Goal: Information Seeking & Learning: Check status

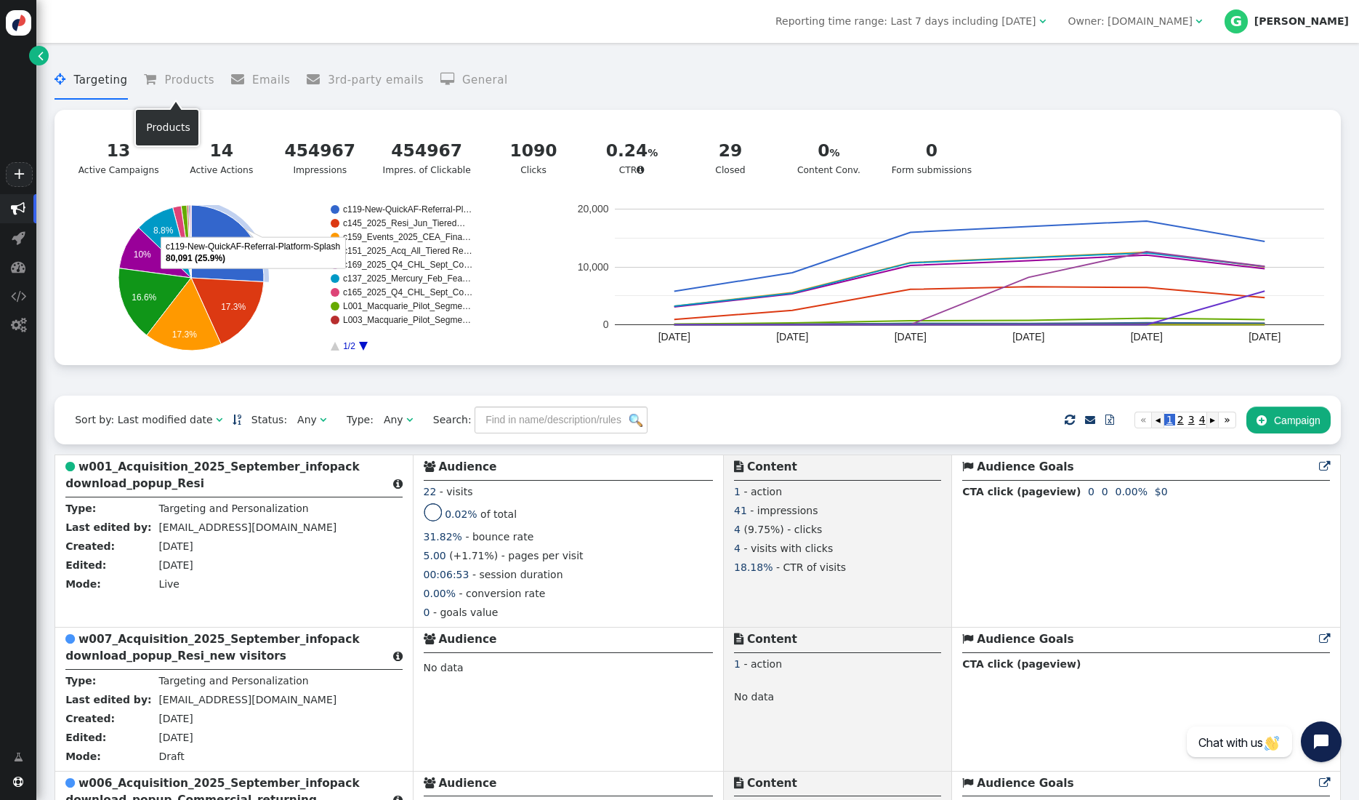
click at [78, 90] on li " Targeting" at bounding box center [91, 80] width 73 height 39
click at [989, 73] on menu " Targeting  Products  Emails  3rd-party emails  General" at bounding box center [698, 80] width 1287 height 39
click at [30, 59] on link "" at bounding box center [39, 56] width 20 height 20
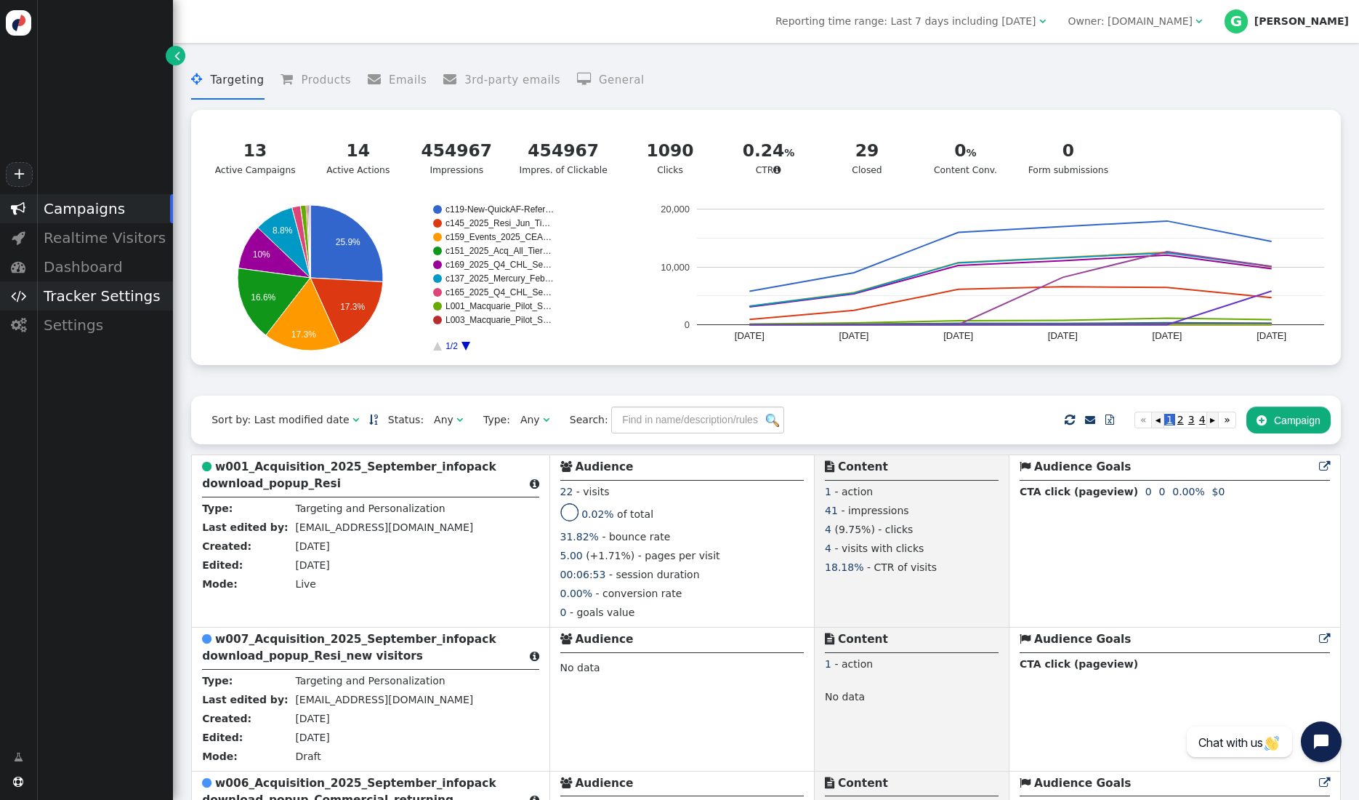
click at [97, 295] on div "Tracker Settings" at bounding box center [104, 295] width 137 height 29
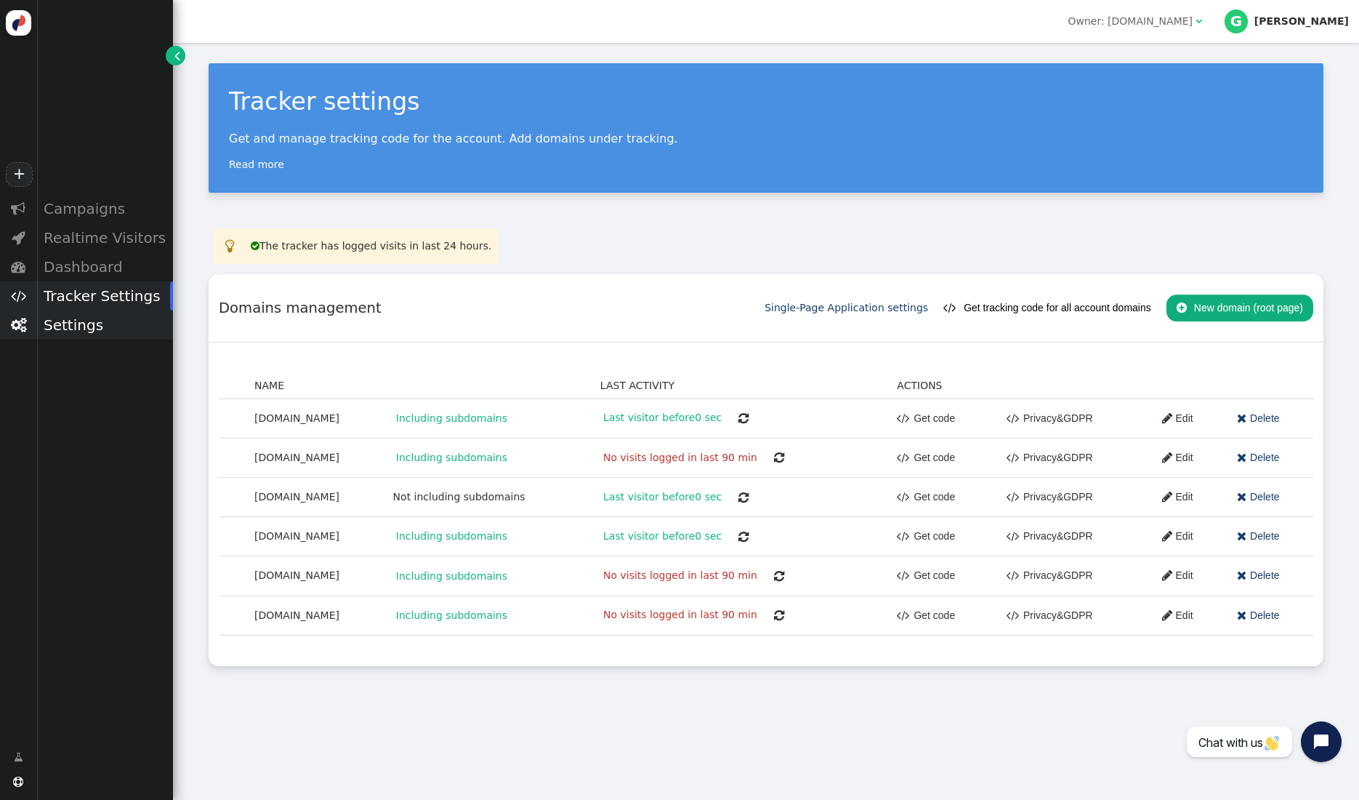
click at [85, 330] on div "Settings" at bounding box center [104, 324] width 137 height 29
click at [78, 370] on div "Conversion Tracking" at bounding box center [104, 370] width 137 height 20
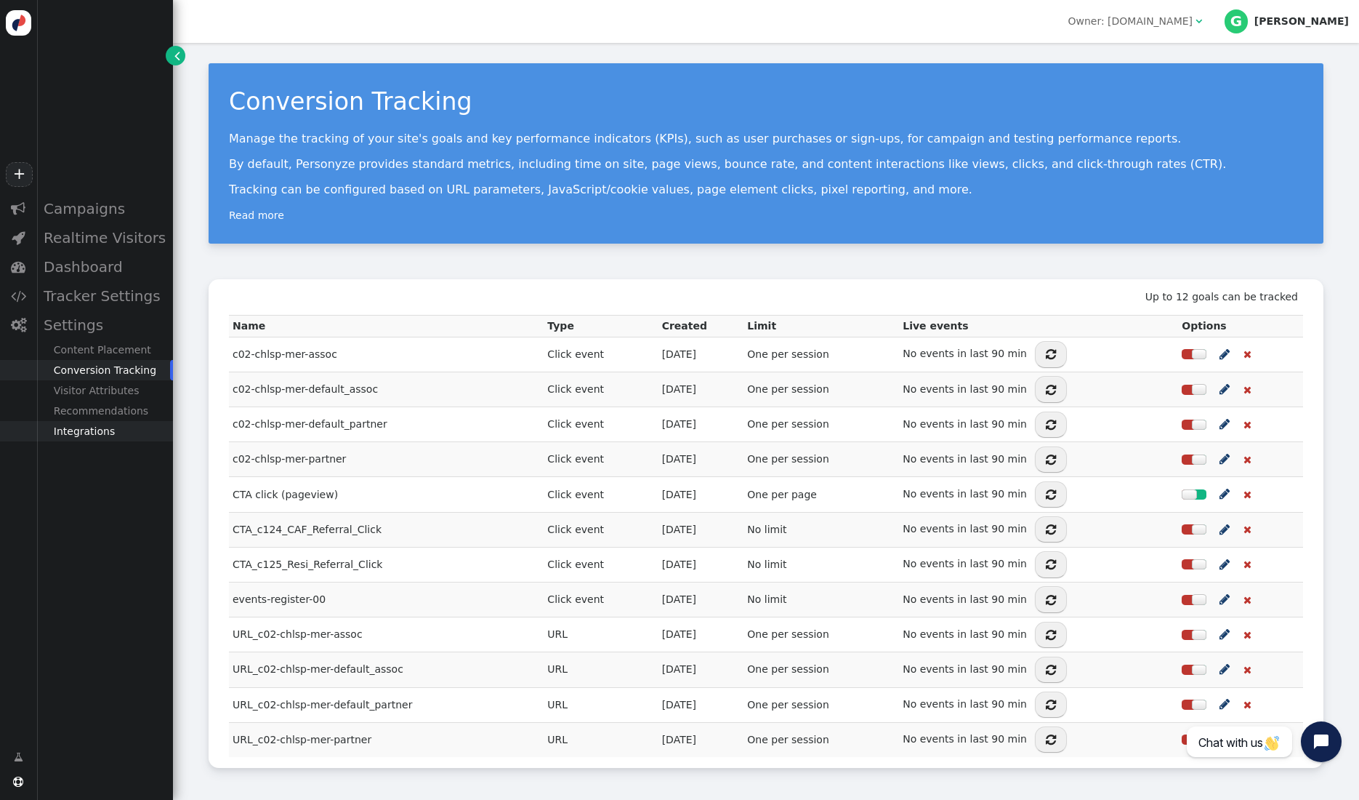
click at [89, 435] on div "Integrations" at bounding box center [104, 431] width 137 height 20
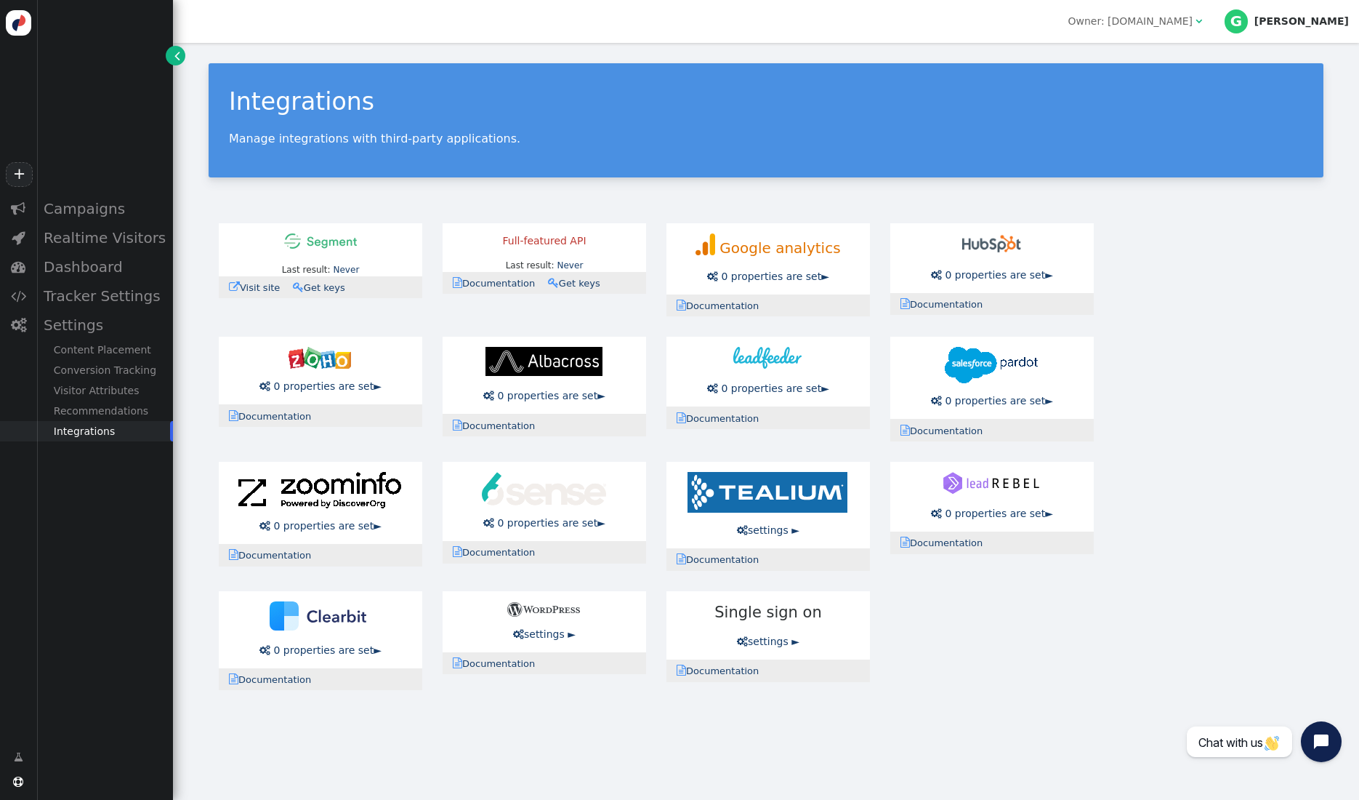
click at [1179, 354] on div "Last result: Never Last error: Never  Visit site  Documentation  Get keys Fu…" at bounding box center [766, 457] width 1115 height 488
click at [123, 411] on div "Recommendations" at bounding box center [104, 410] width 137 height 20
click at [95, 431] on div "Product Catalog" at bounding box center [104, 431] width 137 height 20
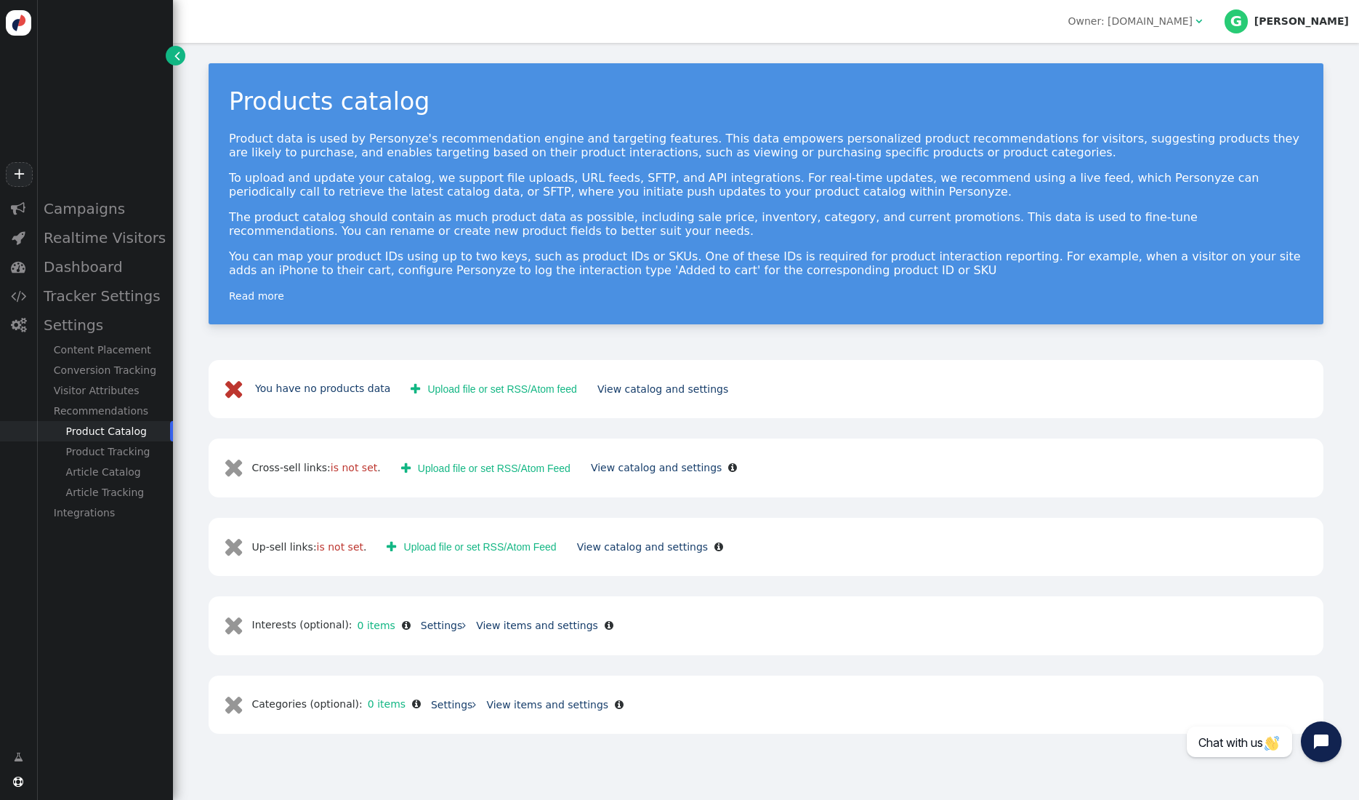
click at [448, 148] on p "Product data is used by Personyze's recommendation engine and targeting feature…" at bounding box center [766, 146] width 1074 height 28
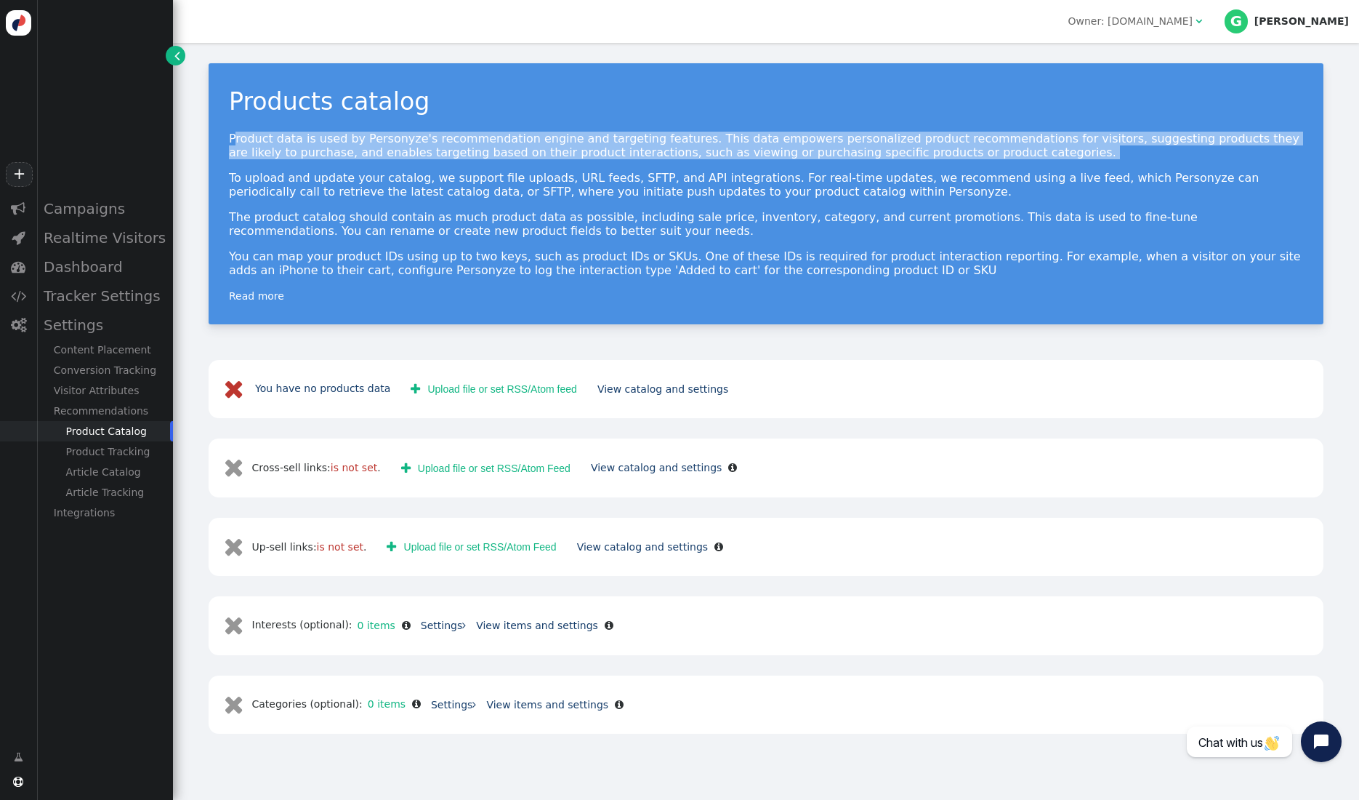
click at [448, 148] on p "Product data is used by Personyze's recommendation engine and targeting feature…" at bounding box center [766, 146] width 1074 height 28
click at [611, 148] on p "Product data is used by Personyze's recommendation engine and targeting feature…" at bounding box center [766, 146] width 1074 height 28
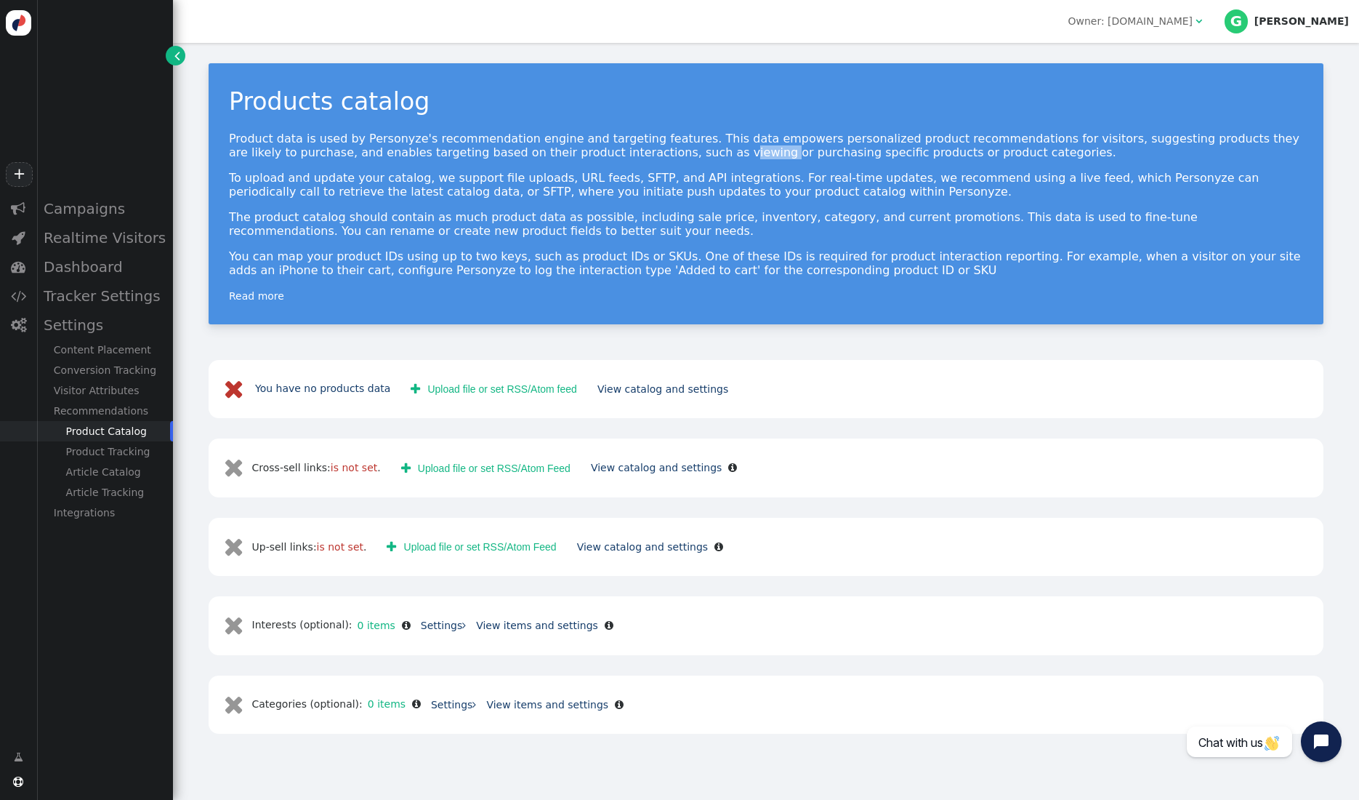
click at [611, 148] on p "Product data is used by Personyze's recommendation engine and targeting feature…" at bounding box center [766, 146] width 1074 height 28
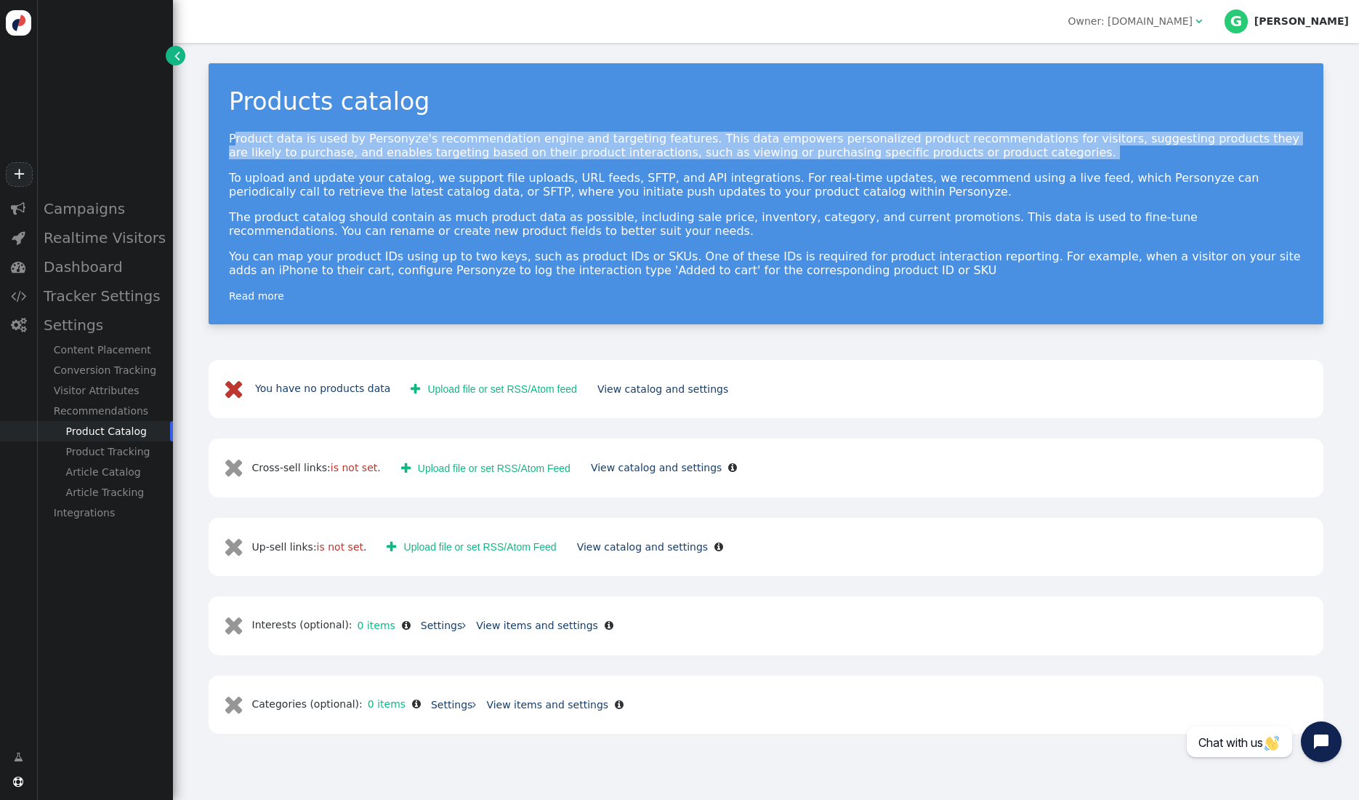
click at [611, 148] on p "Product data is used by Personyze's recommendation engine and targeting feature…" at bounding box center [766, 146] width 1074 height 28
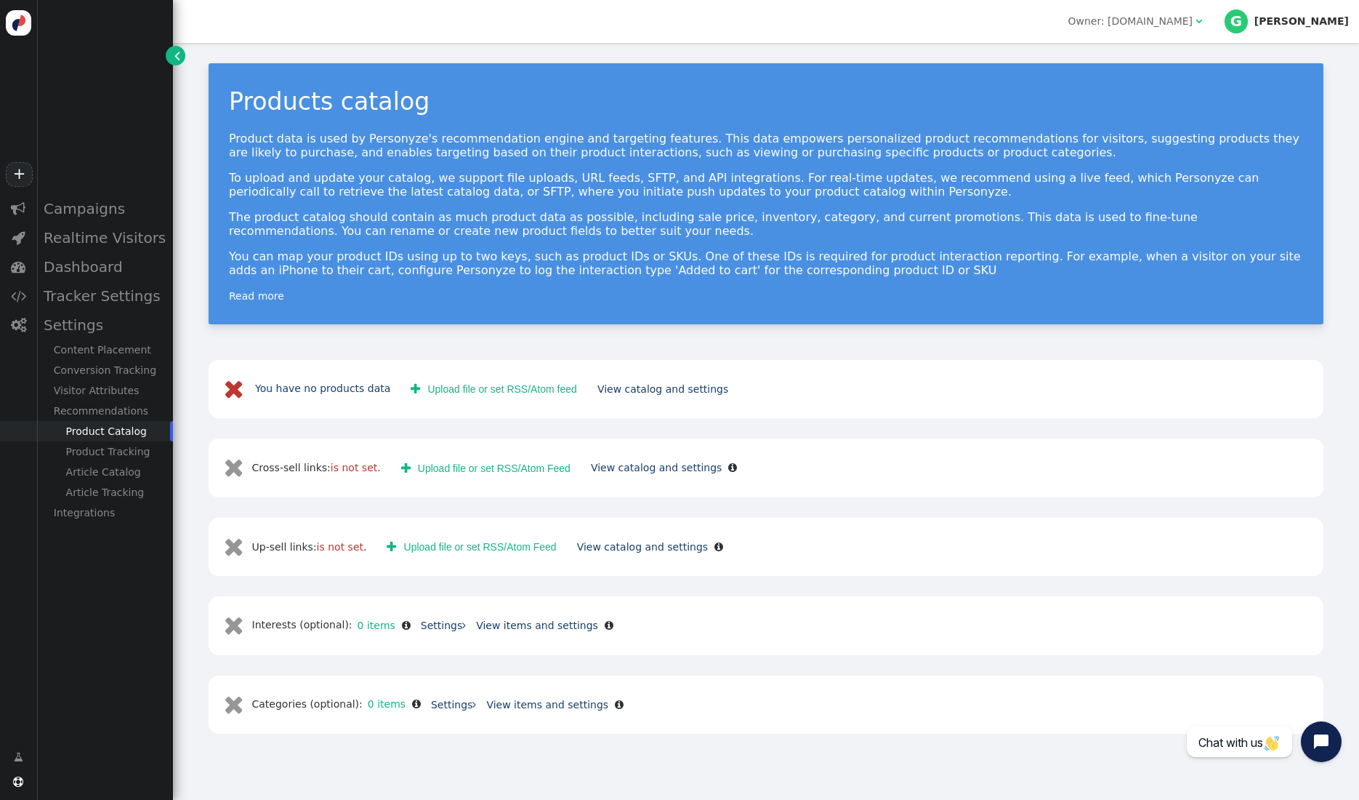
click at [669, 191] on p "To upload and update your catalog, we support file uploads, URL feeds, SFTP, an…" at bounding box center [766, 185] width 1074 height 28
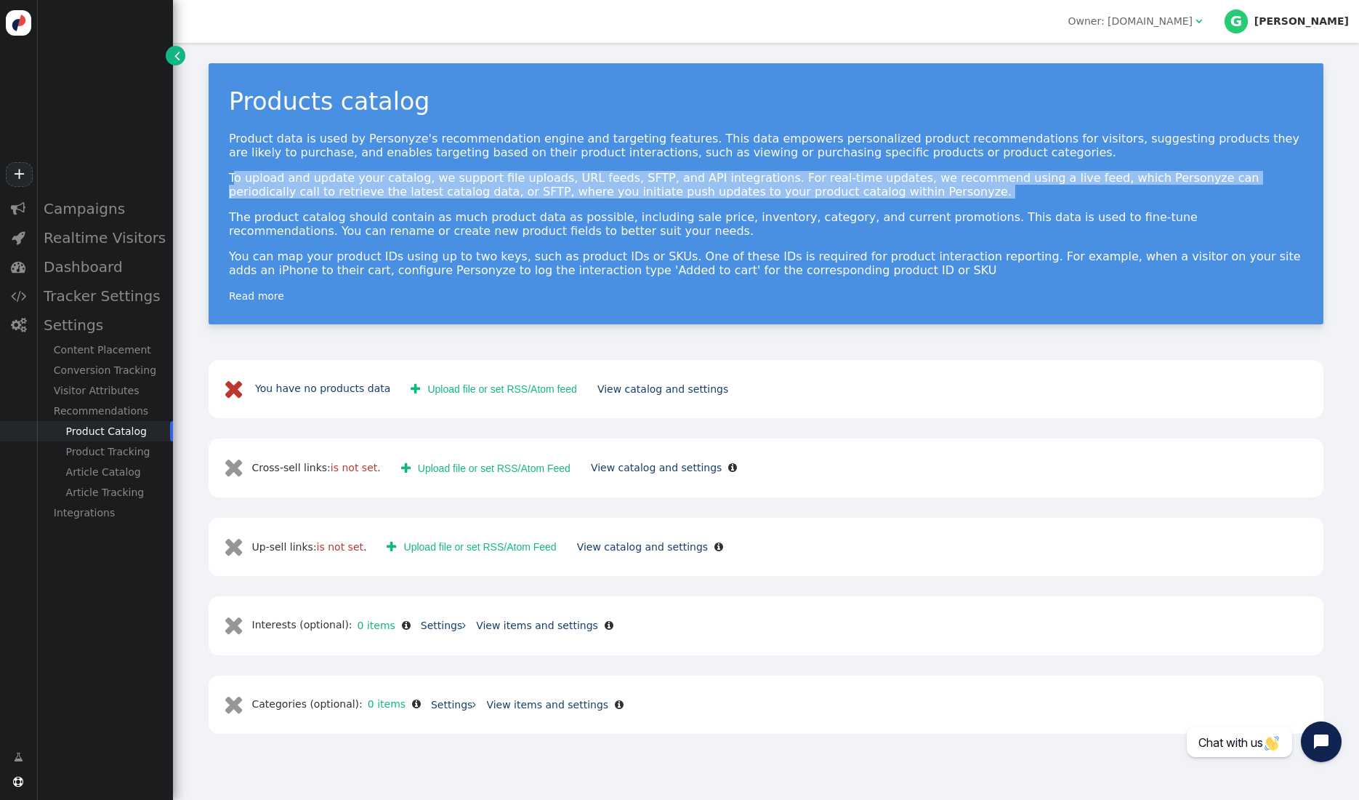
click at [669, 191] on p "To upload and update your catalog, we support file uploads, URL feeds, SFTP, an…" at bounding box center [766, 185] width 1074 height 28
click at [693, 194] on p "To upload and update your catalog, we support file uploads, URL feeds, SFTP, an…" at bounding box center [766, 185] width 1074 height 28
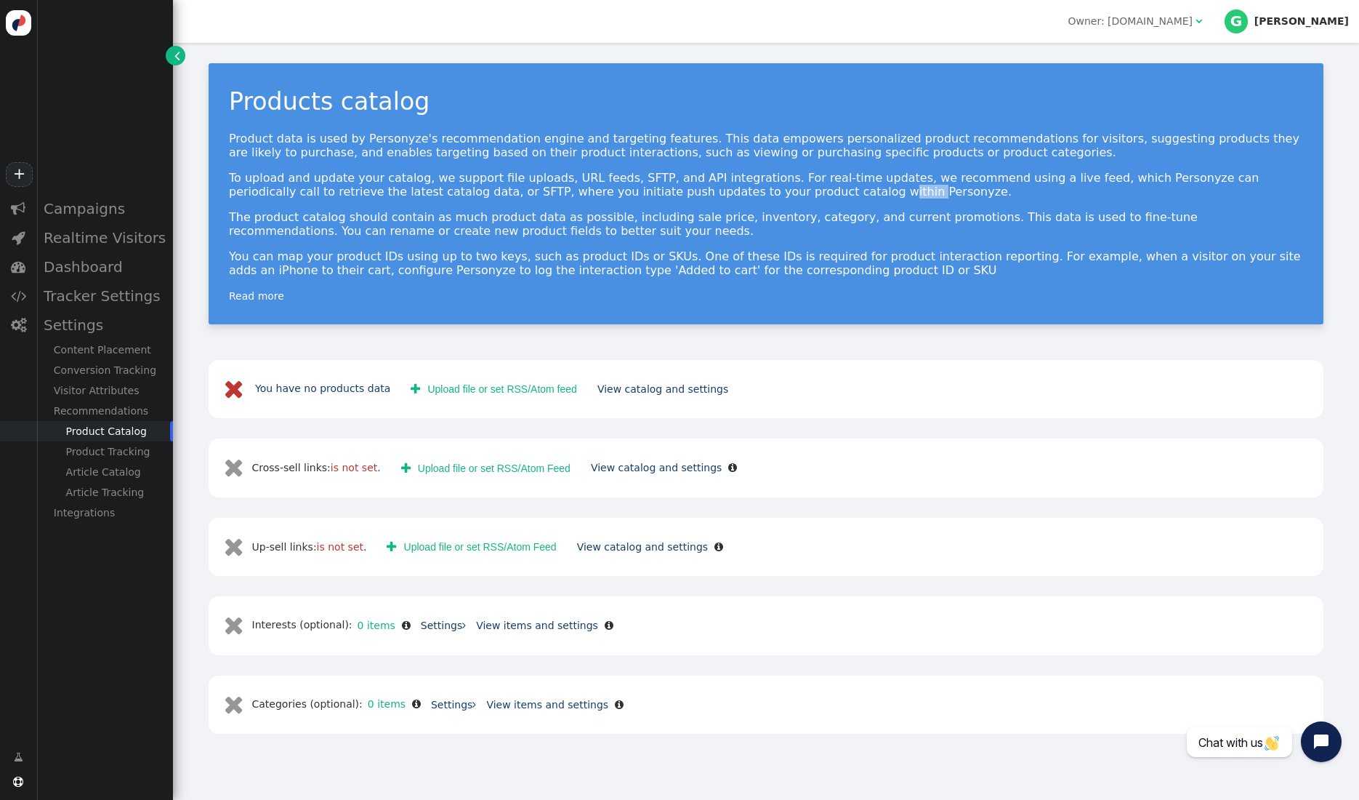
click at [693, 194] on p "To upload and update your catalog, we support file uploads, URL feeds, SFTP, an…" at bounding box center [766, 185] width 1074 height 28
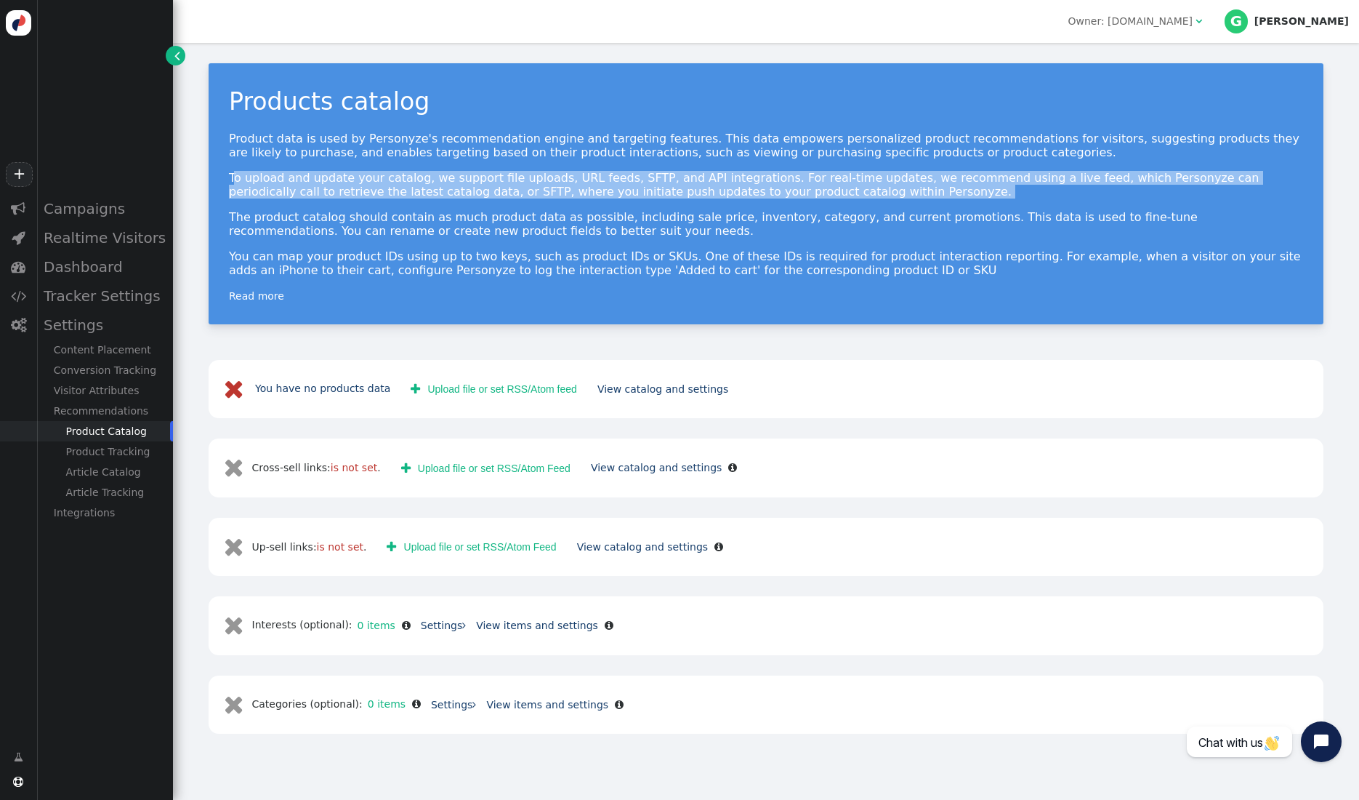
click at [693, 194] on p "To upload and update your catalog, we support file uploads, URL feeds, SFTP, an…" at bounding box center [766, 185] width 1074 height 28
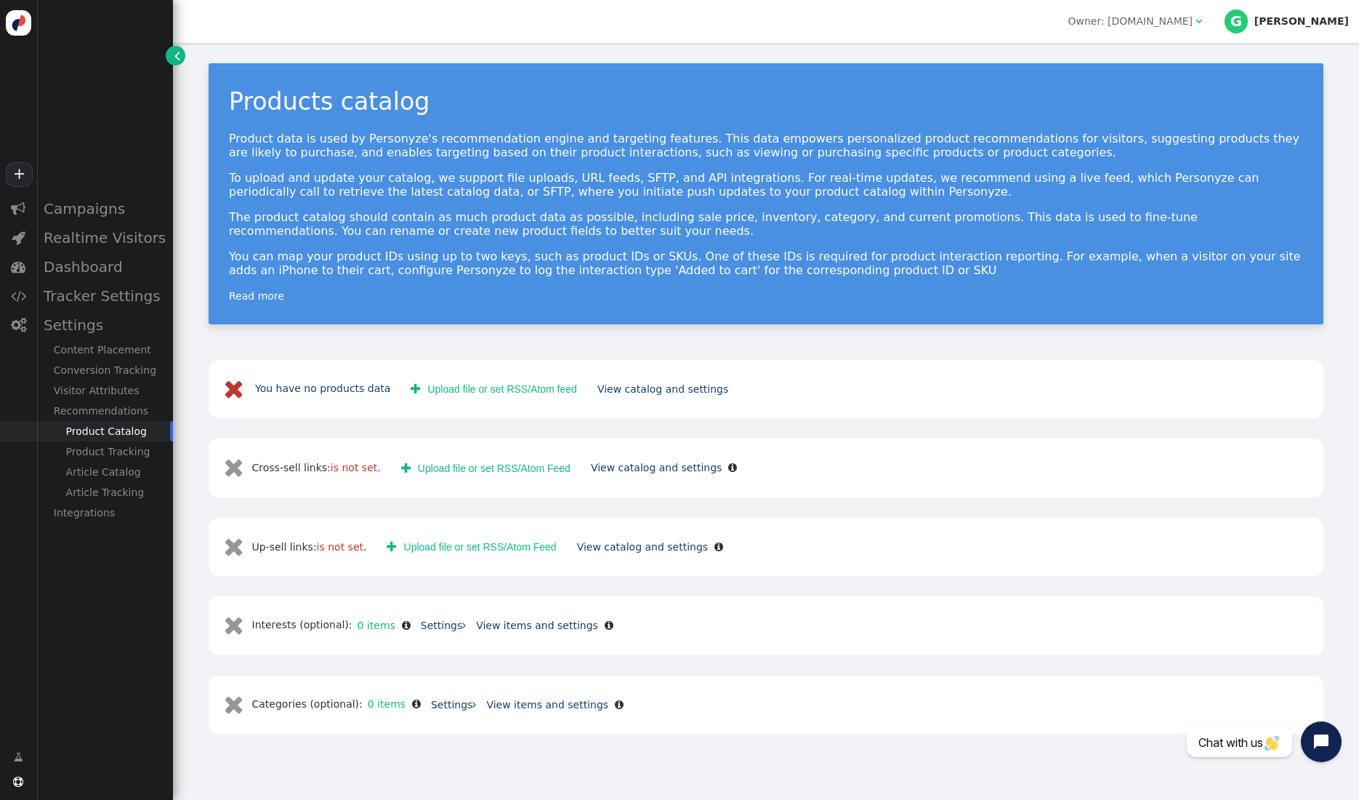
click at [688, 155] on p "Product data is used by Personyze's recommendation engine and targeting feature…" at bounding box center [766, 146] width 1074 height 28
click at [687, 155] on p "Product data is used by Personyze's recommendation engine and targeting feature…" at bounding box center [766, 146] width 1074 height 28
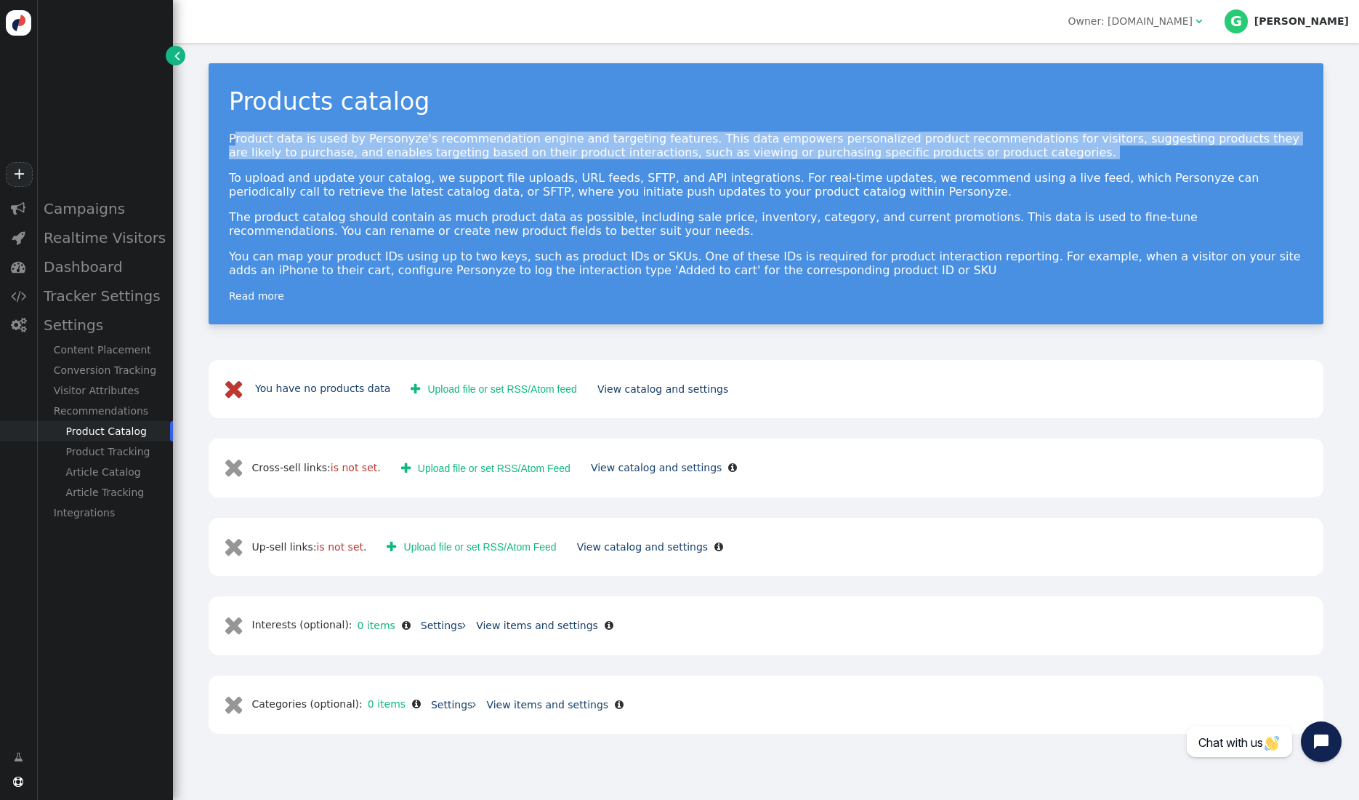
click at [687, 155] on p "Product data is used by Personyze's recommendation engine and targeting feature…" at bounding box center [766, 146] width 1074 height 28
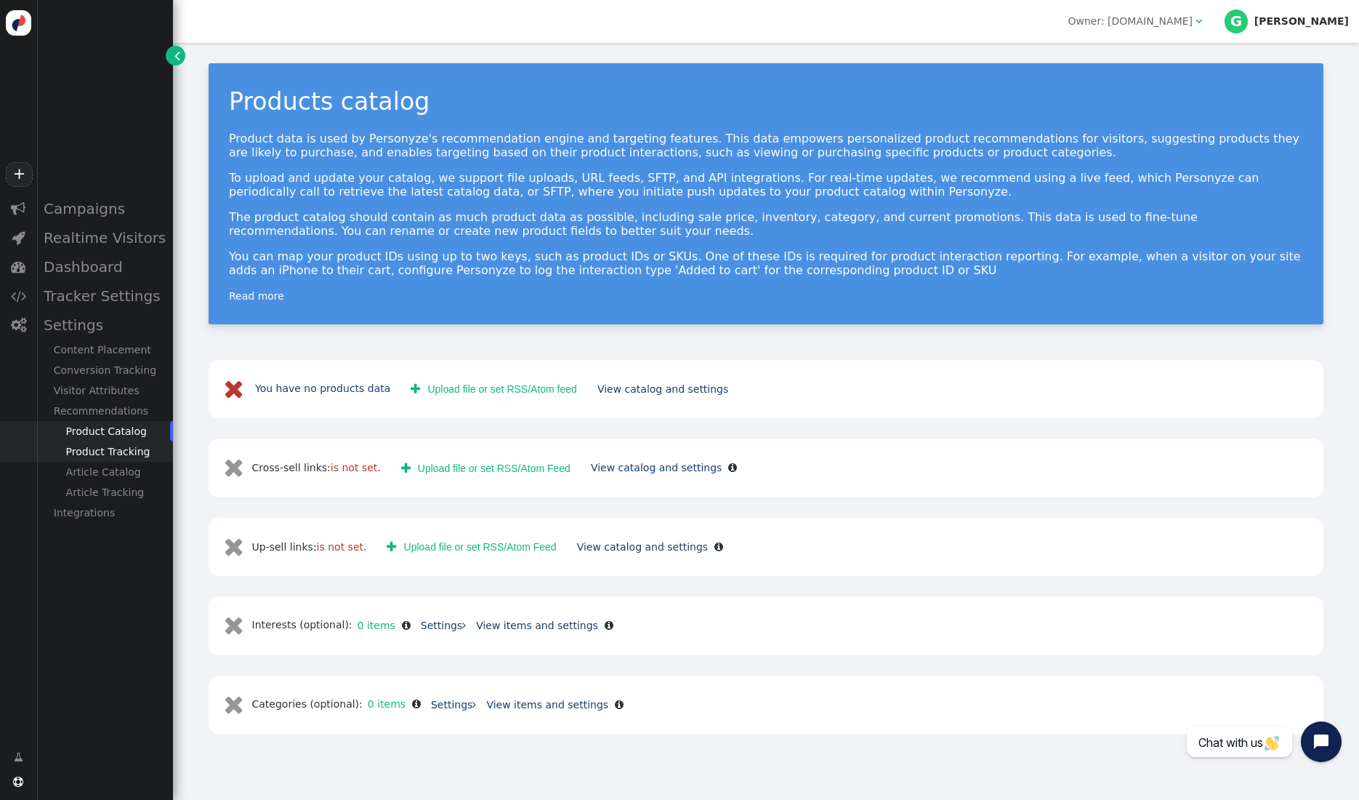
click at [121, 451] on div "Product Tracking" at bounding box center [104, 451] width 137 height 20
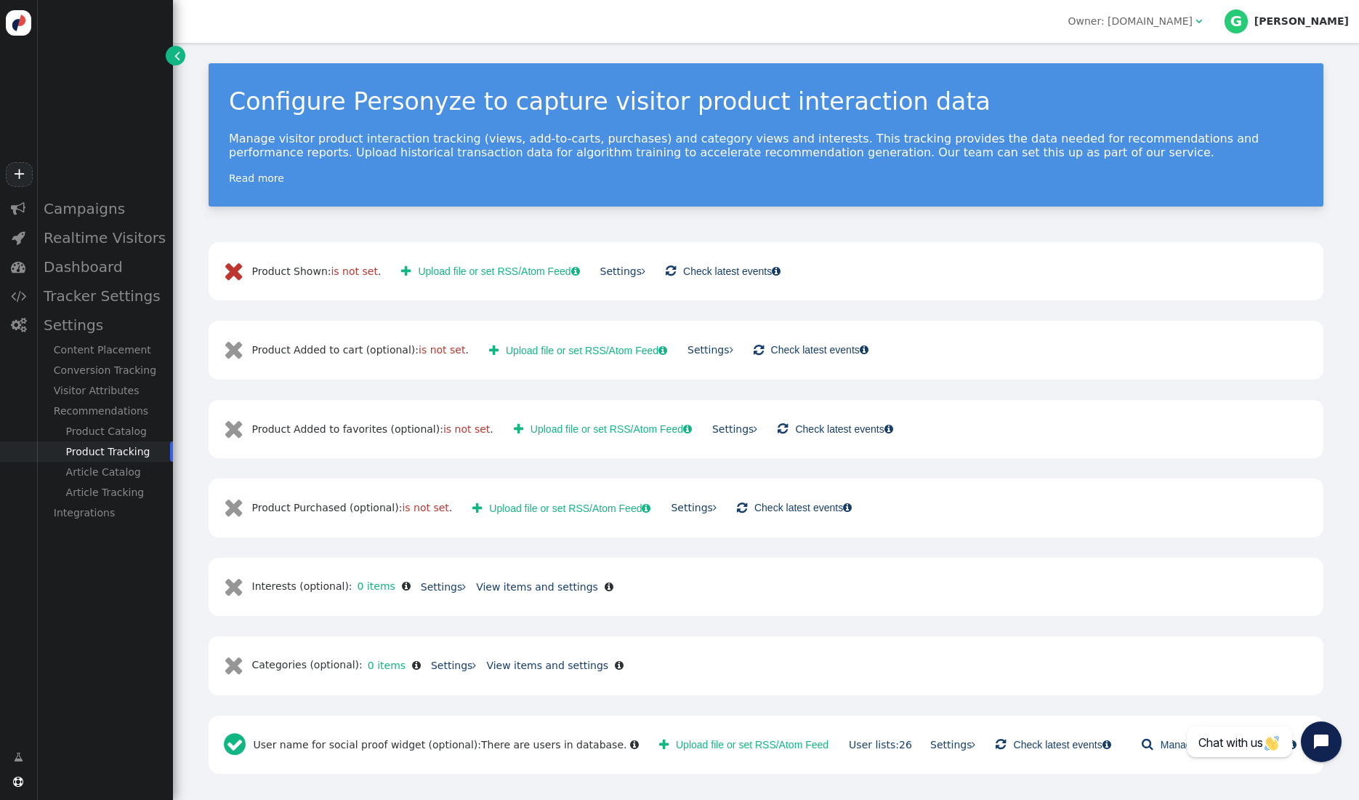
click at [281, 140] on p "Manage visitor product interaction tracking (views, add-to-carts, purchases) an…" at bounding box center [766, 146] width 1074 height 28
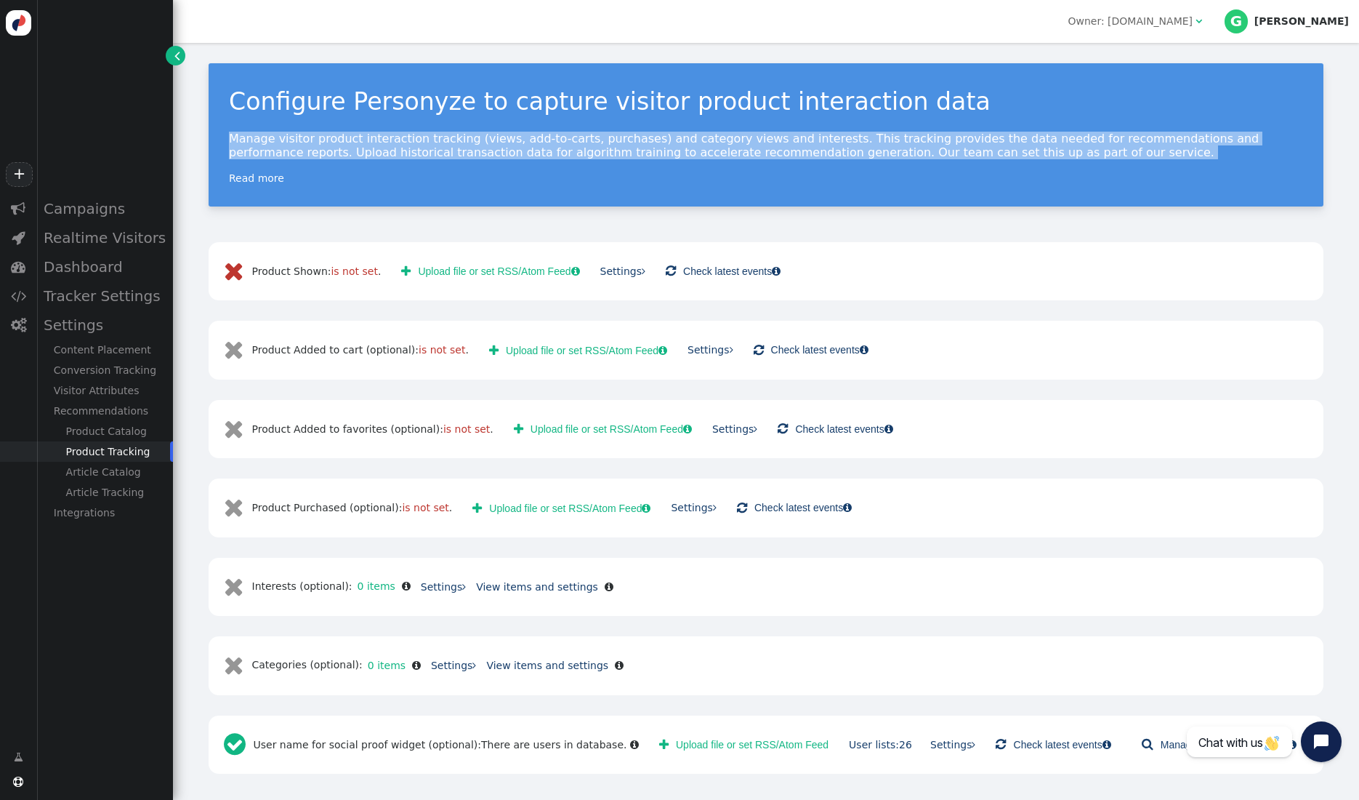
click at [281, 140] on p "Manage visitor product interaction tracking (views, add-to-carts, purchases) an…" at bounding box center [766, 146] width 1074 height 28
click at [363, 153] on p "Manage visitor product interaction tracking (views, add-to-carts, purchases) an…" at bounding box center [766, 146] width 1074 height 28
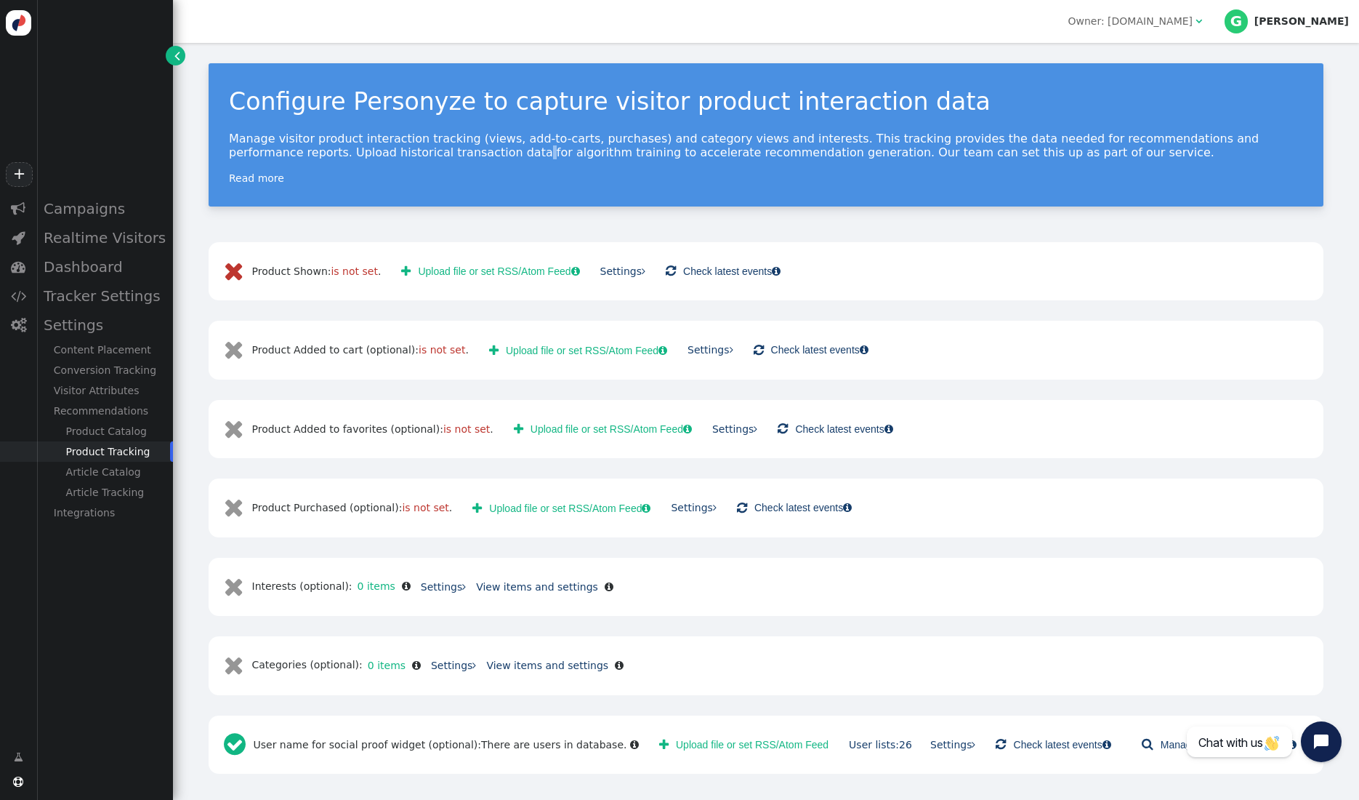
click at [363, 153] on p "Manage visitor product interaction tracking (views, add-to-carts, purchases) an…" at bounding box center [766, 146] width 1074 height 28
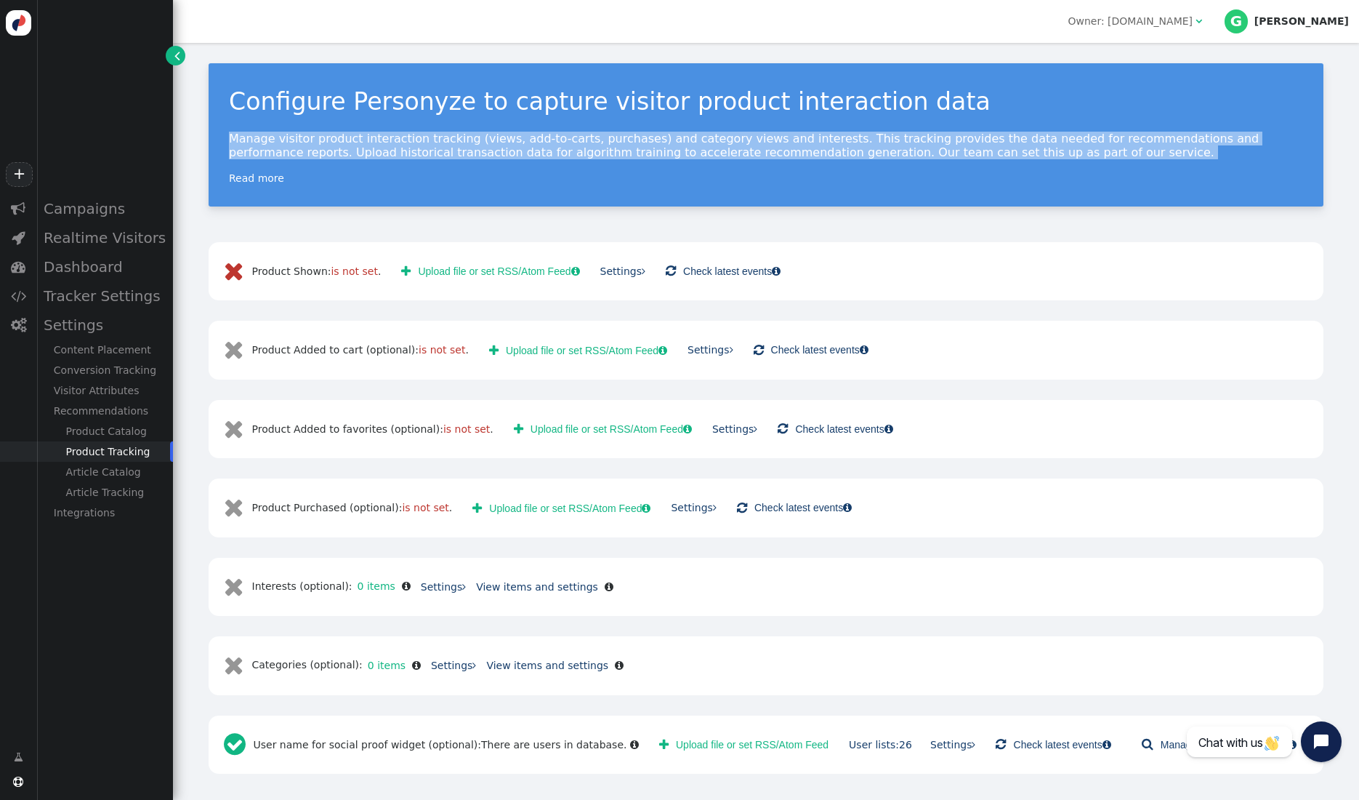
drag, startPoint x: 363, startPoint y: 153, endPoint x: 451, endPoint y: 155, distance: 88.7
click at [363, 153] on p "Manage visitor product interaction tracking (views, add-to-carts, purchases) an…" at bounding box center [766, 146] width 1074 height 28
click at [451, 155] on p "Manage visitor product interaction tracking (views, add-to-carts, purchases) an…" at bounding box center [766, 146] width 1074 height 28
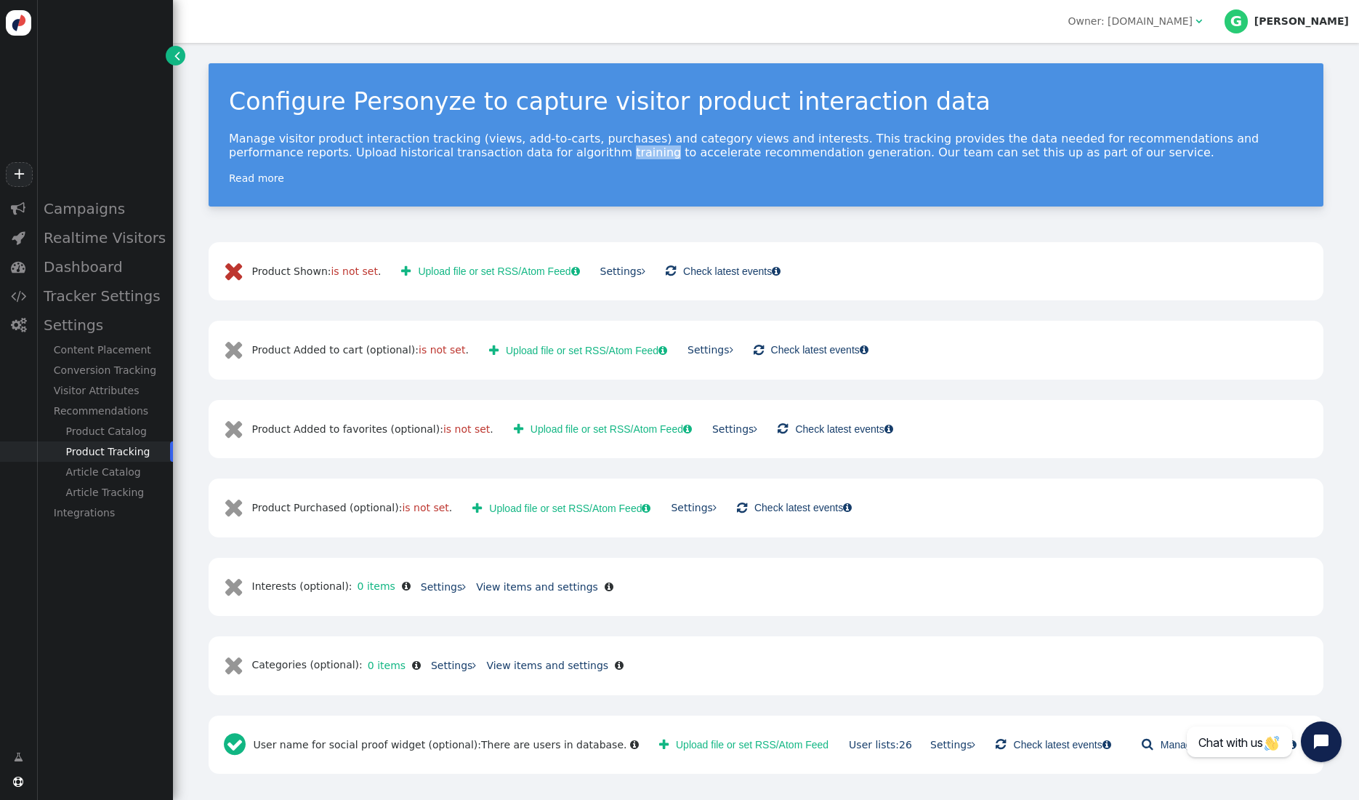
click at [451, 155] on p "Manage visitor product interaction tracking (views, add-to-carts, purchases) an…" at bounding box center [766, 146] width 1074 height 28
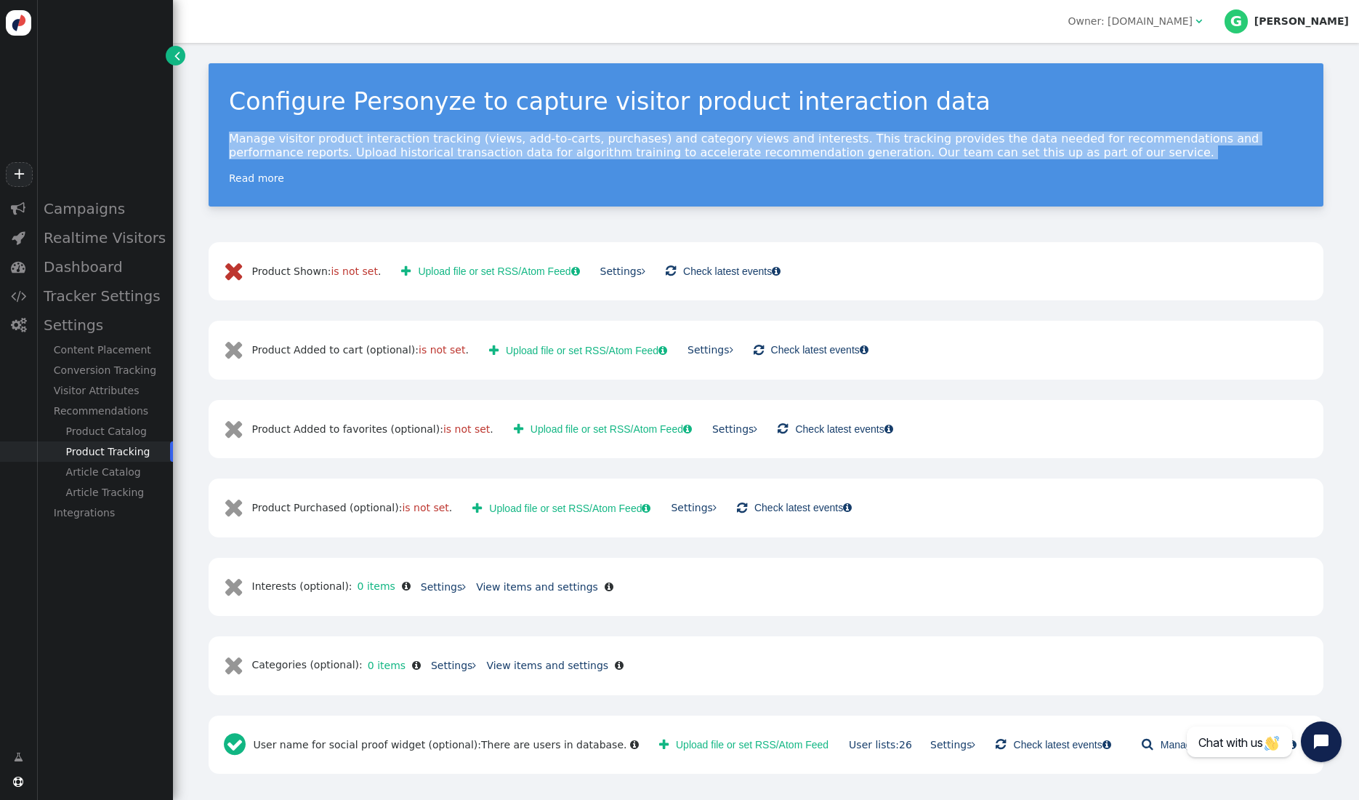
click at [451, 155] on p "Manage visitor product interaction tracking (views, add-to-carts, purchases) an…" at bounding box center [766, 146] width 1074 height 28
click at [549, 152] on p "Manage visitor product interaction tracking (views, add-to-carts, purchases) an…" at bounding box center [766, 146] width 1074 height 28
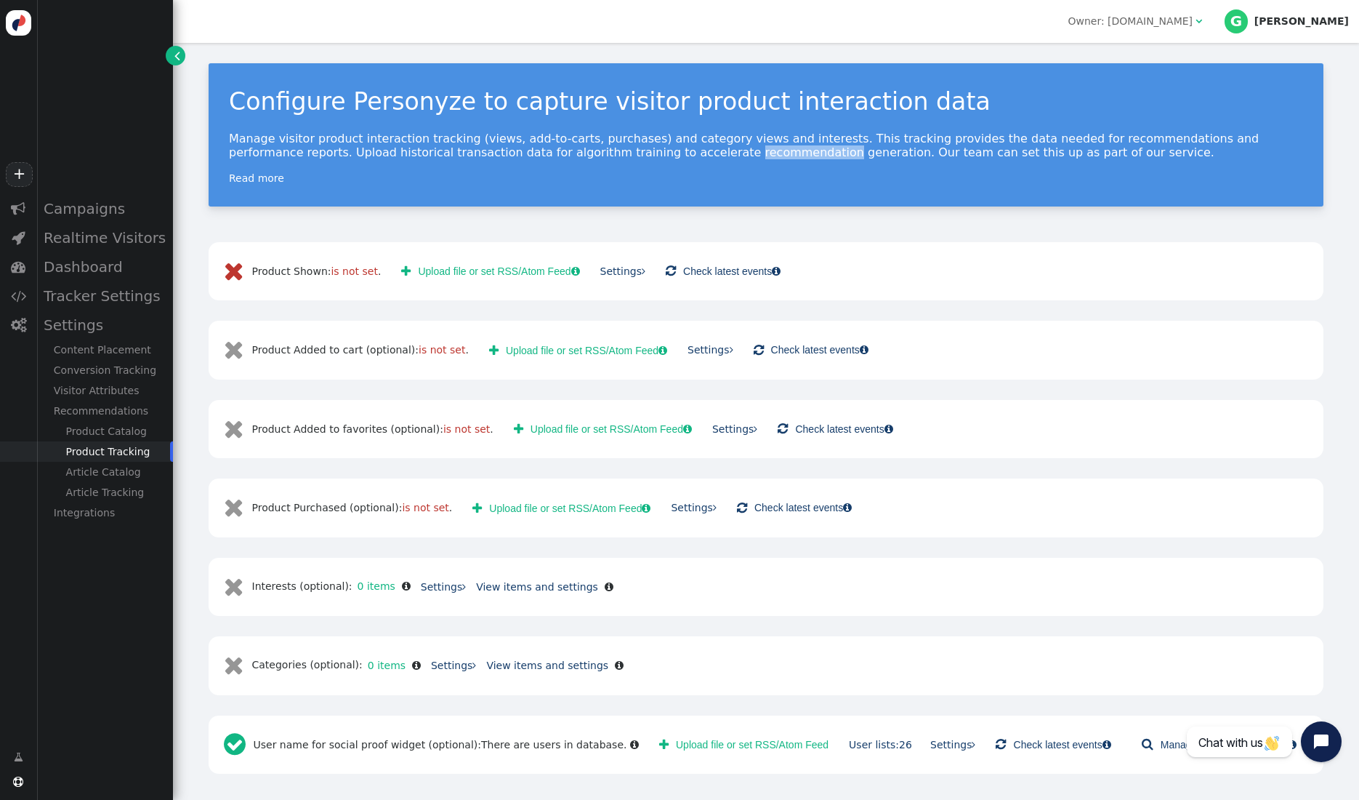
click at [549, 152] on p "Manage visitor product interaction tracking (views, add-to-carts, purchases) an…" at bounding box center [766, 146] width 1074 height 28
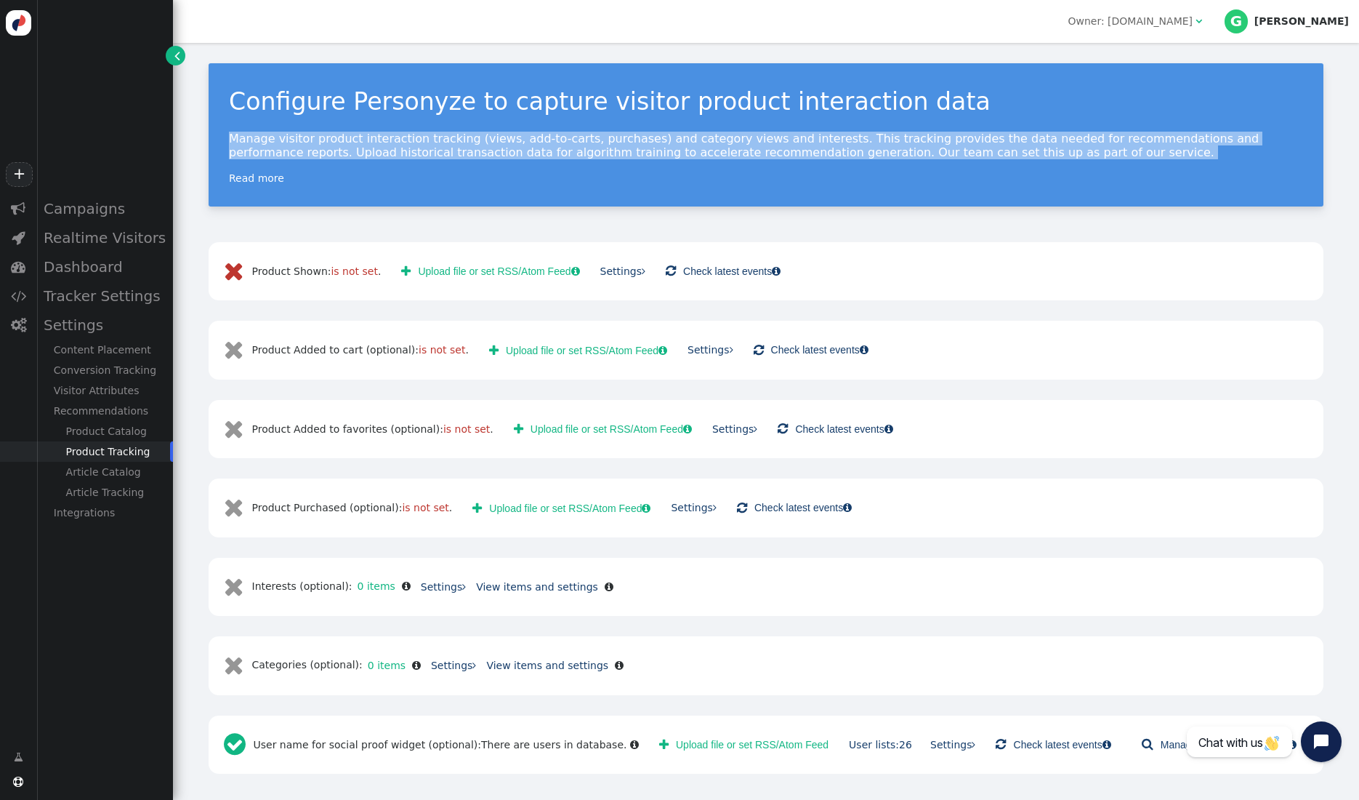
click at [549, 152] on p "Manage visitor product interaction tracking (views, add-to-carts, purchases) an…" at bounding box center [766, 146] width 1074 height 28
click at [611, 151] on p "Manage visitor product interaction tracking (views, add-to-carts, purchases) an…" at bounding box center [766, 146] width 1074 height 28
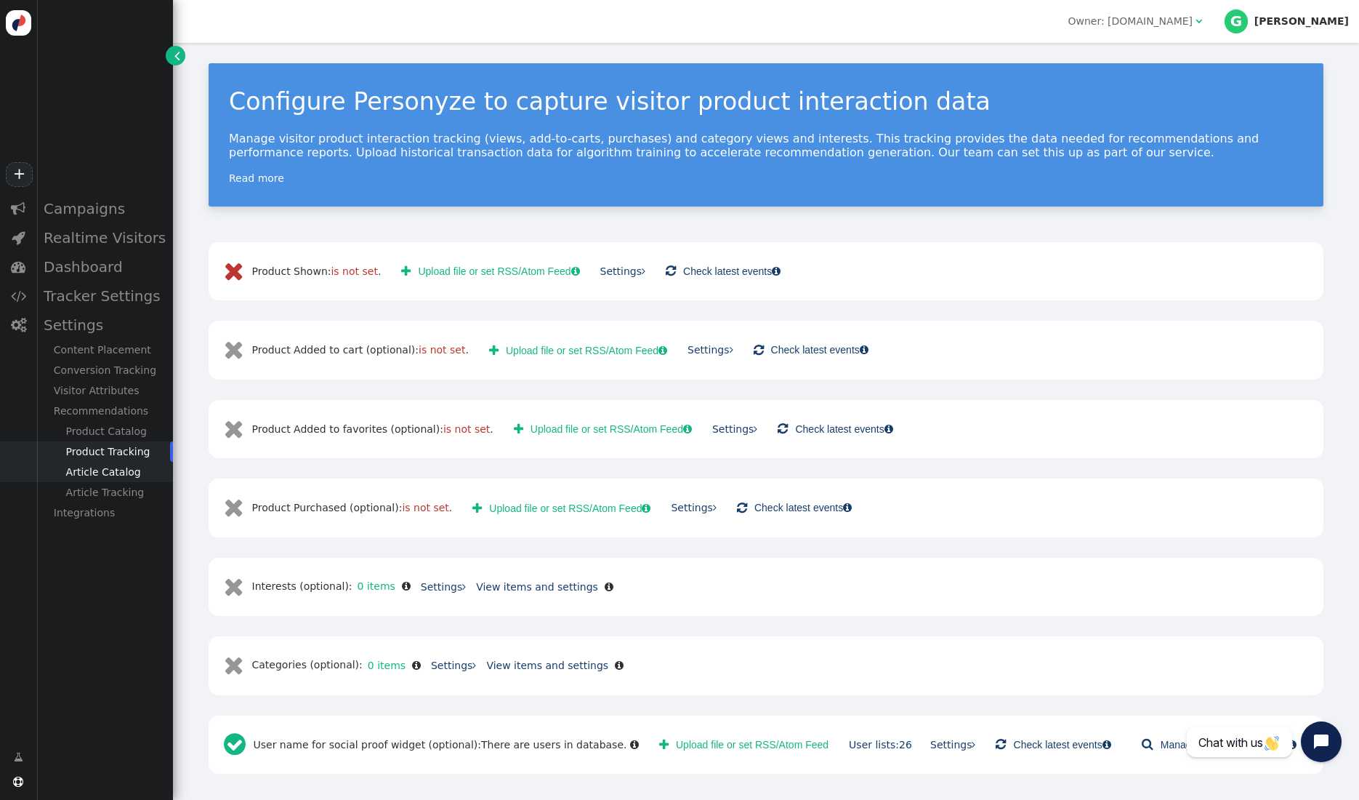
click at [110, 471] on div "Article Catalog" at bounding box center [104, 472] width 137 height 20
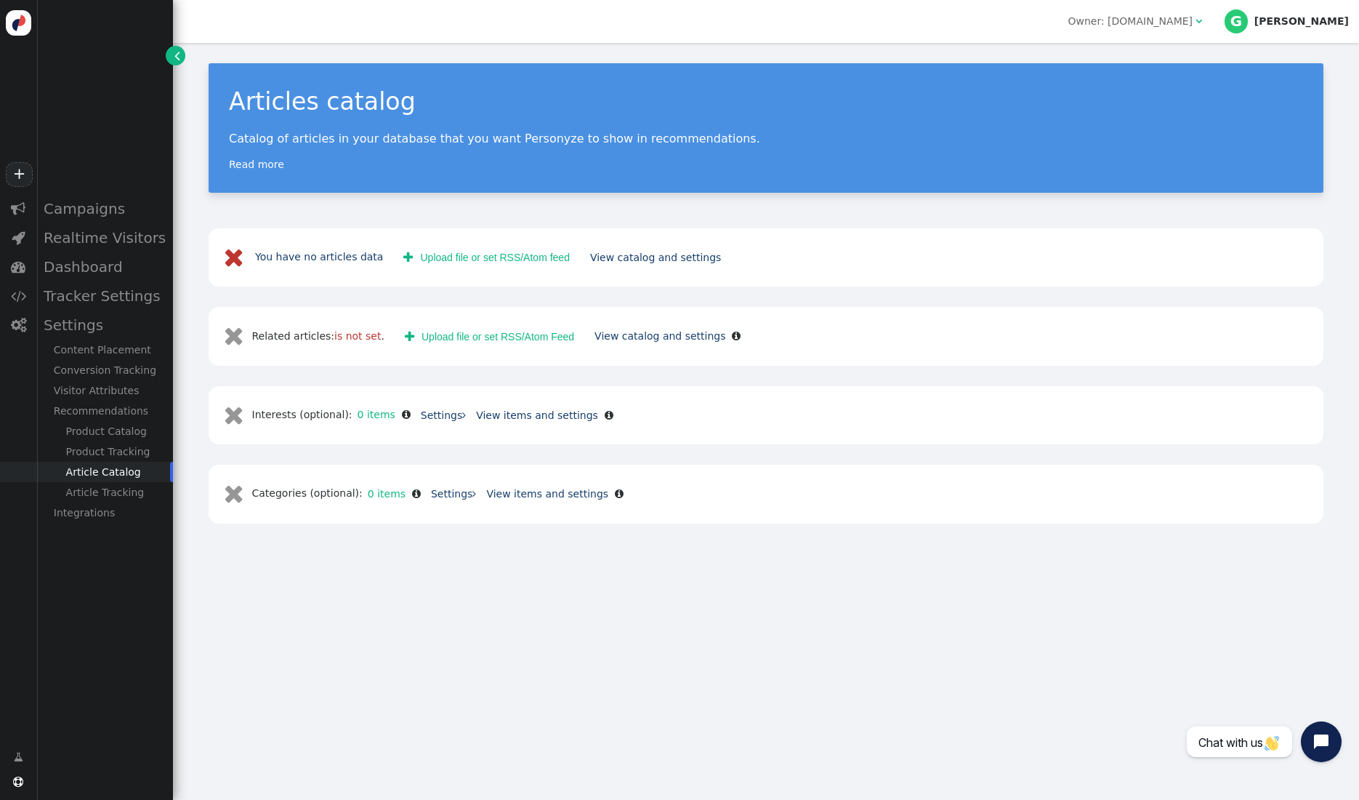
click at [535, 137] on p "Catalog of articles in your database that you want Personyze to show in recomme…" at bounding box center [766, 139] width 1074 height 14
click at [93, 496] on div "Article Tracking" at bounding box center [104, 492] width 137 height 20
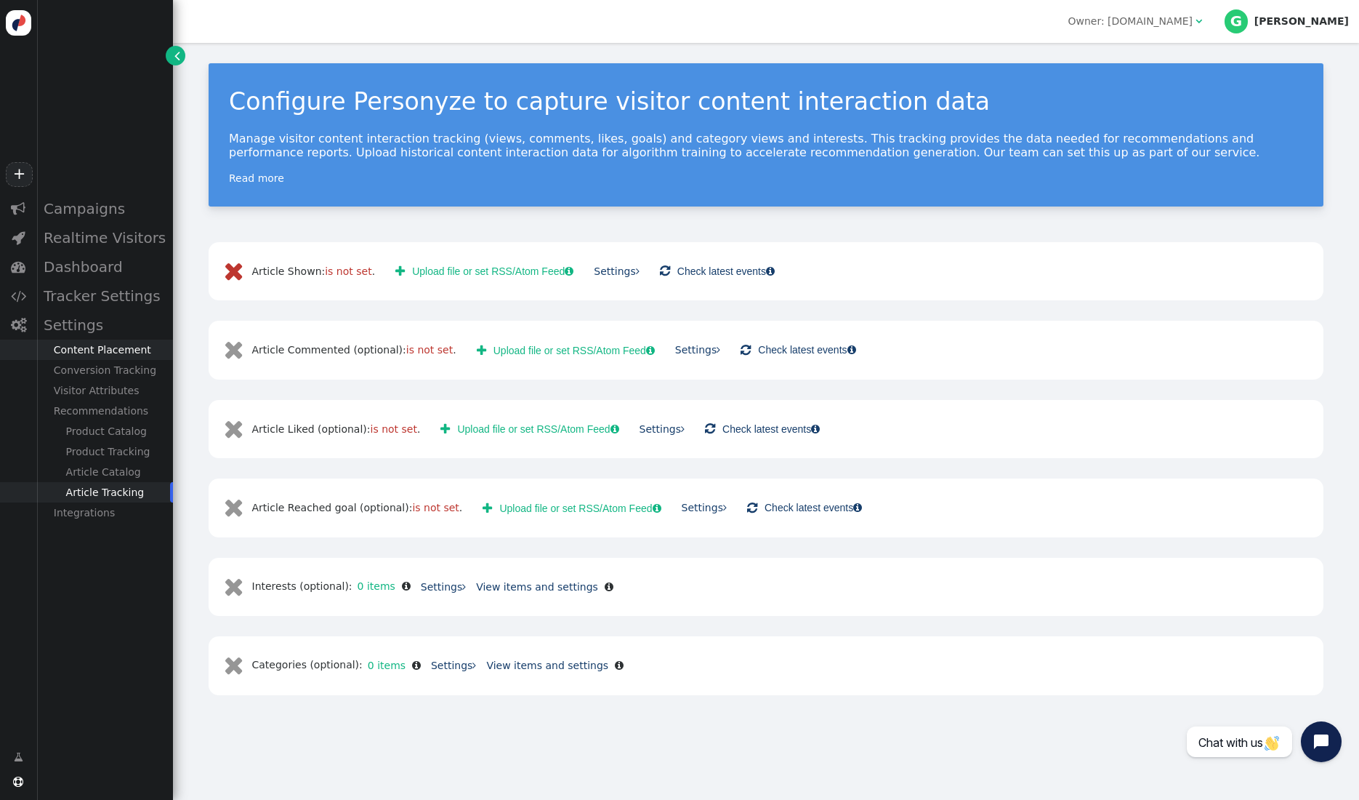
click at [99, 353] on div "Content Placement" at bounding box center [104, 349] width 137 height 20
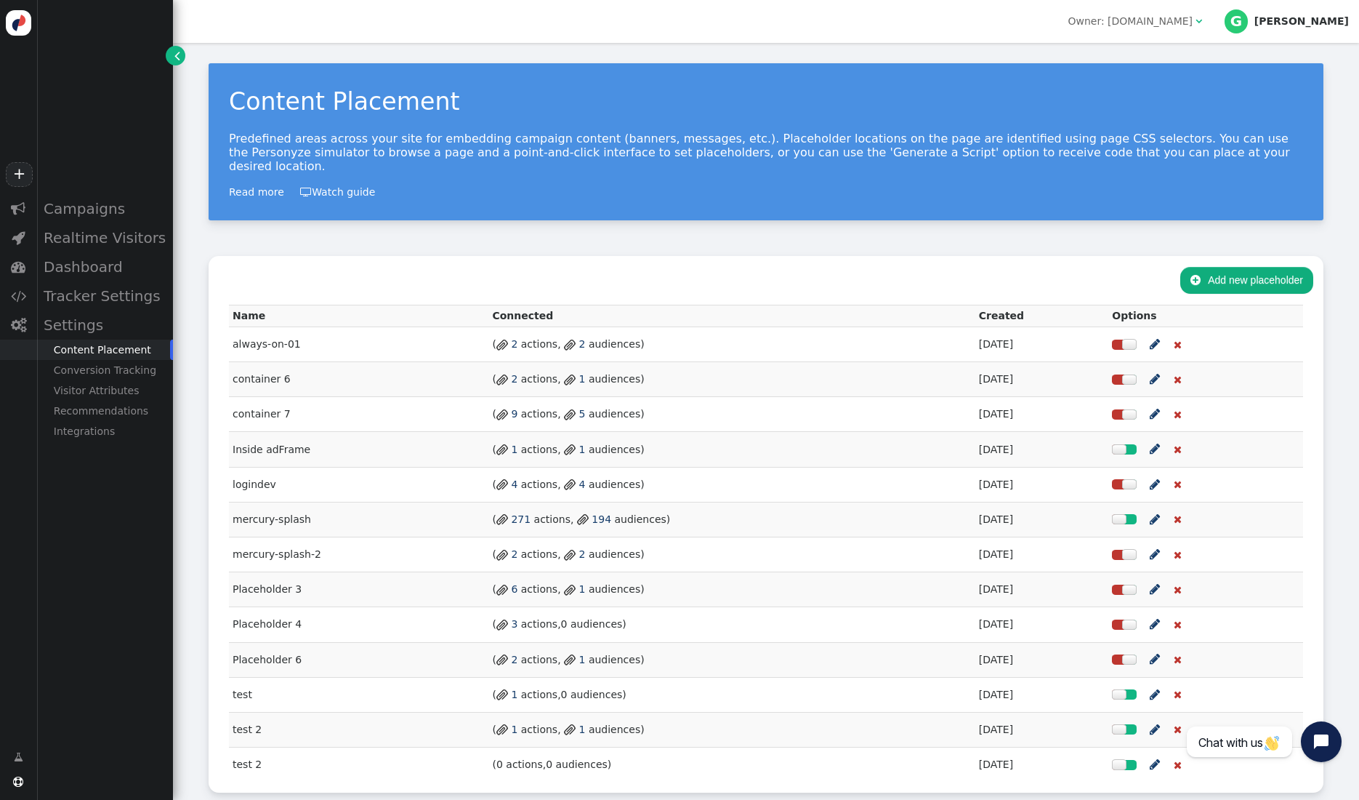
click at [345, 150] on p "Predefined areas across your site for embedding campaign content (banners, mess…" at bounding box center [766, 152] width 1074 height 41
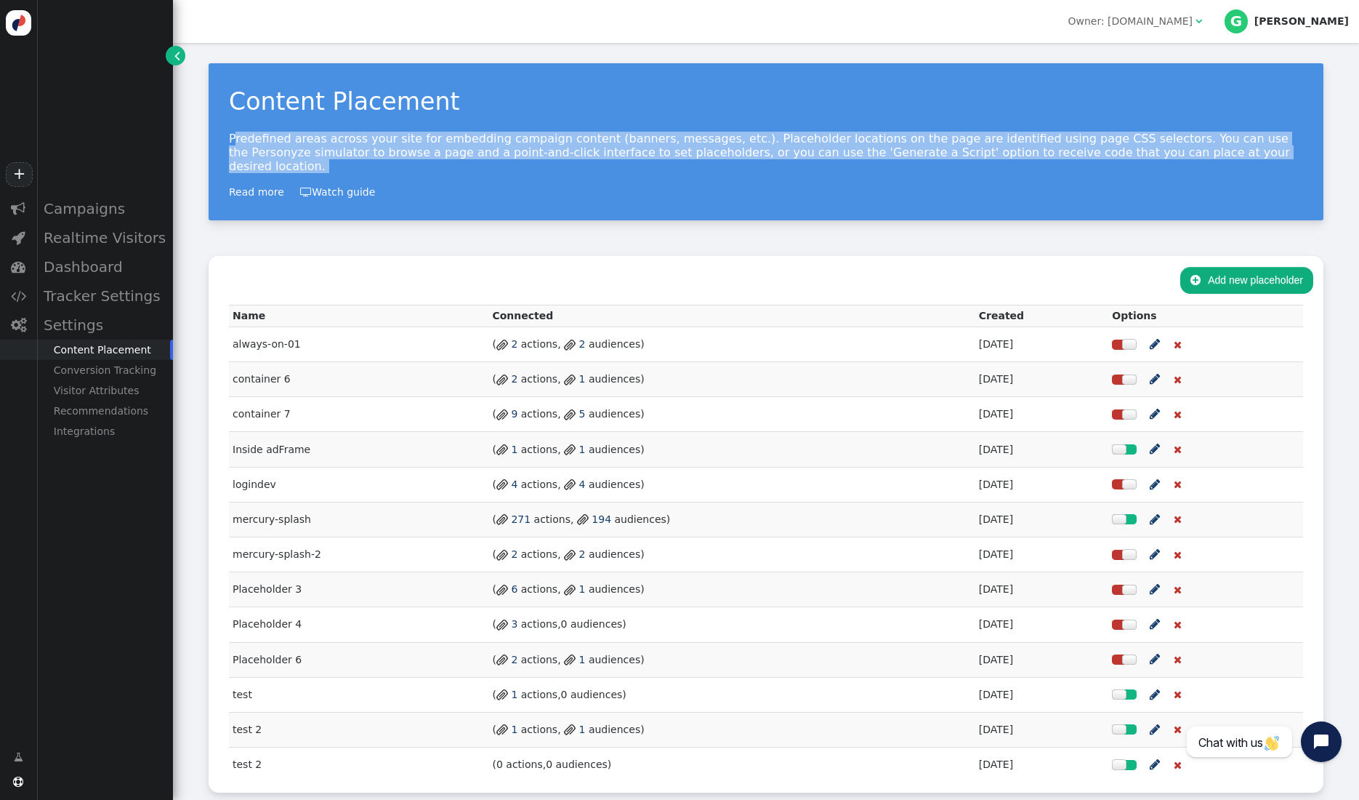
click at [345, 150] on p "Predefined areas across your site for embedding campaign content (banners, mess…" at bounding box center [766, 152] width 1074 height 41
click at [536, 148] on p "Predefined areas across your site for embedding campaign content (banners, mess…" at bounding box center [766, 152] width 1074 height 41
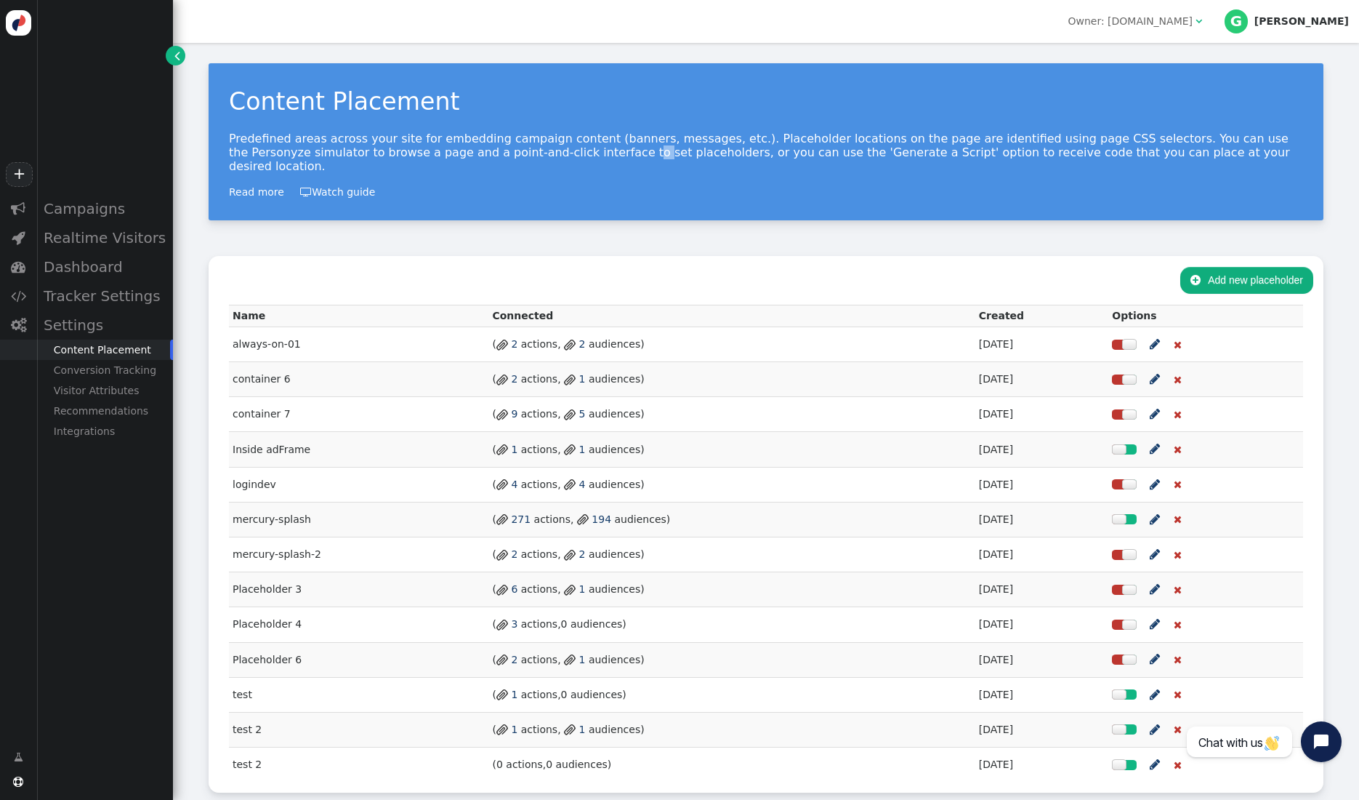
click at [536, 148] on p "Predefined areas across your site for embedding campaign content (banners, mess…" at bounding box center [766, 152] width 1074 height 41
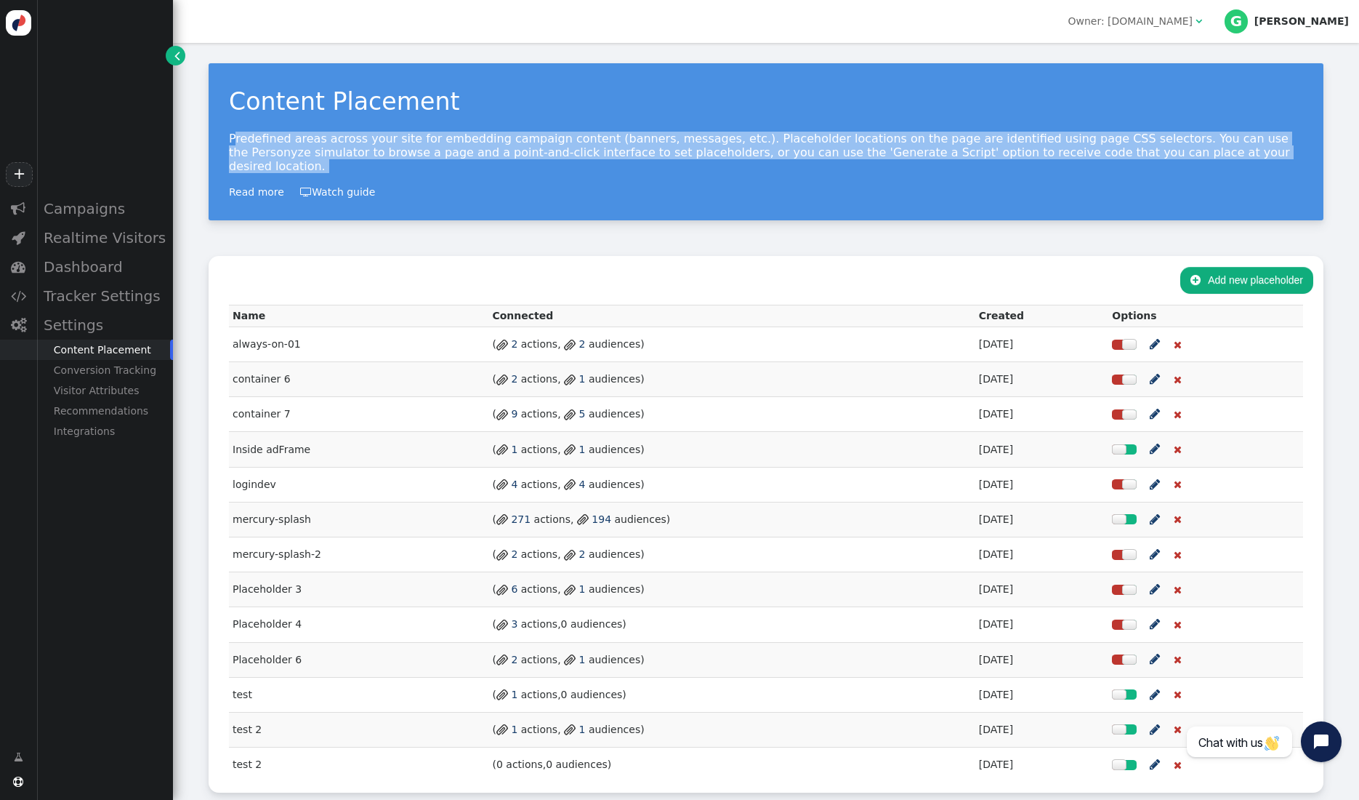
click at [536, 148] on p "Predefined areas across your site for embedding campaign content (banners, mess…" at bounding box center [766, 152] width 1074 height 41
click at [573, 144] on p "Predefined areas across your site for embedding campaign content (banners, mess…" at bounding box center [766, 152] width 1074 height 41
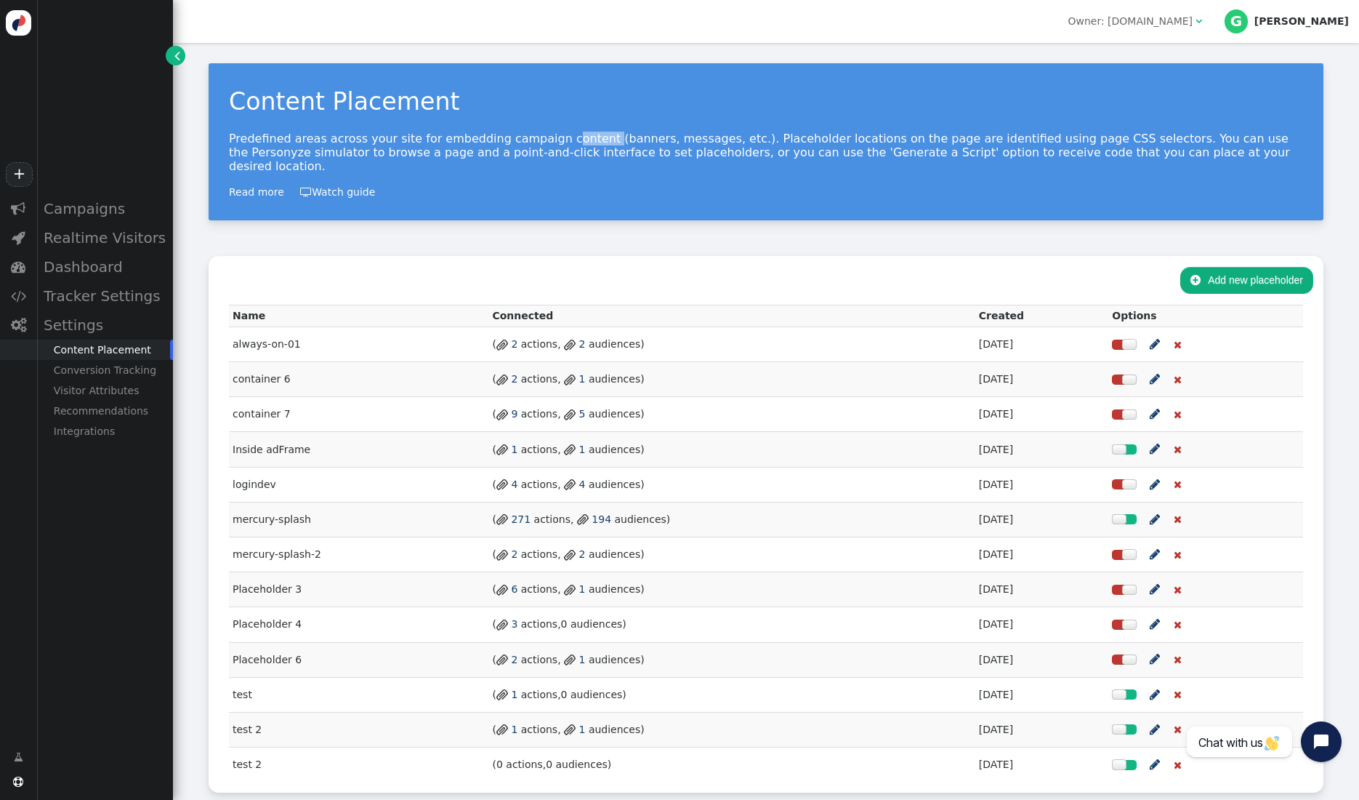
click at [573, 144] on p "Predefined areas across your site for embedding campaign content (banners, mess…" at bounding box center [766, 152] width 1074 height 41
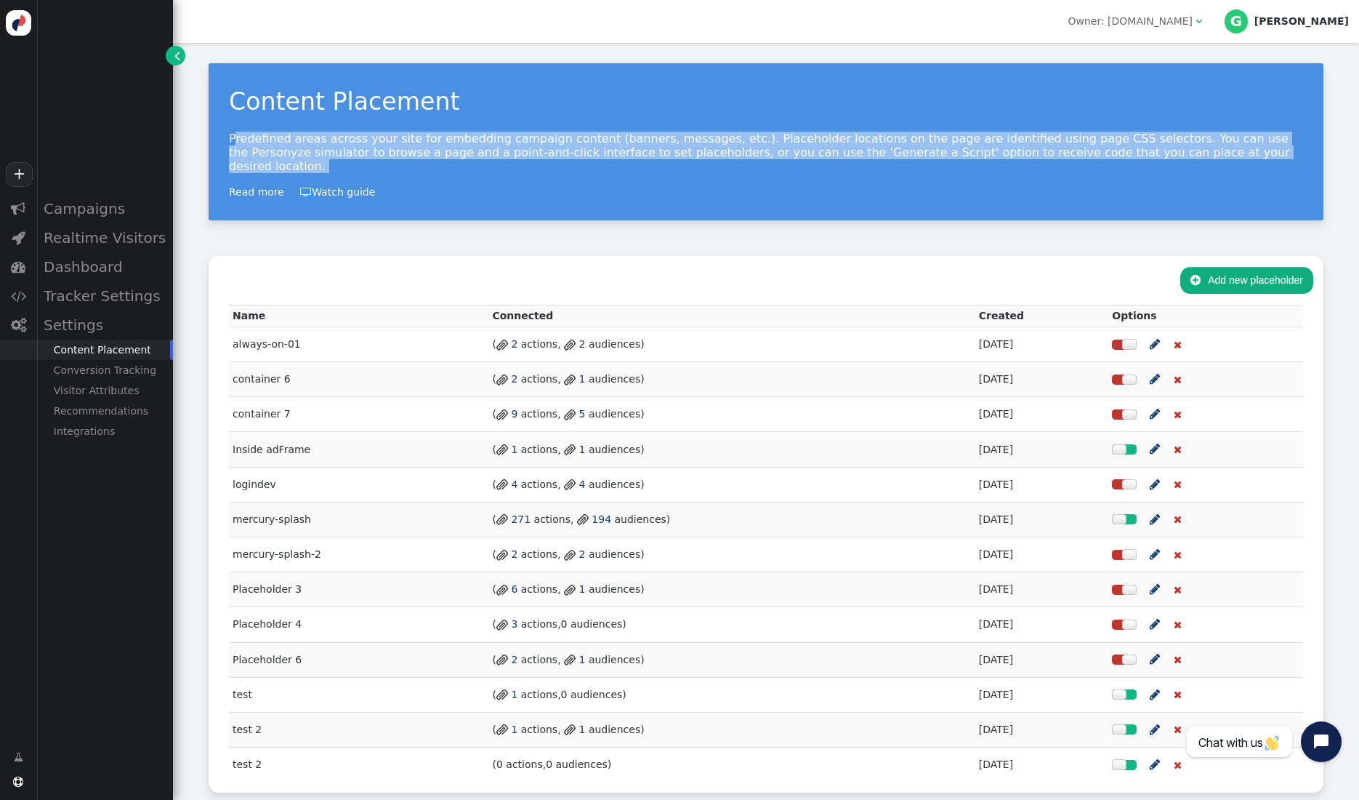
click at [573, 144] on p "Predefined areas across your site for embedding campaign content (banners, mess…" at bounding box center [766, 152] width 1074 height 41
click at [751, 142] on p "Predefined areas across your site for embedding campaign content (banners, mess…" at bounding box center [766, 152] width 1074 height 41
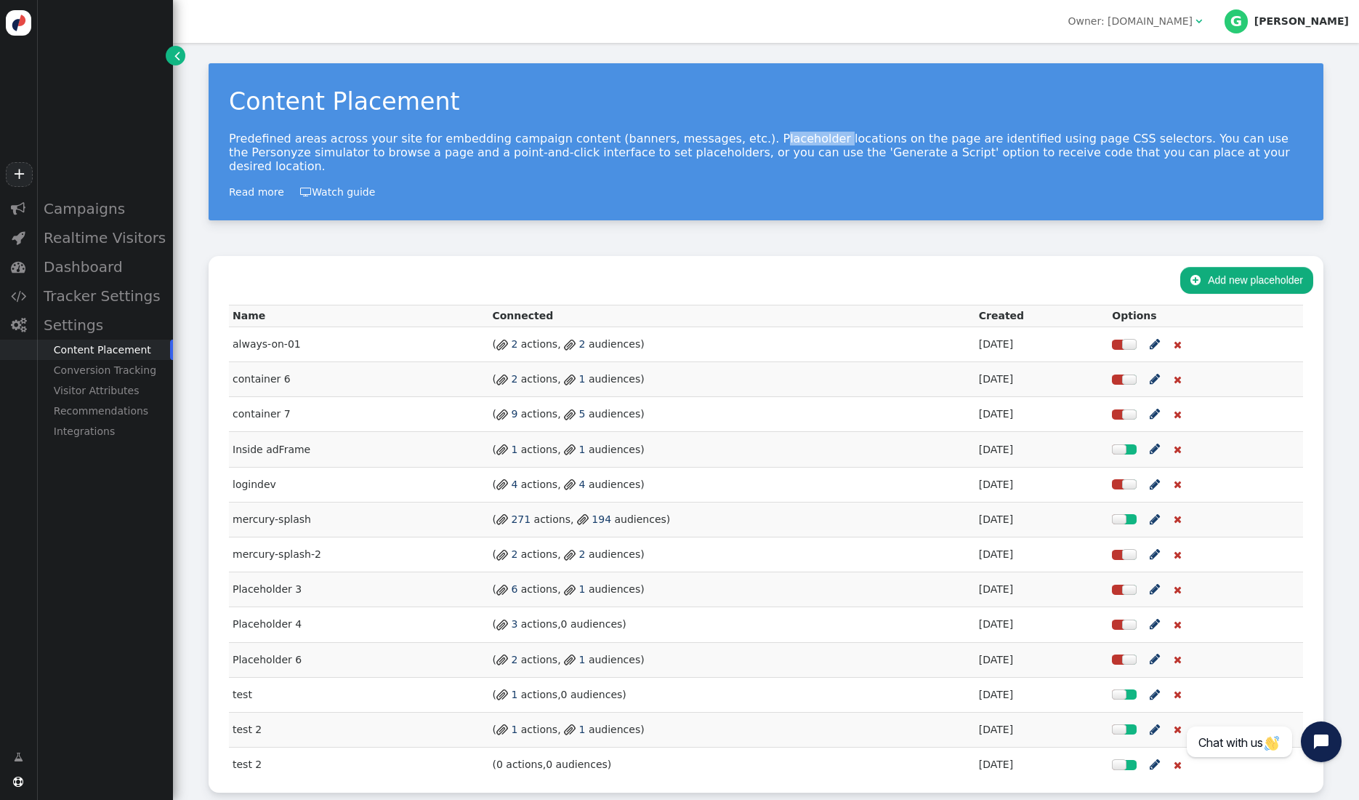
click at [751, 142] on p "Predefined areas across your site for embedding campaign content (banners, mess…" at bounding box center [766, 152] width 1074 height 41
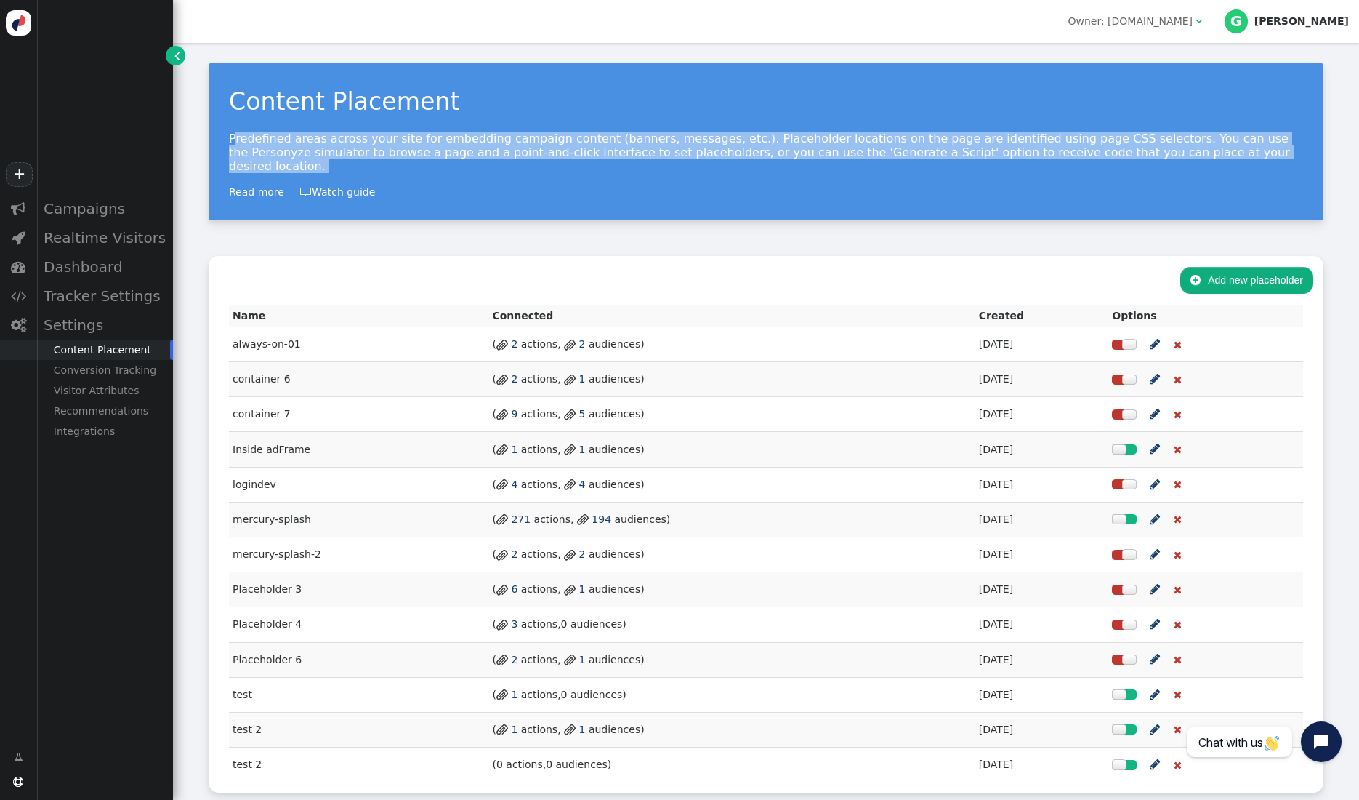
click at [751, 142] on p "Predefined areas across your site for embedding campaign content (banners, mess…" at bounding box center [766, 152] width 1074 height 41
click at [806, 145] on p "Predefined areas across your site for embedding campaign content (banners, mess…" at bounding box center [766, 152] width 1074 height 41
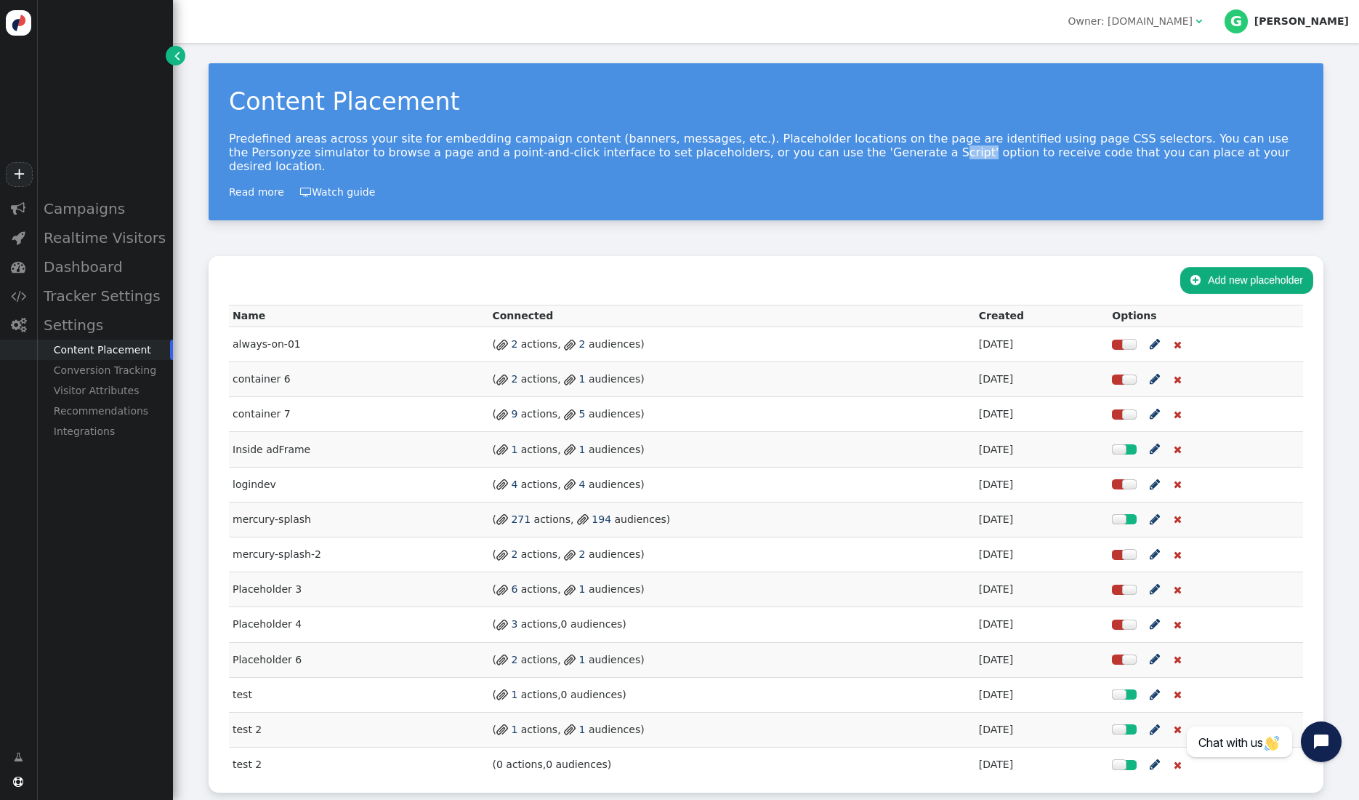
click at [806, 145] on p "Predefined areas across your site for embedding campaign content (banners, mess…" at bounding box center [766, 152] width 1074 height 41
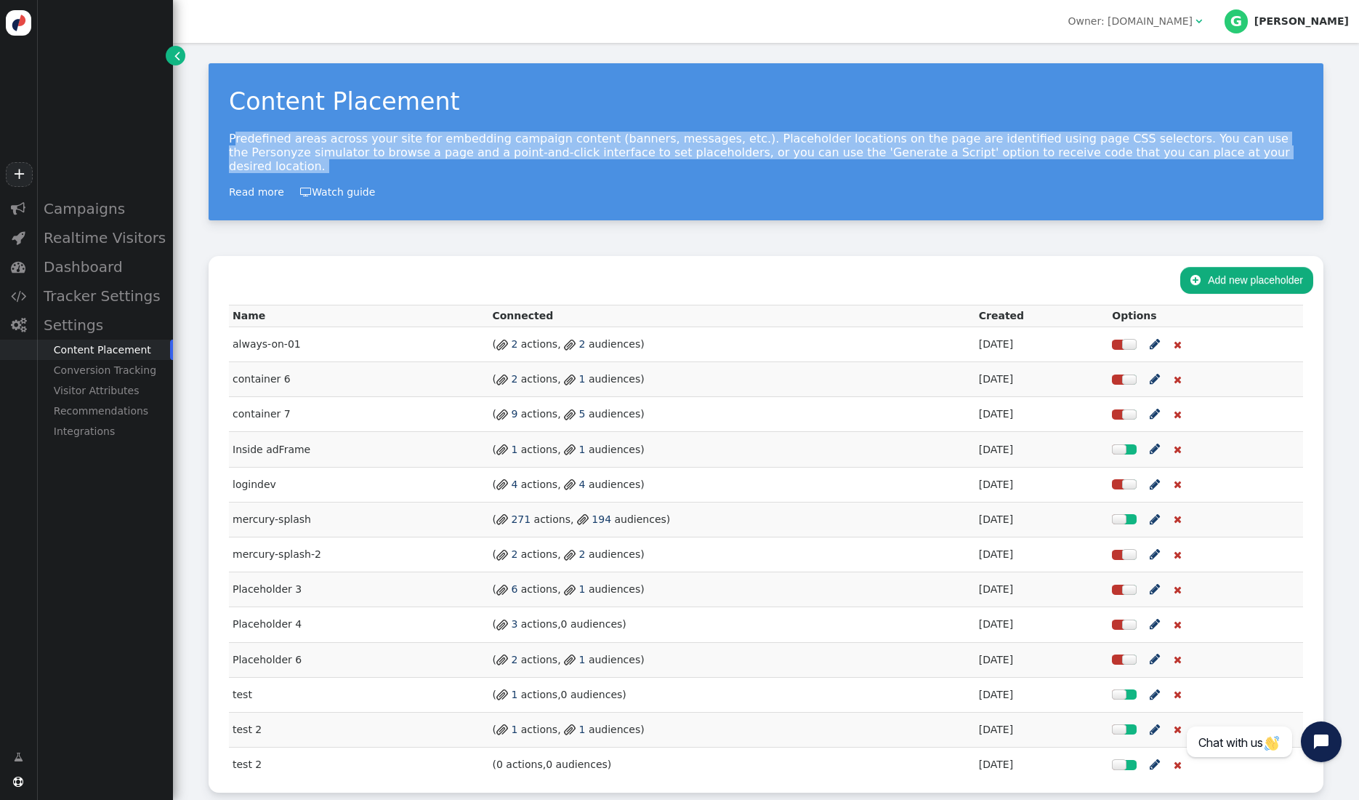
click at [806, 145] on p "Predefined areas across your site for embedding campaign content (banners, mess…" at bounding box center [766, 152] width 1074 height 41
click at [849, 148] on p "Predefined areas across your site for embedding campaign content (banners, mess…" at bounding box center [766, 152] width 1074 height 41
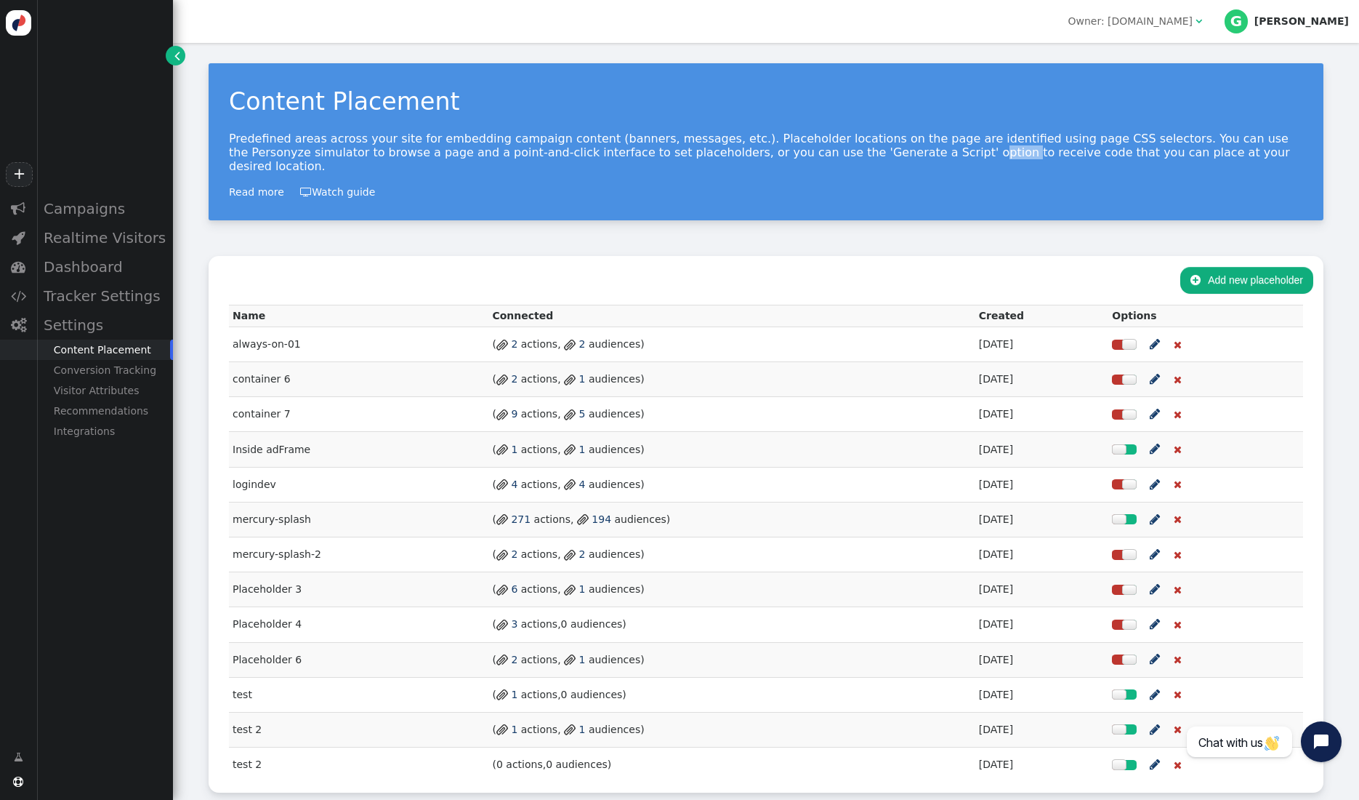
click at [849, 148] on p "Predefined areas across your site for embedding campaign content (banners, mess…" at bounding box center [766, 152] width 1074 height 41
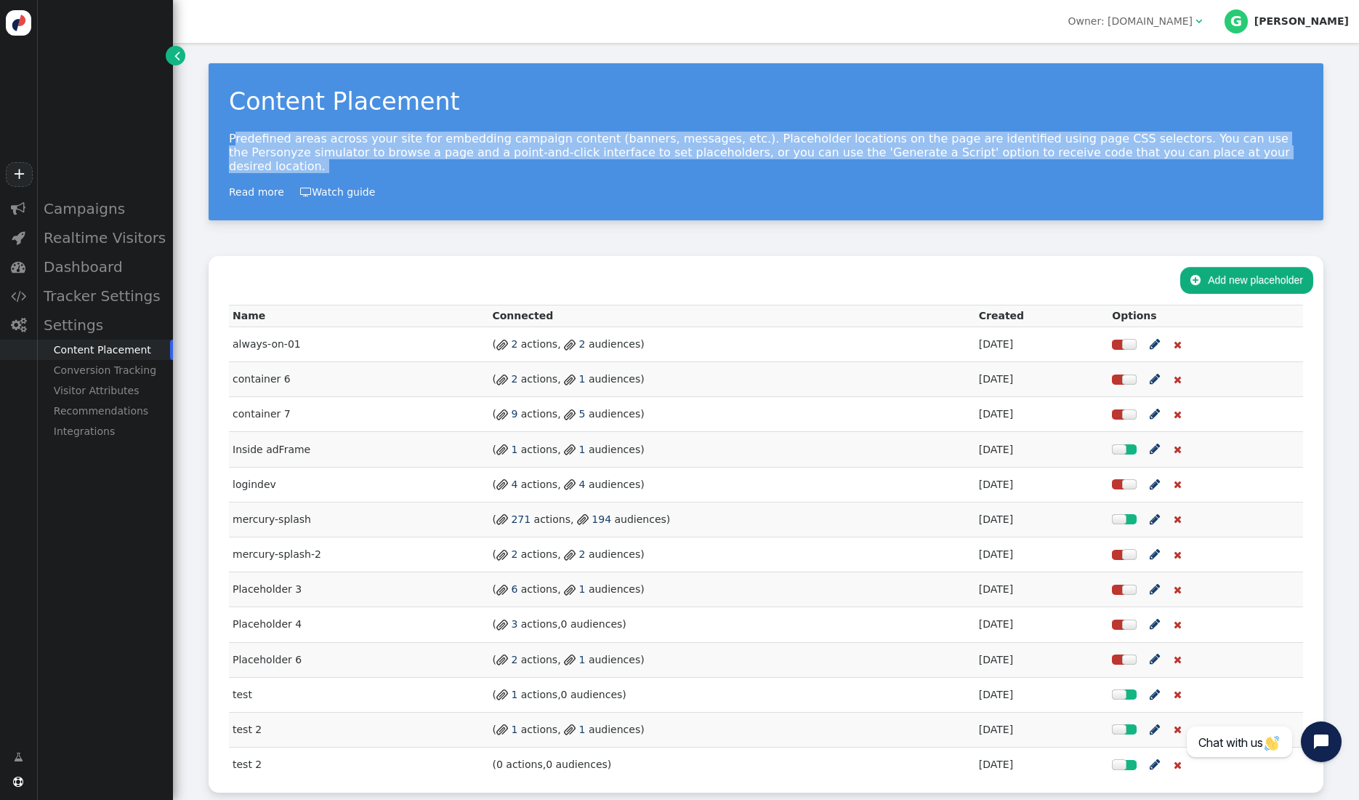
click at [849, 148] on p "Predefined areas across your site for embedding campaign content (banners, mess…" at bounding box center [766, 152] width 1074 height 41
click at [840, 150] on p "Predefined areas across your site for embedding campaign content (banners, mess…" at bounding box center [766, 152] width 1074 height 41
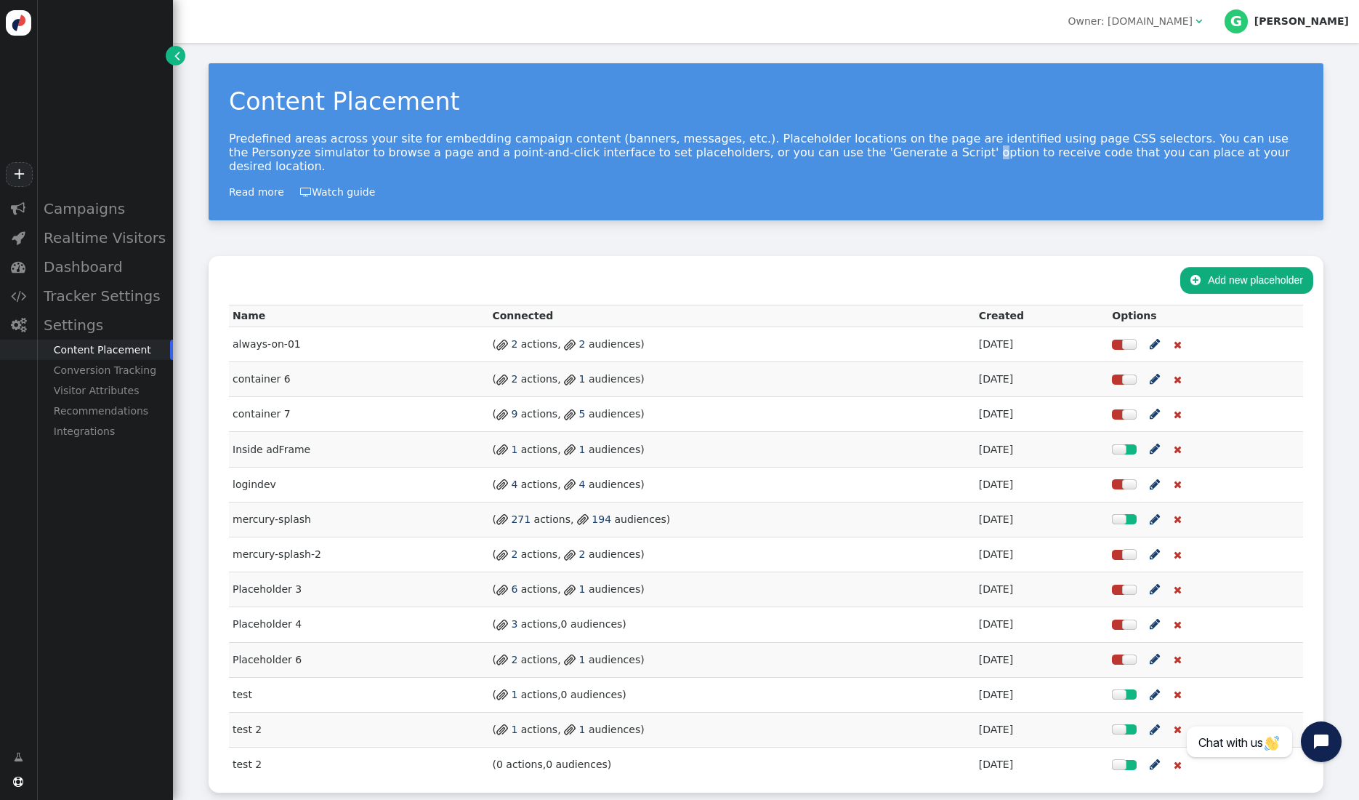
click at [840, 150] on p "Predefined areas across your site for embedding campaign content (banners, mess…" at bounding box center [766, 152] width 1074 height 41
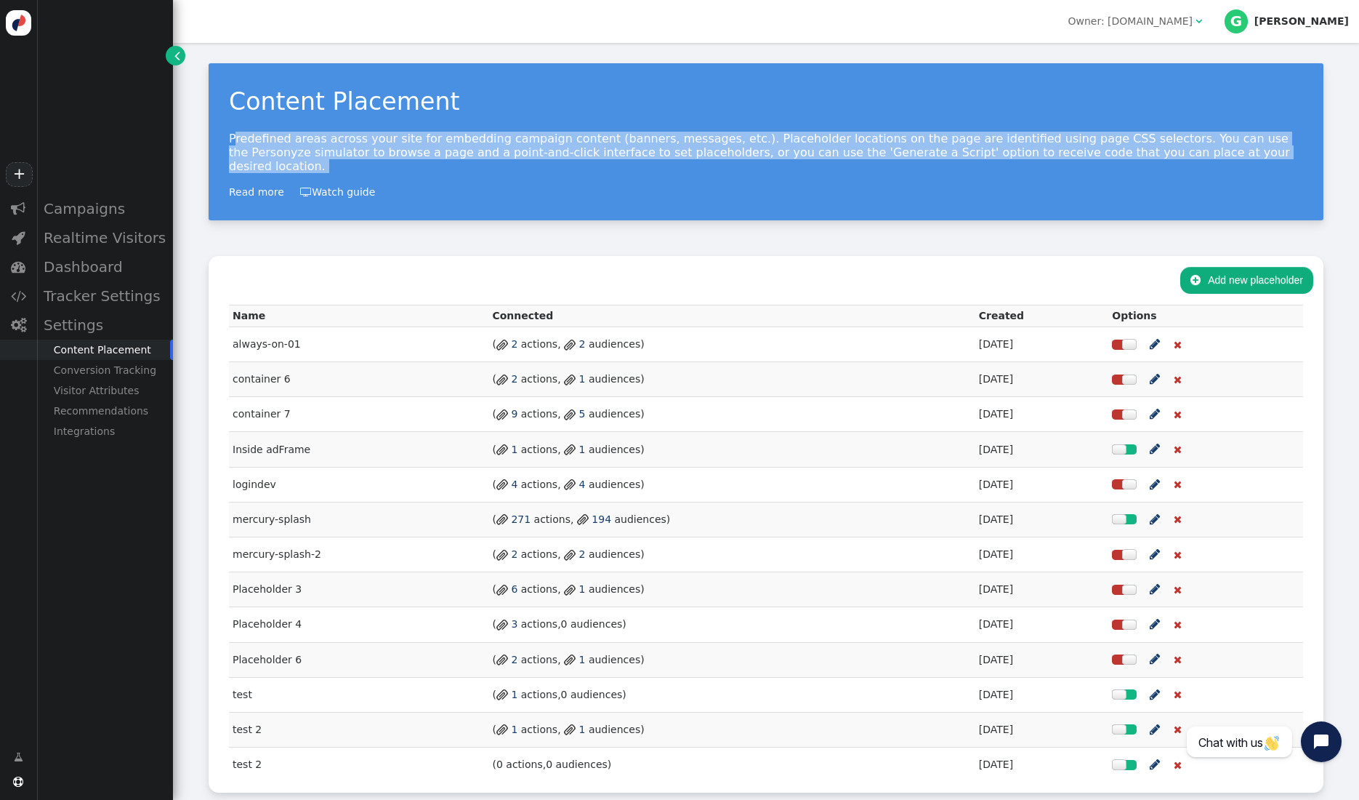
click at [840, 150] on p "Predefined areas across your site for embedding campaign content (banners, mess…" at bounding box center [766, 152] width 1074 height 41
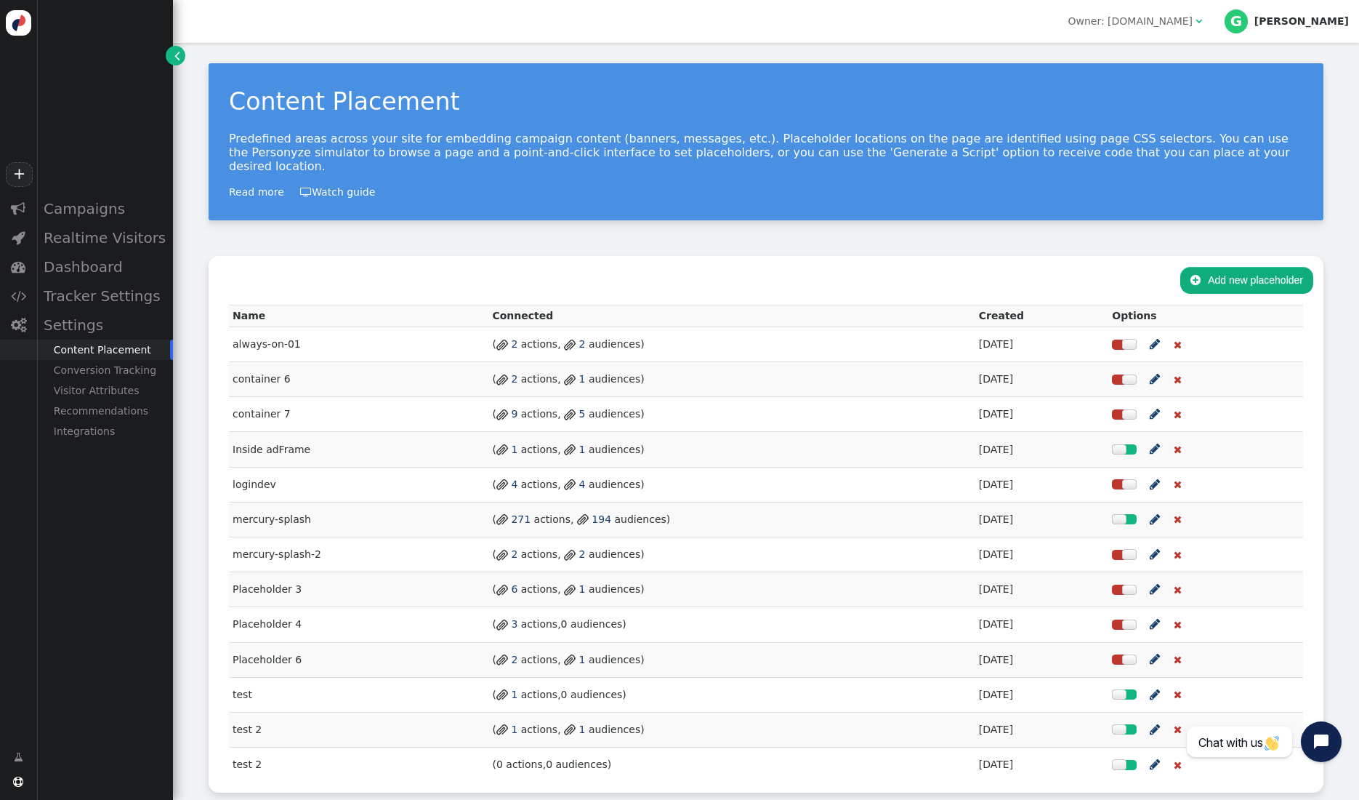
click at [789, 181] on div "Content Placement Predefined areas across your site for embedding campaign cont…" at bounding box center [766, 141] width 1115 height 157
click at [97, 300] on div "Tracker Settings" at bounding box center [104, 295] width 137 height 29
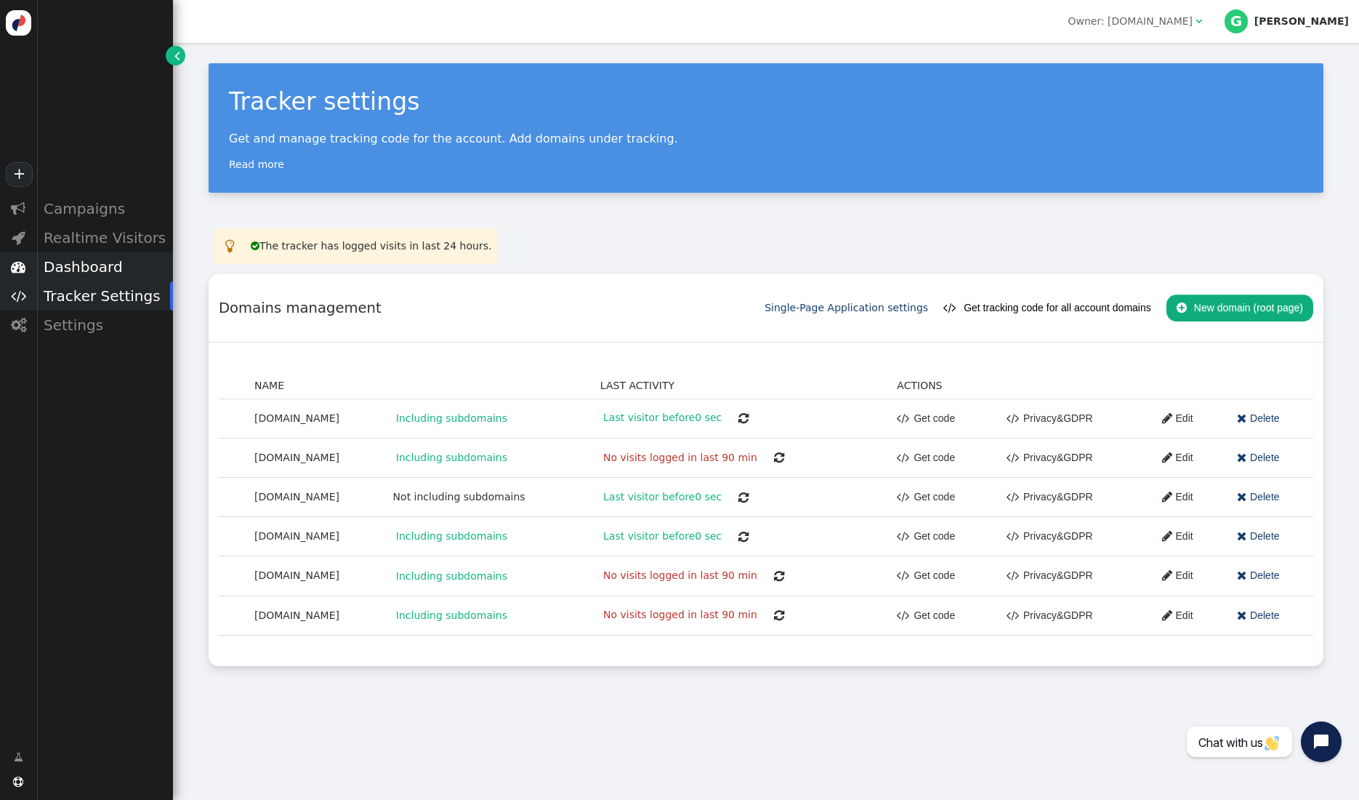
click at [93, 270] on div "Dashboard" at bounding box center [104, 266] width 137 height 29
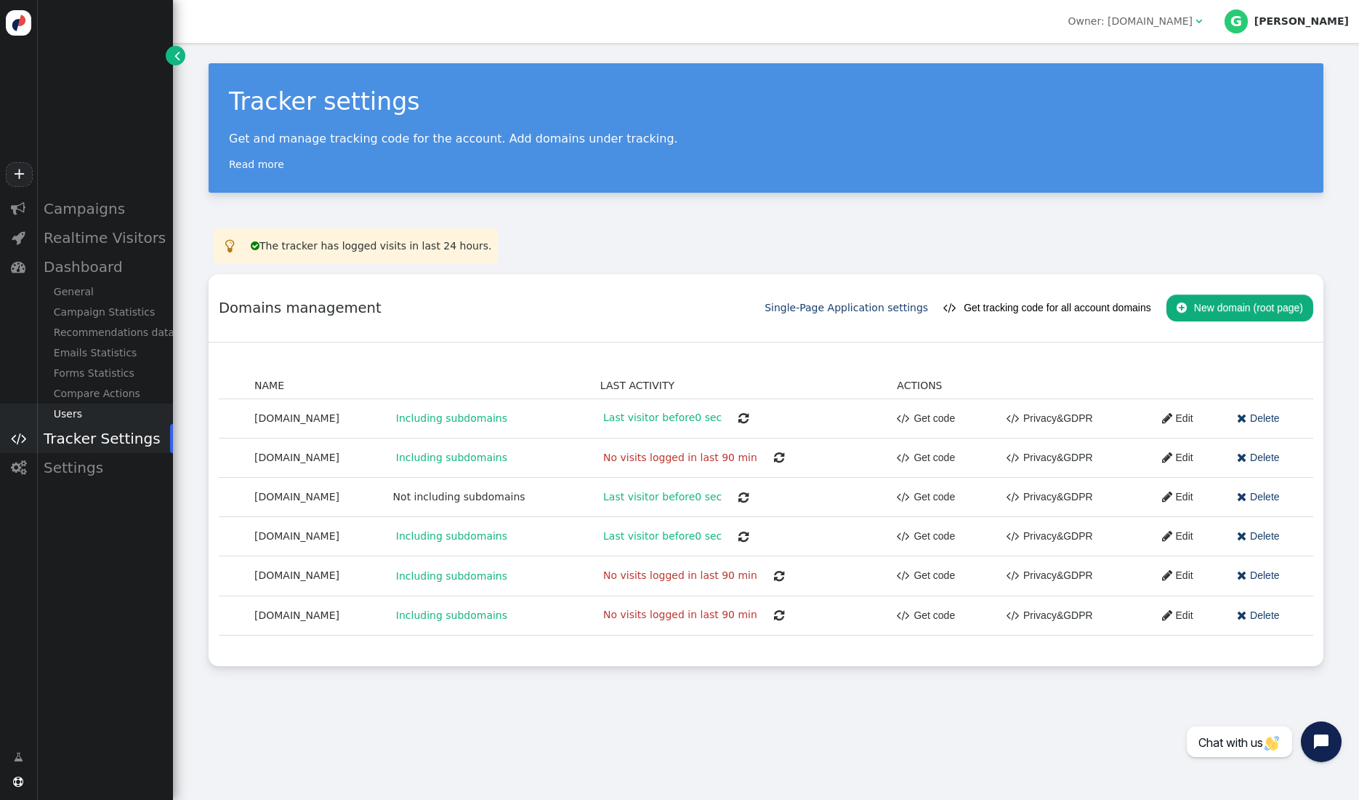
click at [73, 411] on div "Users" at bounding box center [104, 413] width 137 height 20
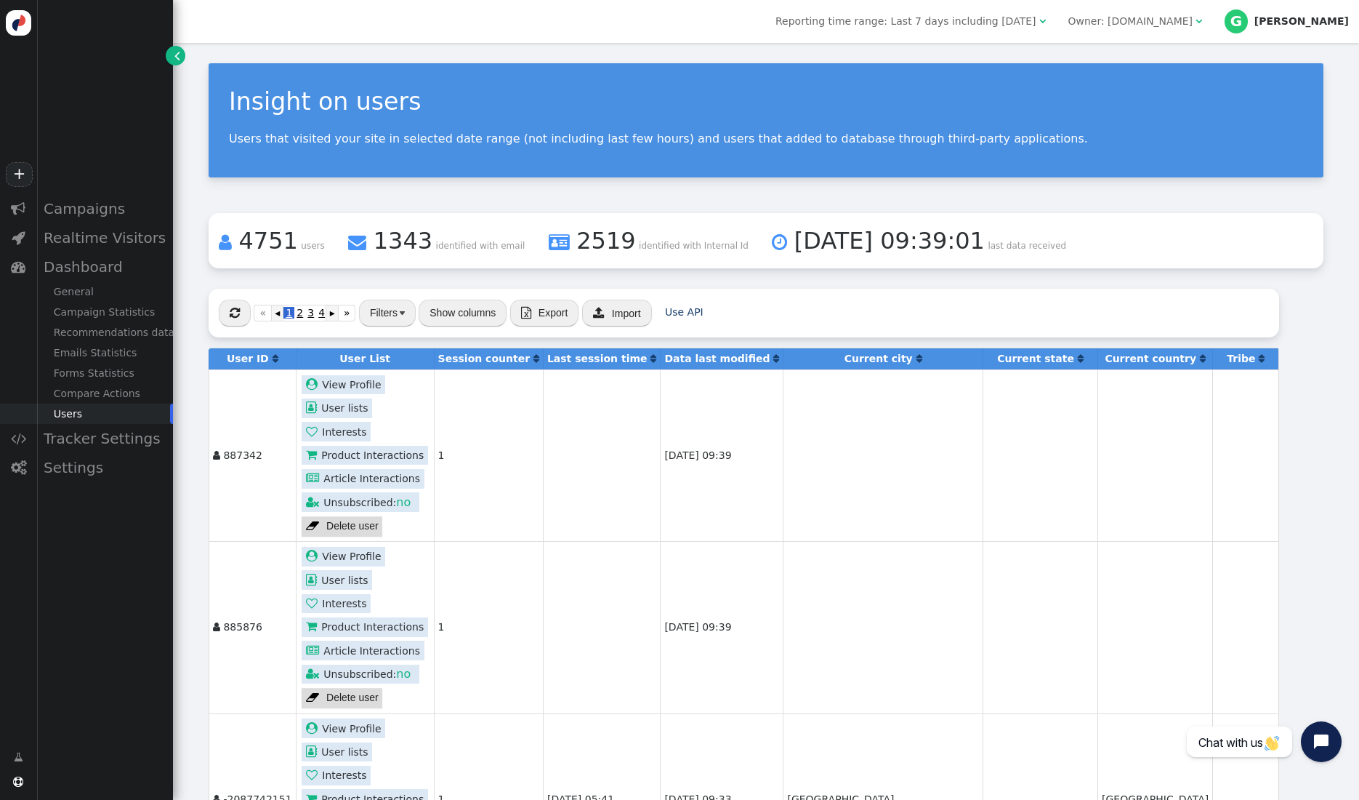
click at [402, 304] on button "Filters" at bounding box center [387, 312] width 57 height 26
click at [456, 366] on input "0" at bounding box center [446, 364] width 61 height 26
type input "10101"
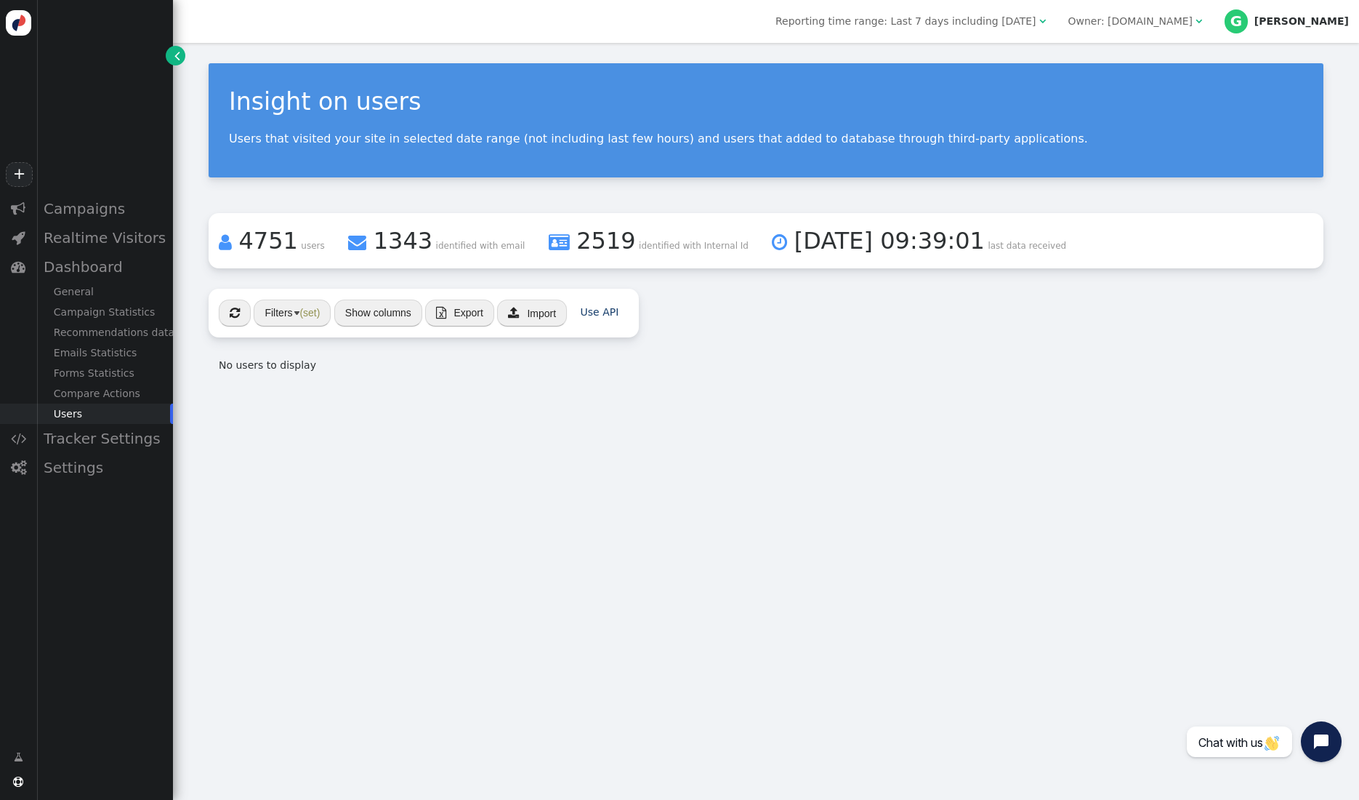
click at [297, 310] on button "Filters (set)" at bounding box center [292, 312] width 77 height 26
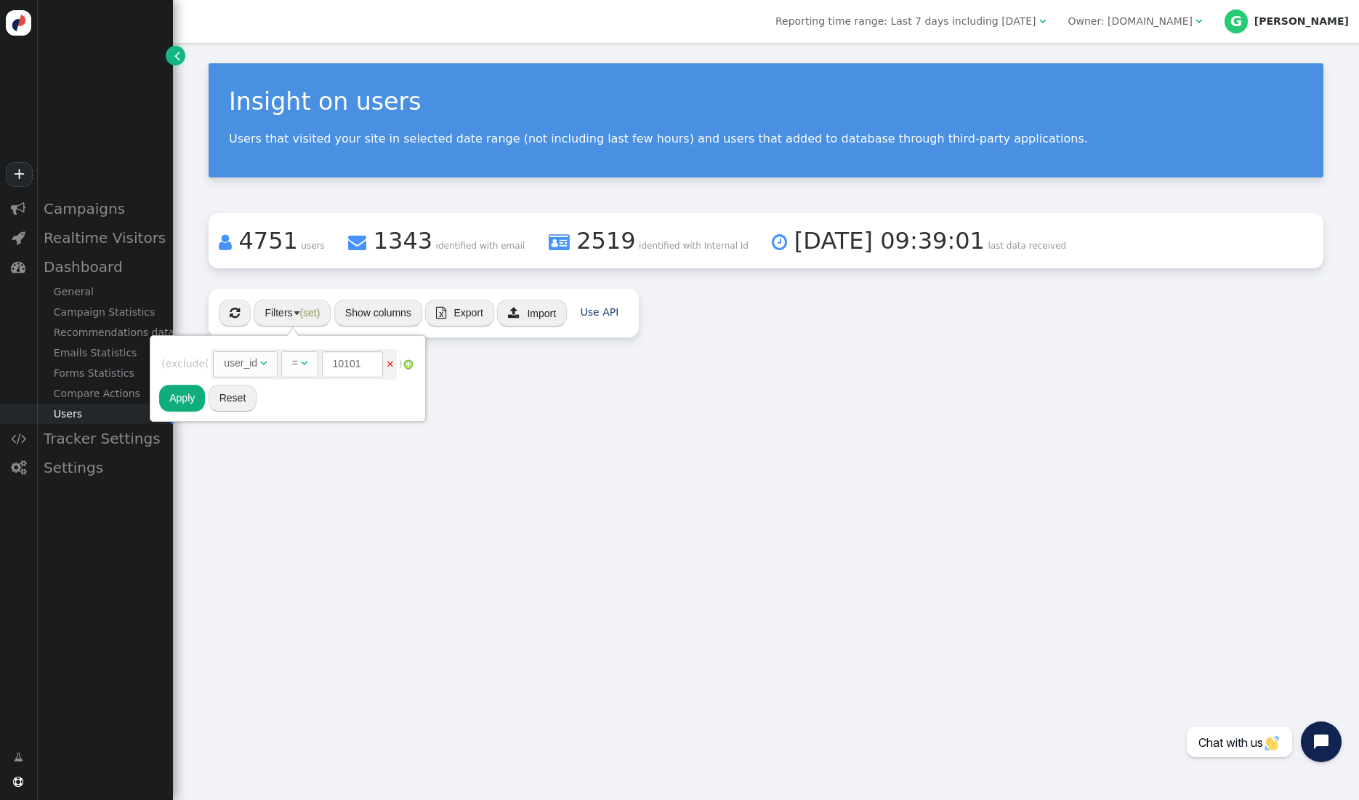
click at [395, 365] on link "×" at bounding box center [390, 364] width 9 height 12
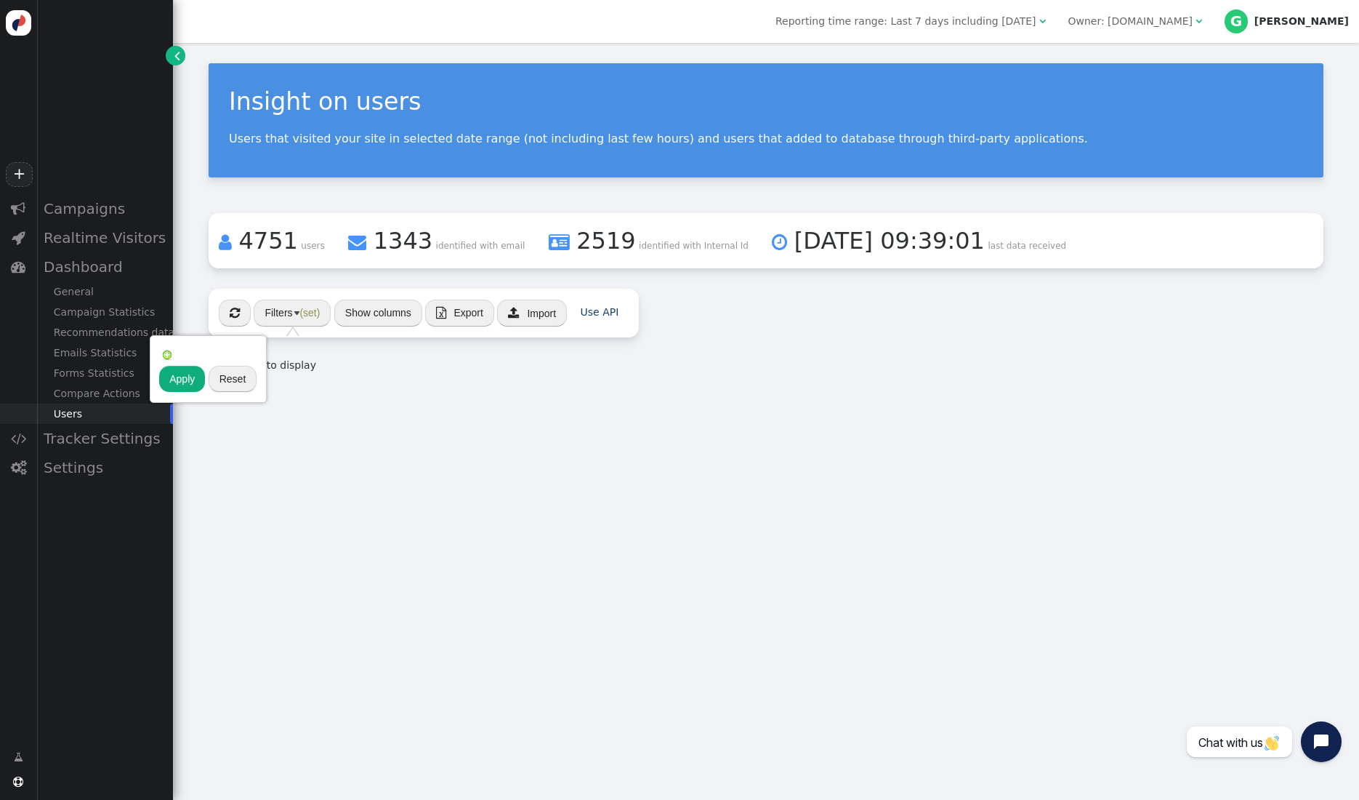
click at [184, 382] on button "Apply" at bounding box center [182, 379] width 46 height 26
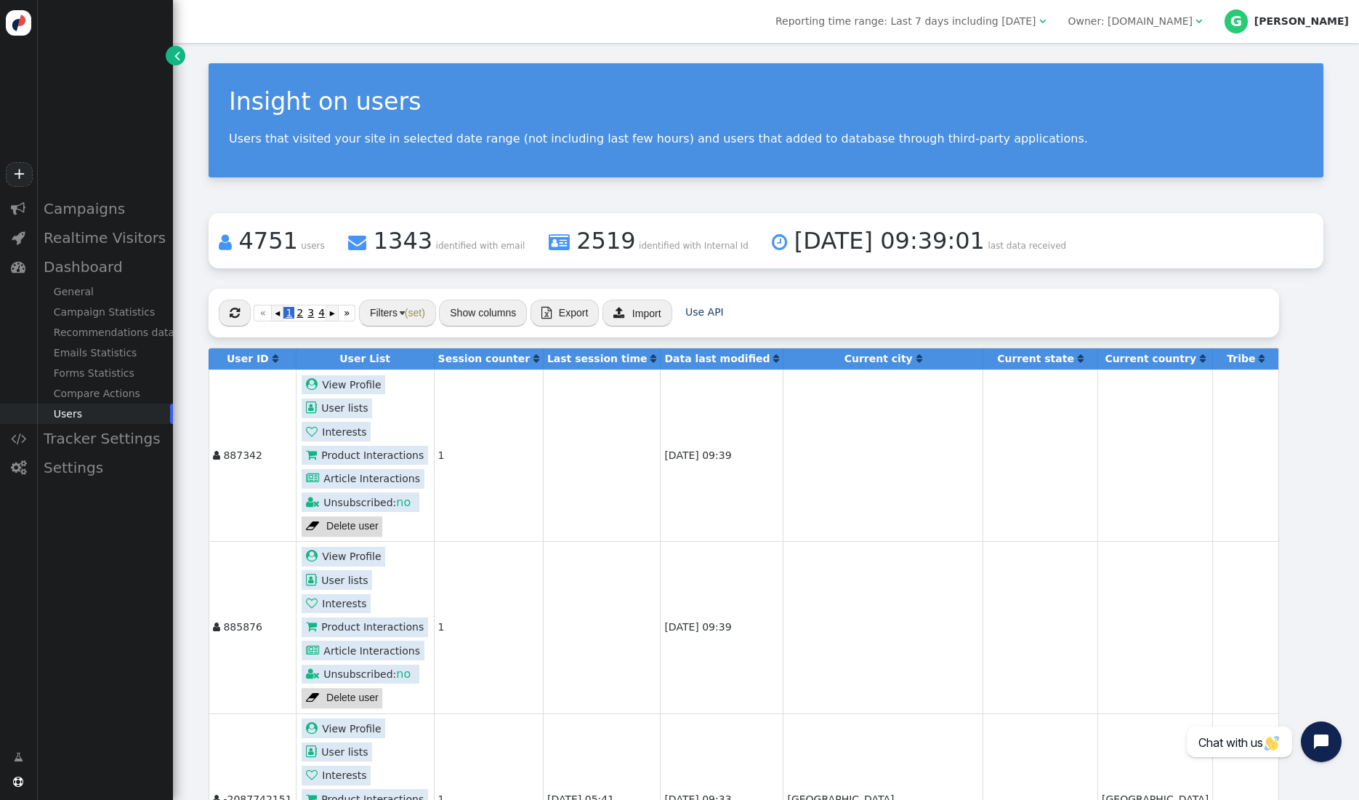
click at [390, 318] on button "Filters (set)" at bounding box center [397, 312] width 77 height 26
click at [463, 311] on button "Show columns" at bounding box center [483, 312] width 88 height 26
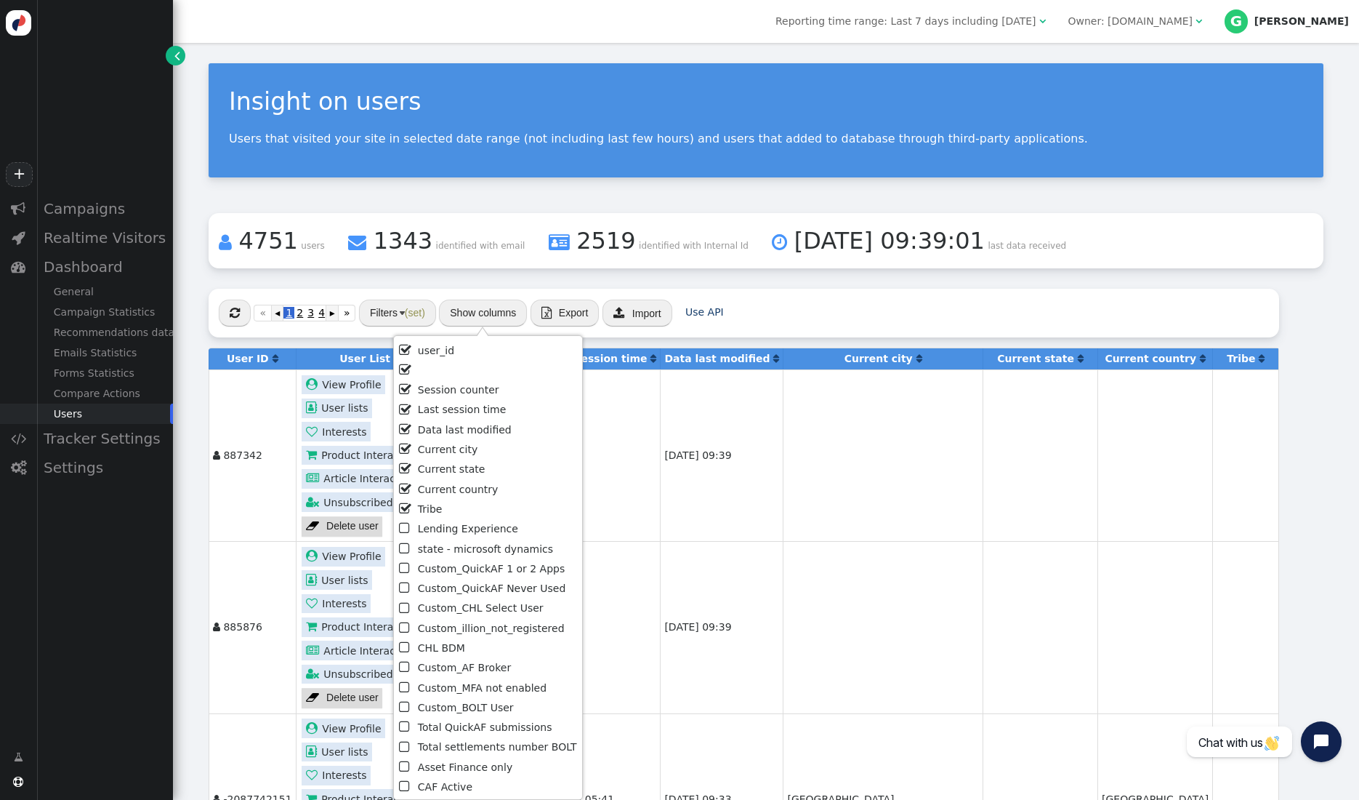
click at [404, 528] on span "" at bounding box center [405, 528] width 13 height 20
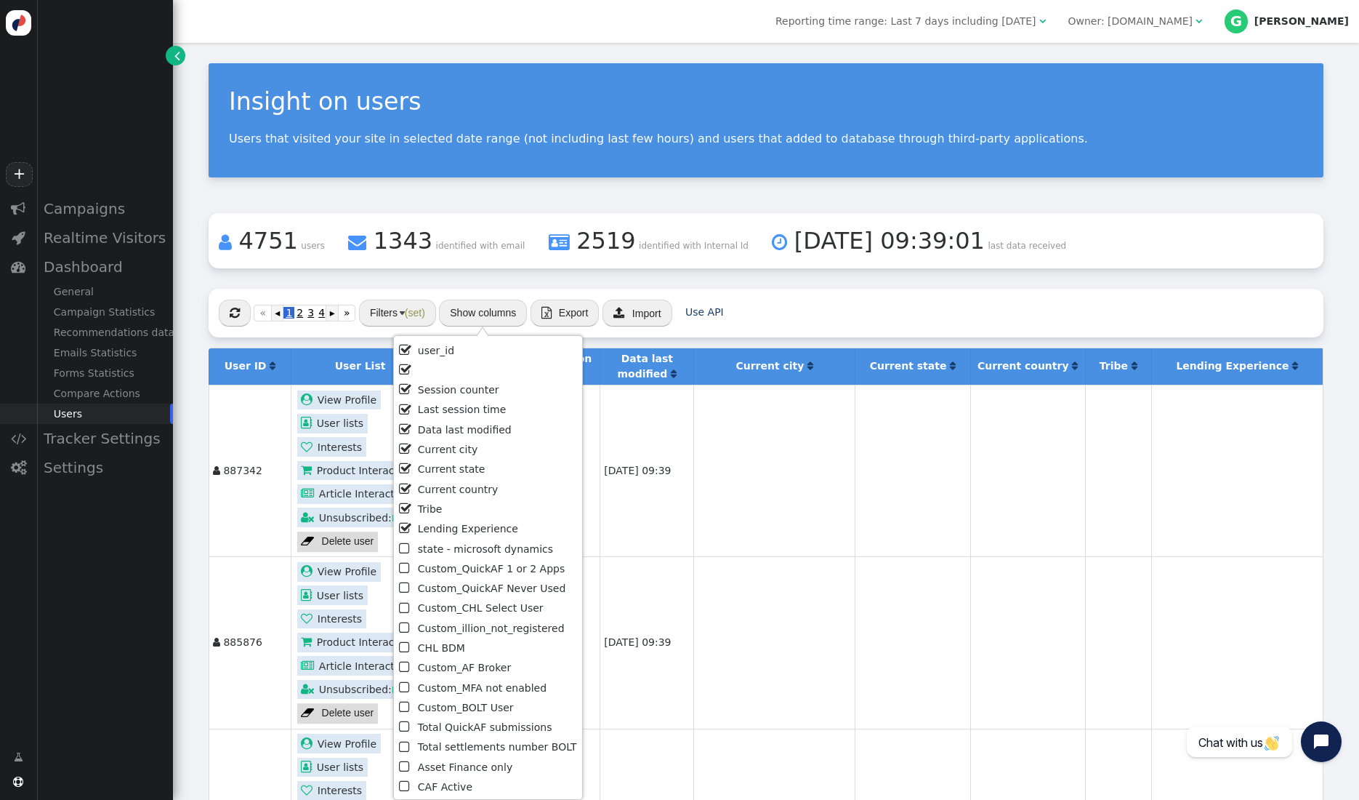
click at [404, 528] on span "" at bounding box center [405, 528] width 13 height 20
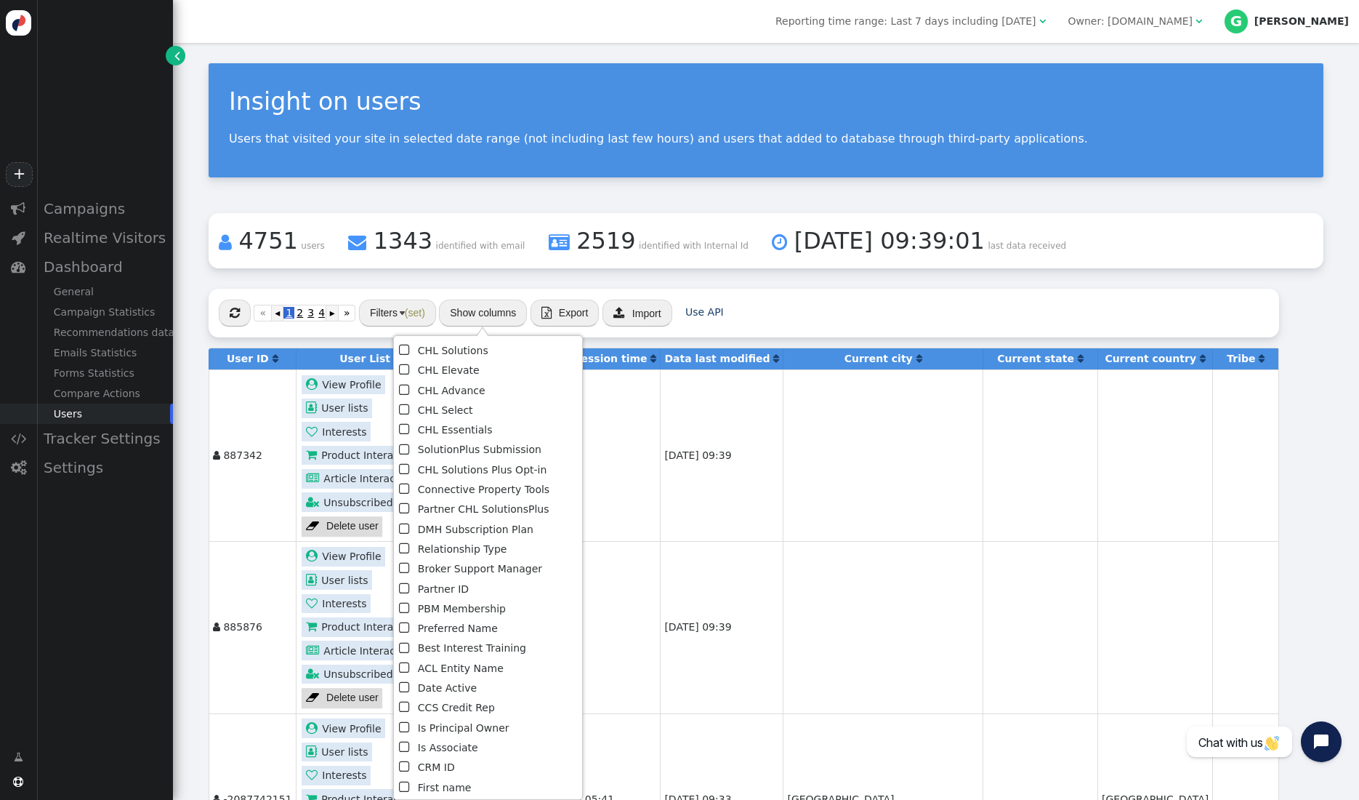
scroll to position [598, 0]
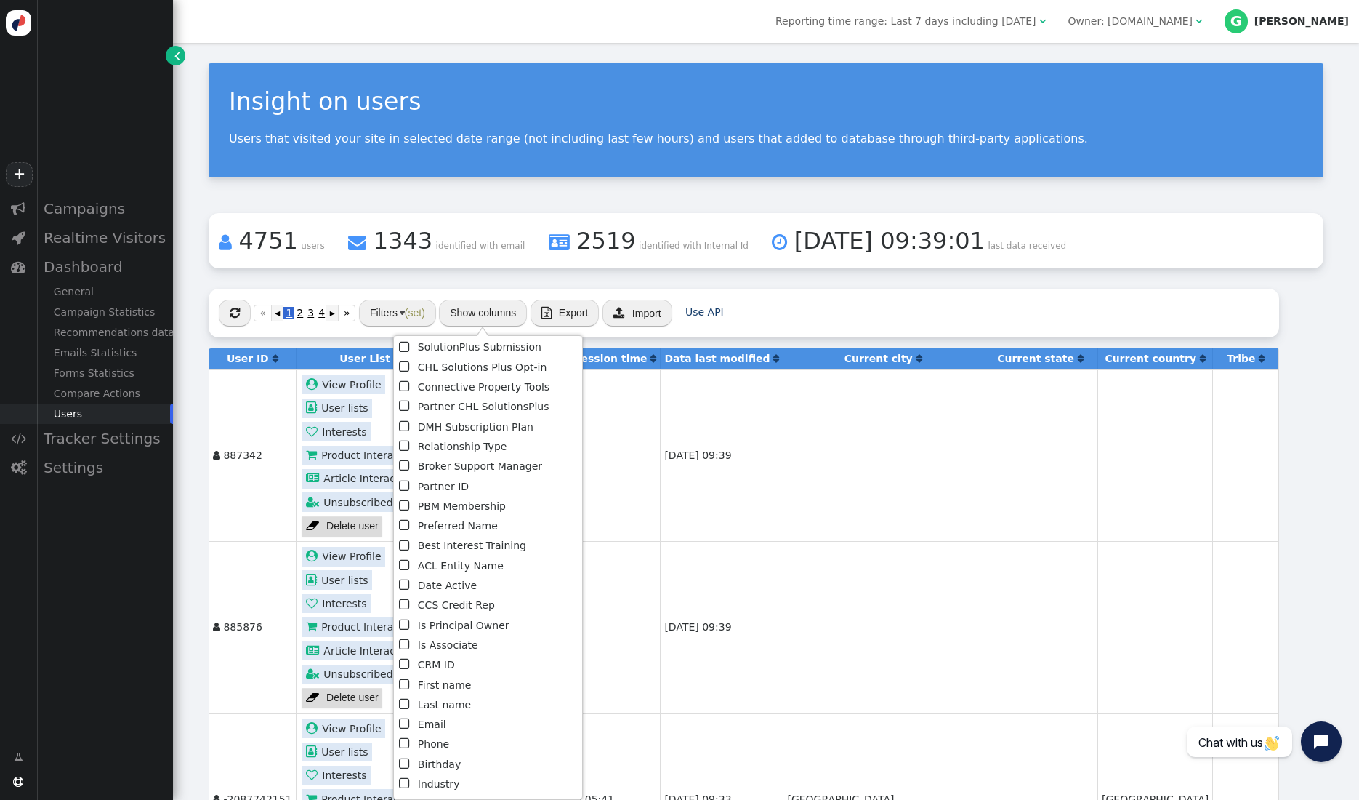
click at [405, 685] on span "" at bounding box center [405, 685] width 13 height 20
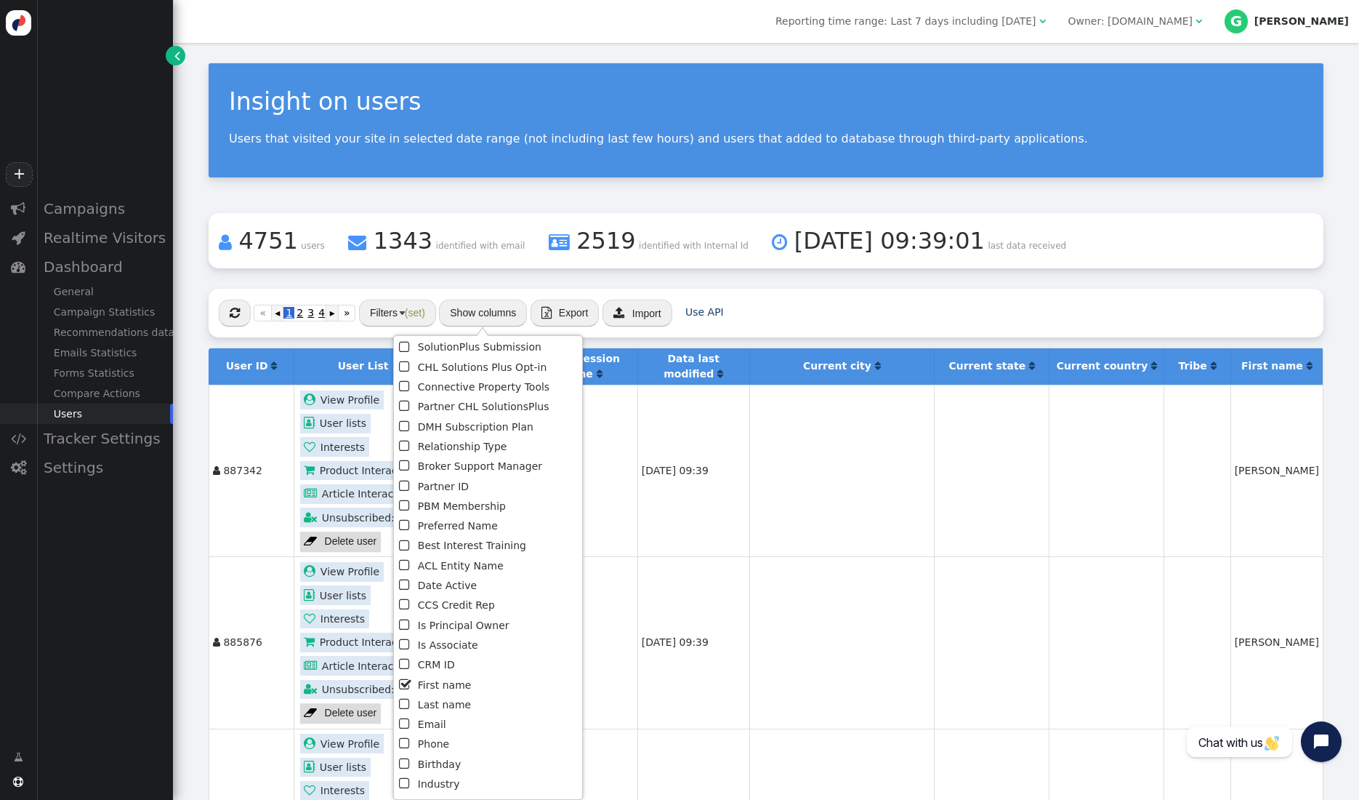
click at [406, 706] on span "" at bounding box center [405, 704] width 13 height 20
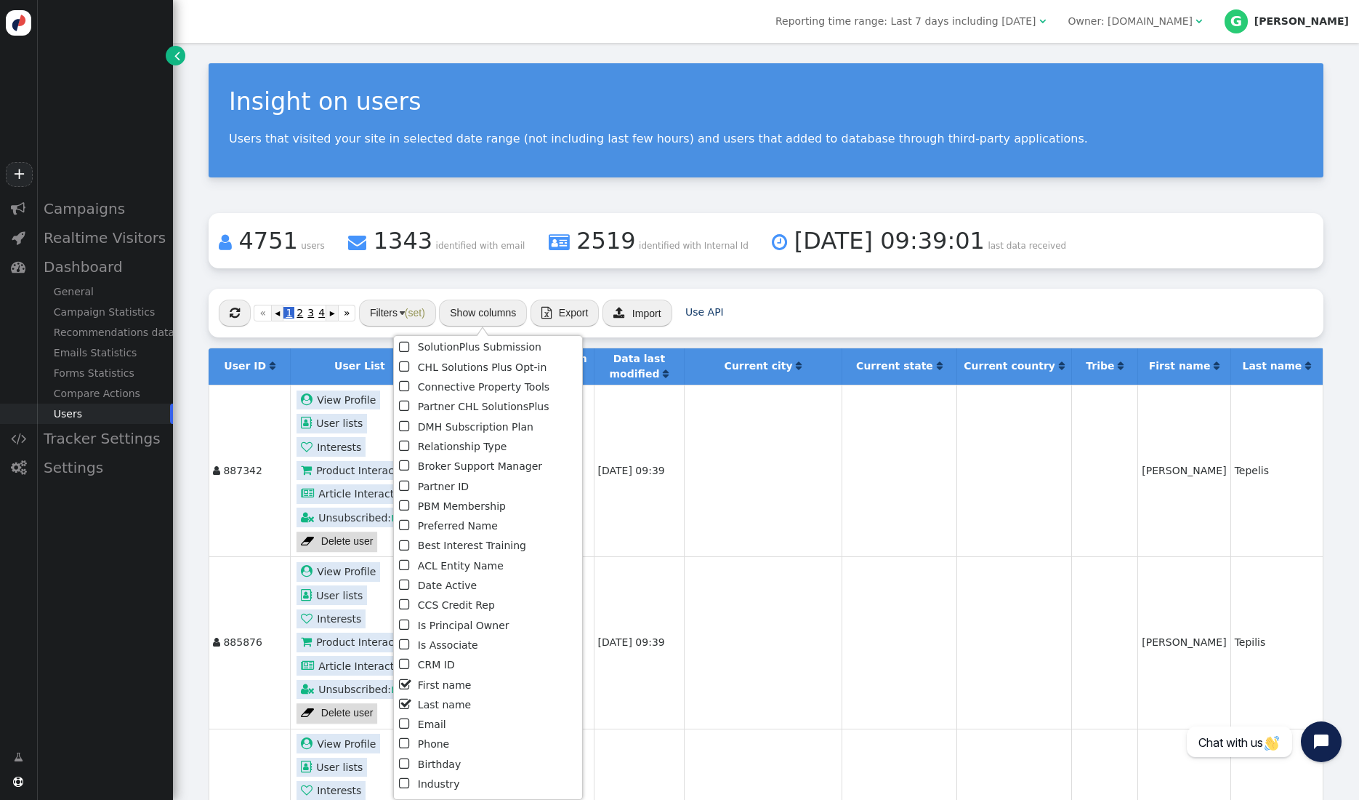
click at [400, 664] on span "" at bounding box center [405, 664] width 13 height 20
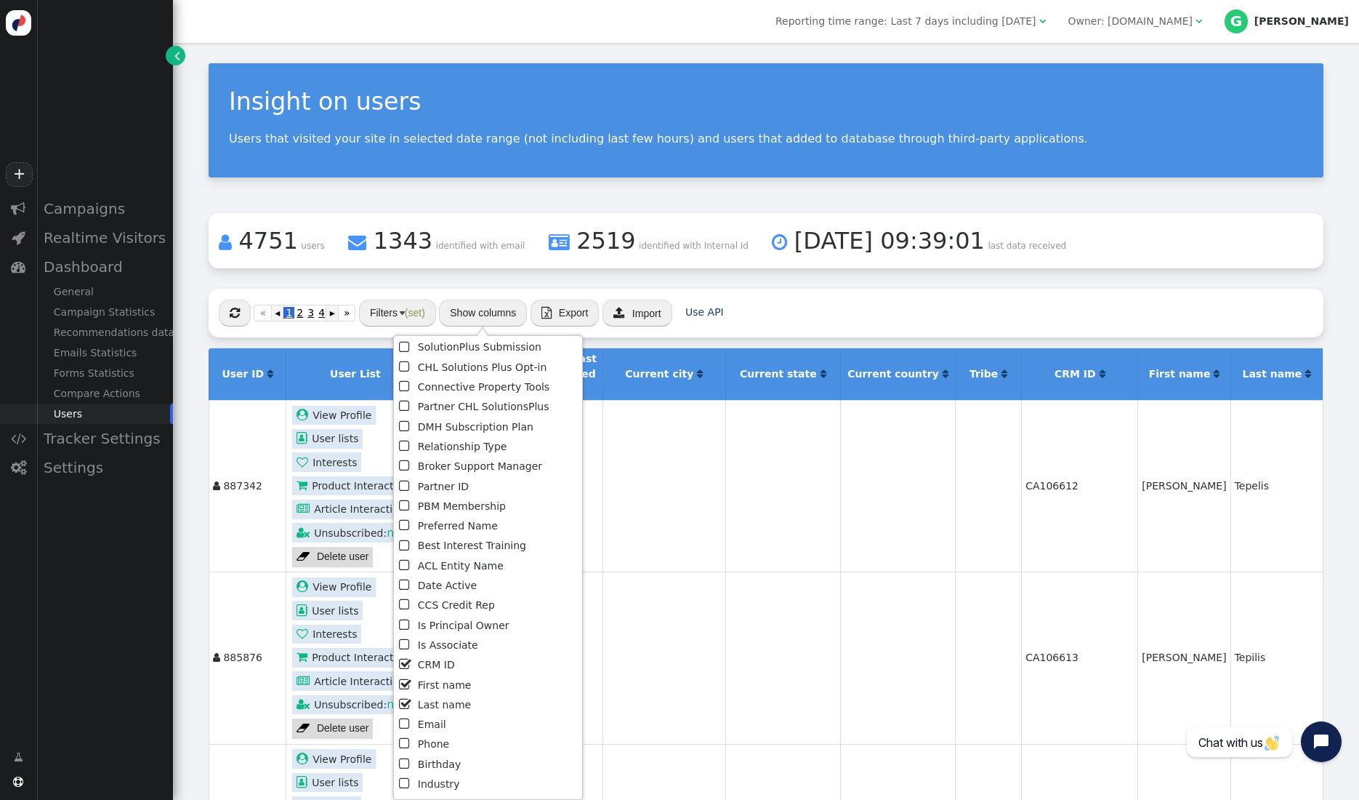
click at [404, 643] on span "" at bounding box center [405, 645] width 13 height 20
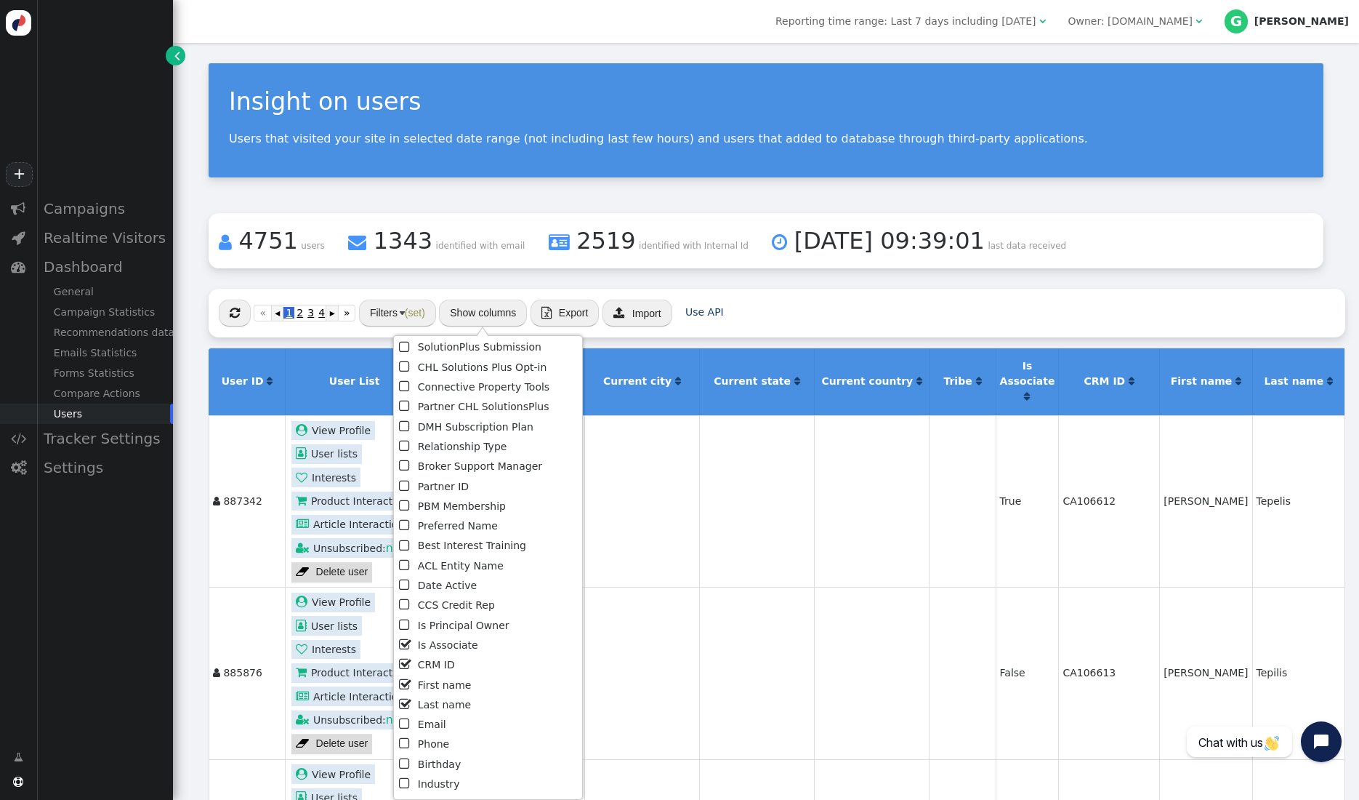
click at [1108, 587] on td "CA106613" at bounding box center [1108, 673] width 101 height 172
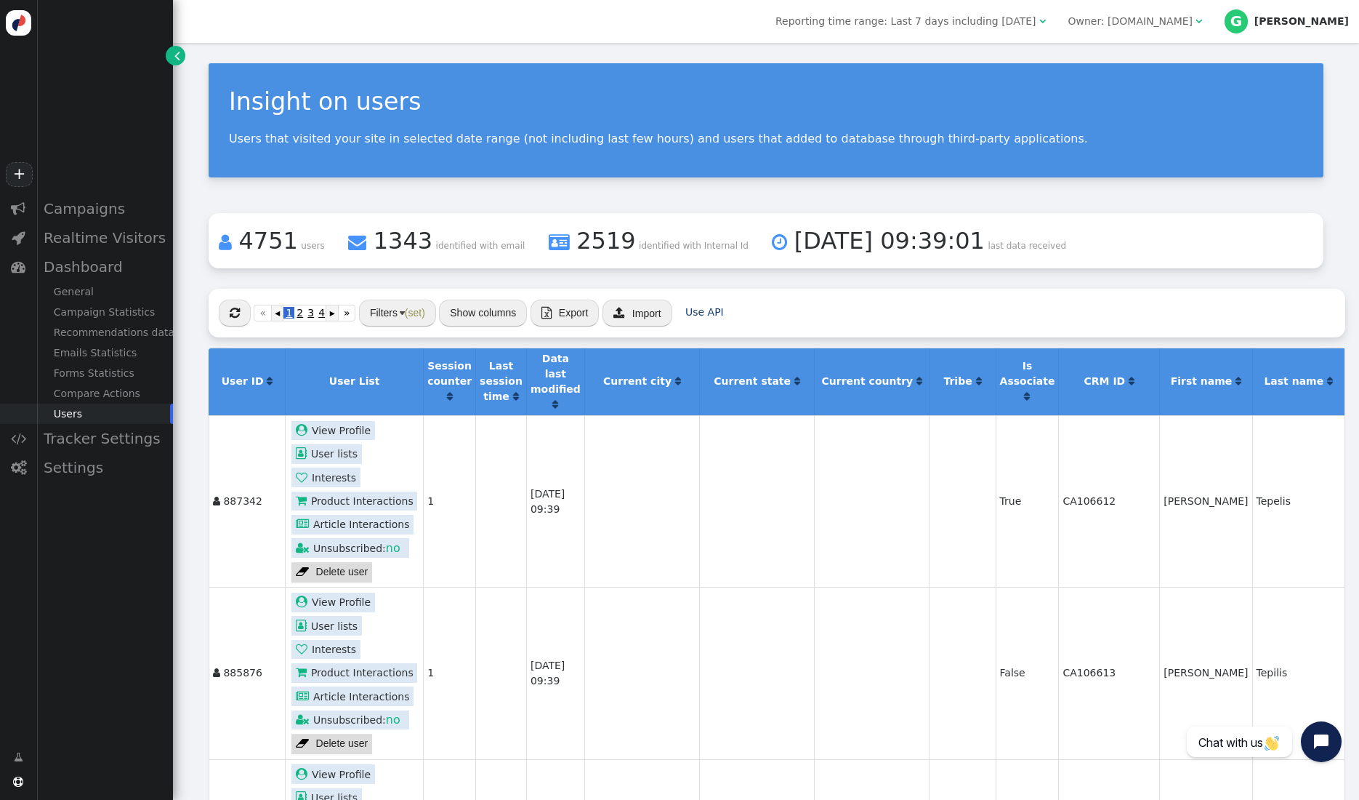
click at [414, 318] on span "(set)" at bounding box center [415, 313] width 20 height 12
click at [422, 379] on button "Reset" at bounding box center [422, 379] width 49 height 26
click at [400, 310] on button "Filters" at bounding box center [387, 312] width 57 height 26
click at [345, 354] on img at bounding box center [346, 355] width 12 height 12
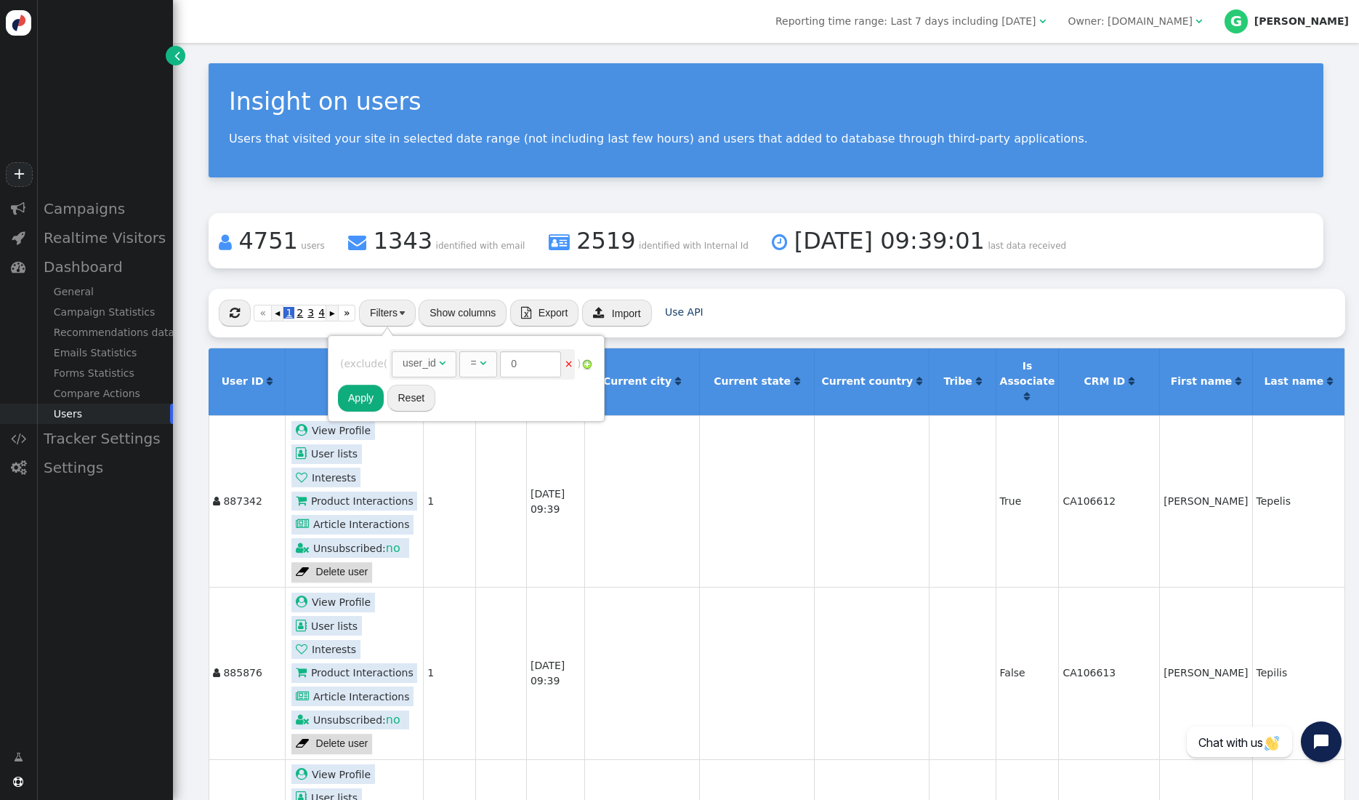
click at [436, 361] on div "user_id" at bounding box center [419, 362] width 33 height 15
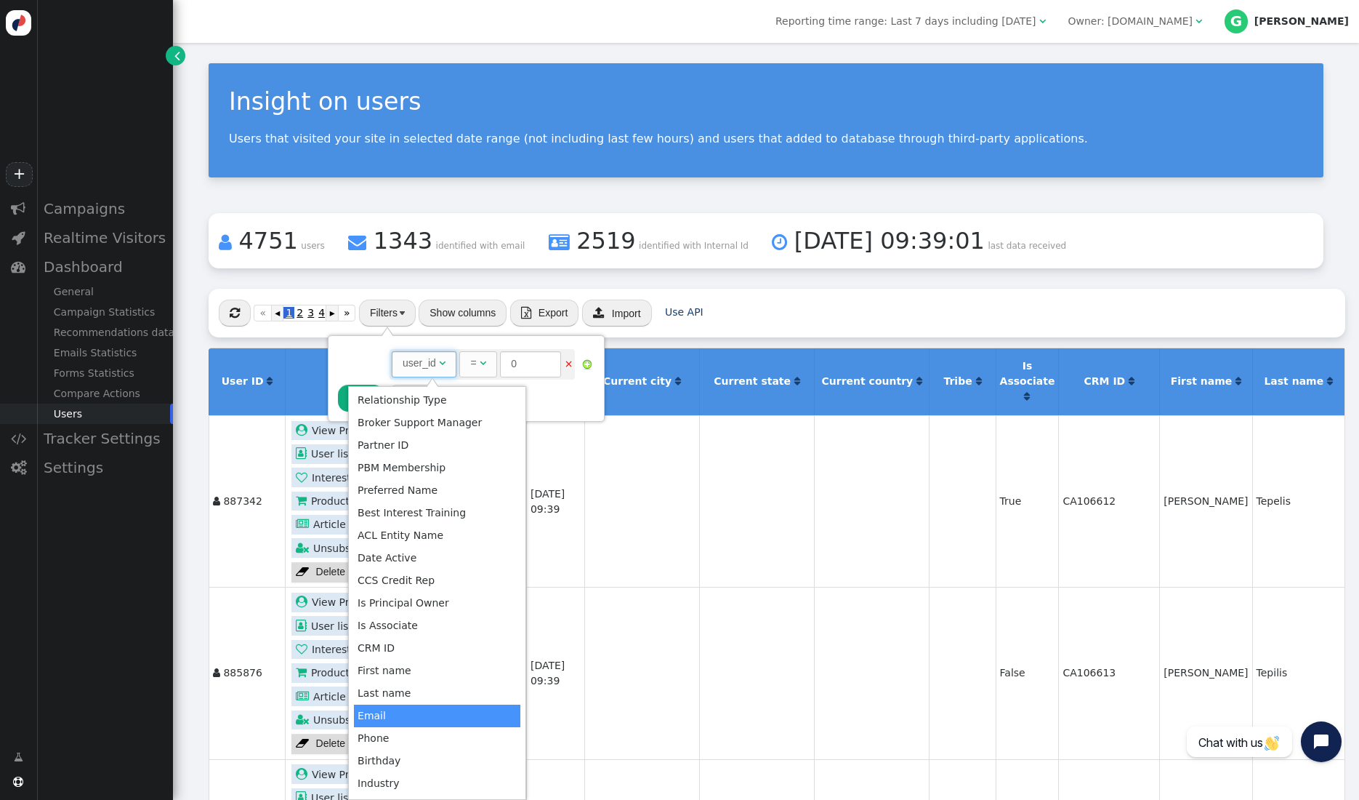
scroll to position [838, 0]
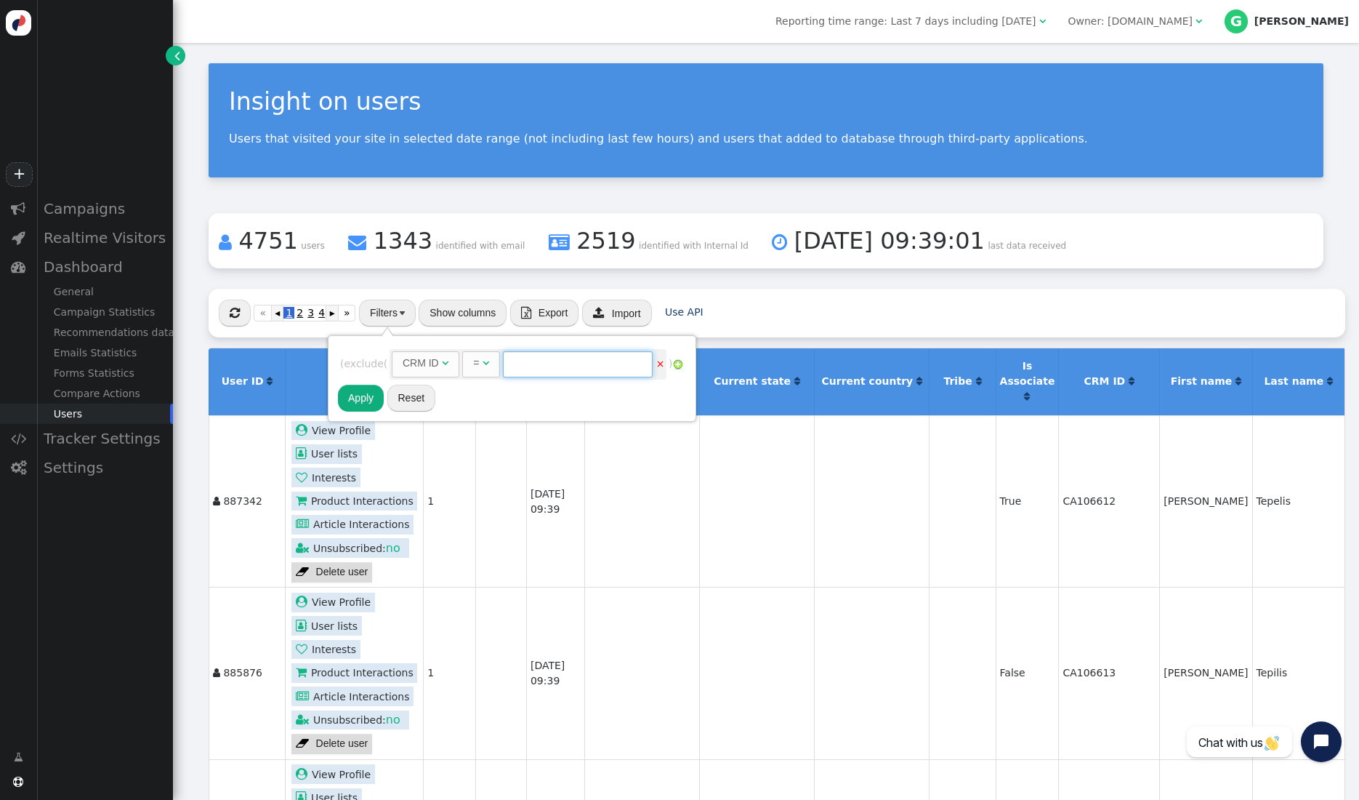
click at [556, 363] on input "text" at bounding box center [578, 364] width 150 height 26
type input "CA10101"
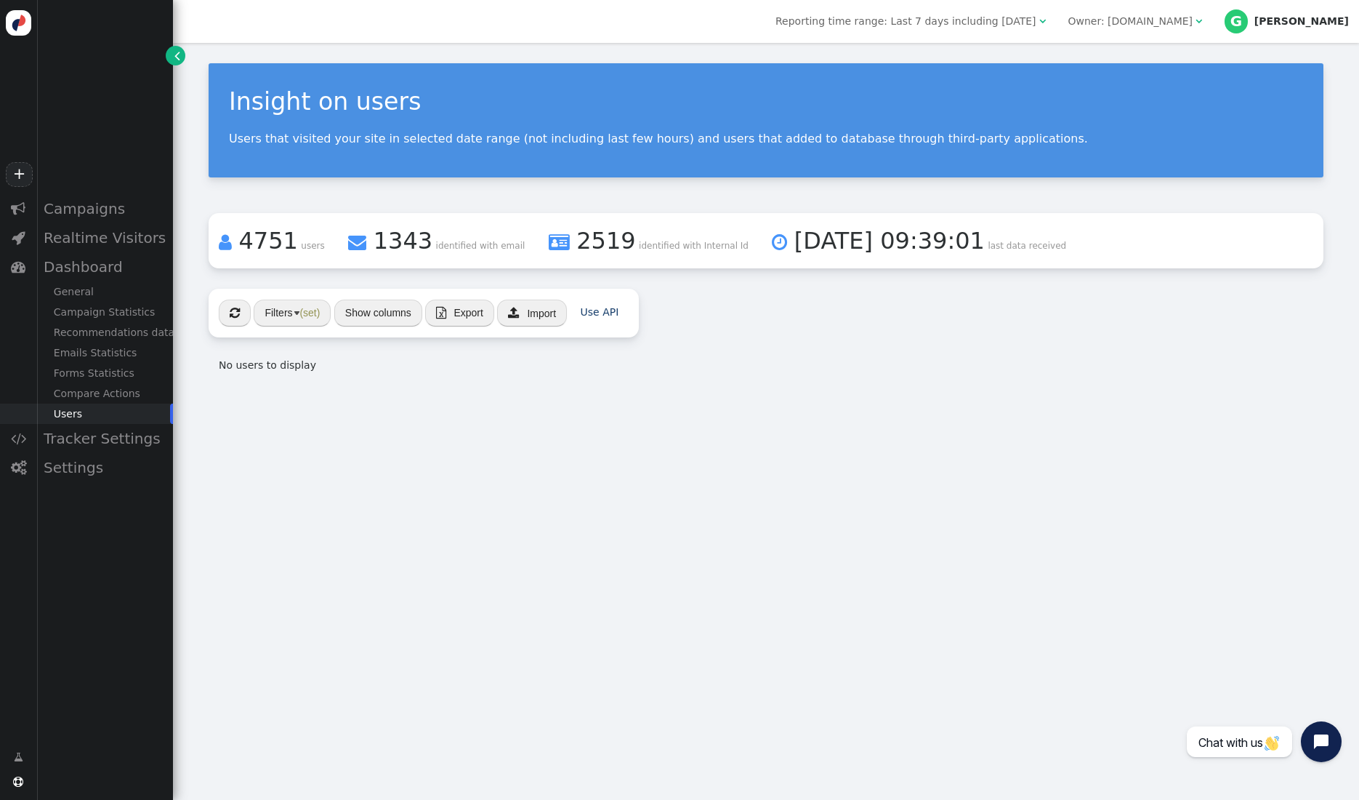
click at [474, 413] on div "Insight on users Users that visited your site in selected date range (not inclu…" at bounding box center [766, 421] width 1186 height 757
click at [406, 546] on div "Insight on users Users that visited your site in selected date range (not inclu…" at bounding box center [766, 421] width 1186 height 757
click at [546, 427] on div "Insight on users Users that visited your site in selected date range (not inclu…" at bounding box center [766, 421] width 1186 height 757
click at [485, 450] on div "Insight on users Users that visited your site in selected date range (not inclu…" at bounding box center [766, 421] width 1186 height 757
drag, startPoint x: 485, startPoint y: 450, endPoint x: 438, endPoint y: 424, distance: 53.0
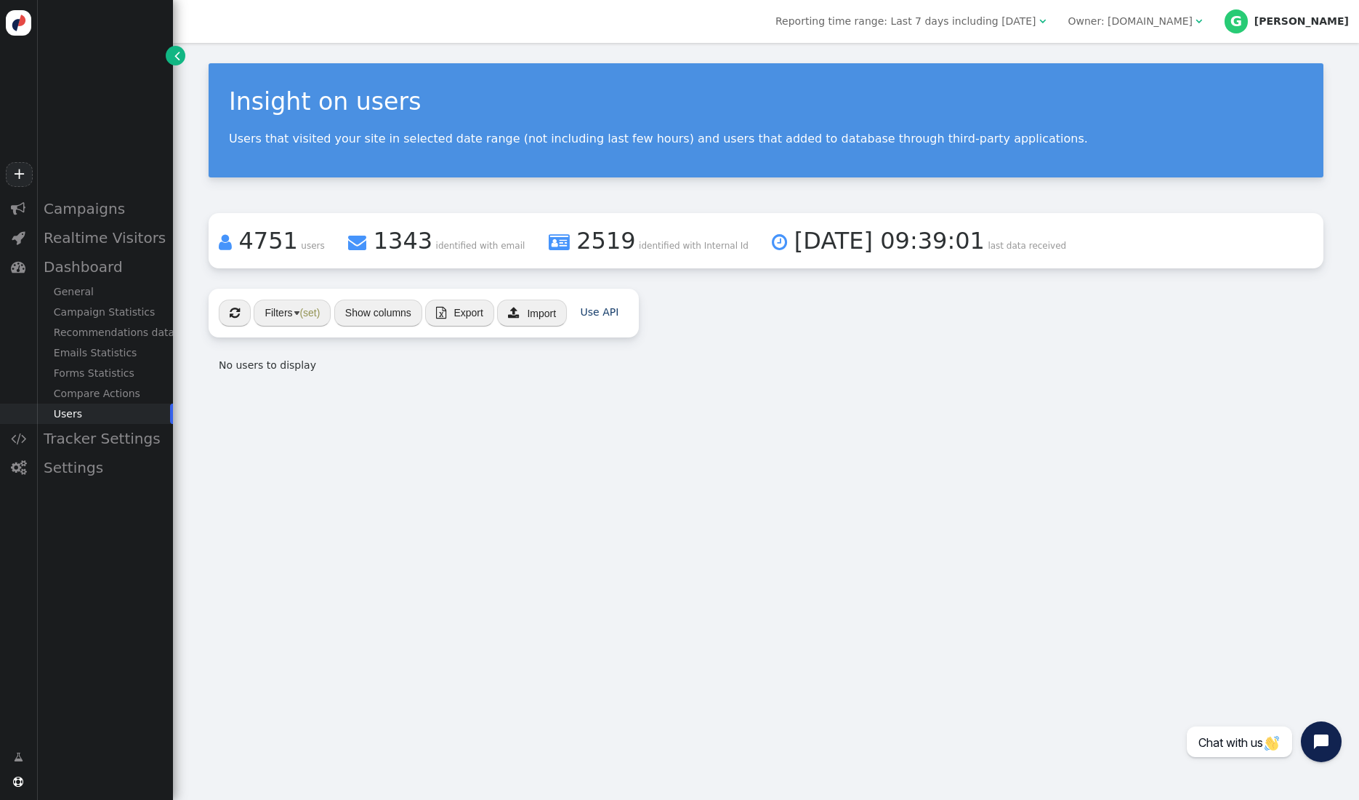
click at [484, 450] on div "Insight on users Users that visited your site in selected date range (not inclu…" at bounding box center [766, 421] width 1186 height 757
click at [318, 321] on button "Filters (set)" at bounding box center [292, 312] width 77 height 26
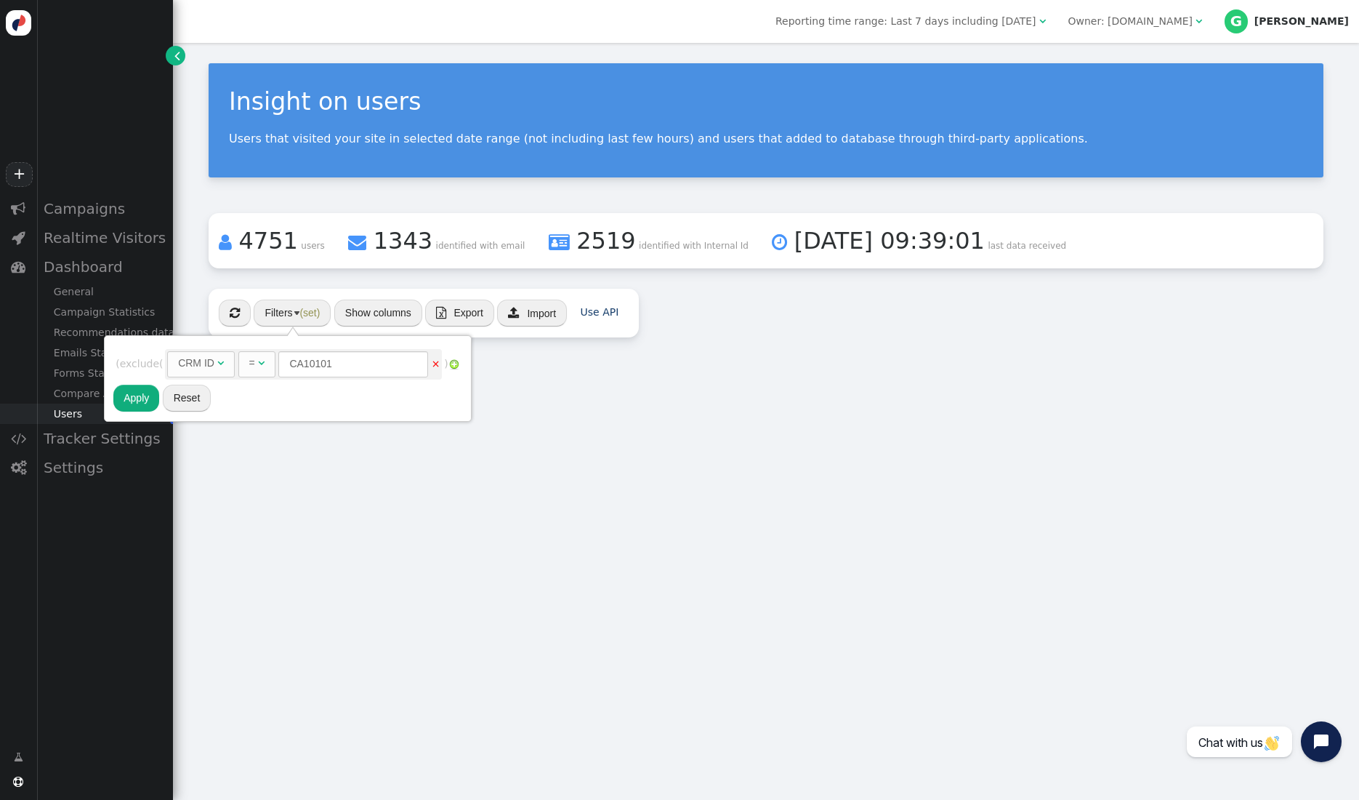
click at [440, 363] on link "×" at bounding box center [436, 364] width 9 height 12
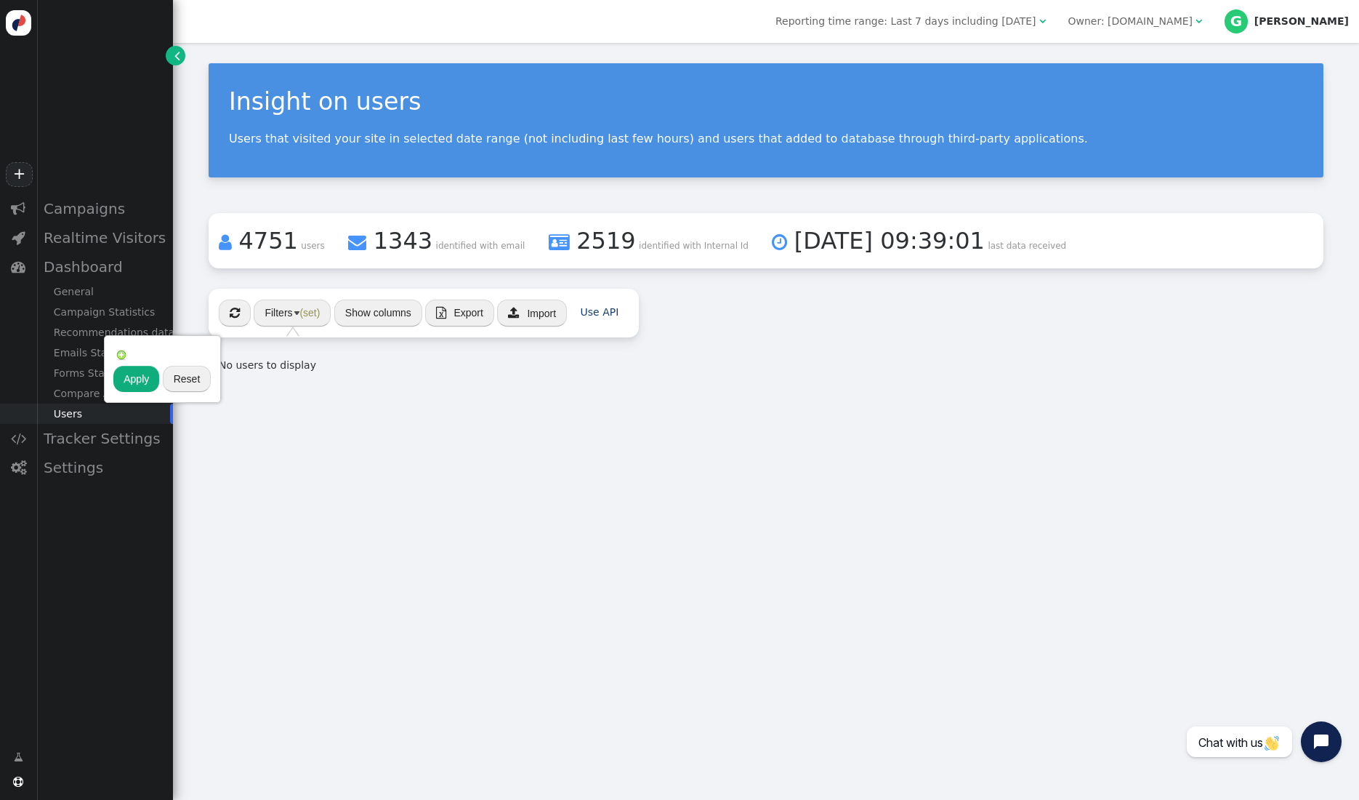
click at [470, 451] on div "Insight on users Users that visited your site in selected date range (not inclu…" at bounding box center [766, 421] width 1186 height 757
click at [324, 323] on button "Filters (set)" at bounding box center [292, 312] width 77 height 26
click at [249, 384] on button "Apply" at bounding box center [266, 379] width 46 height 26
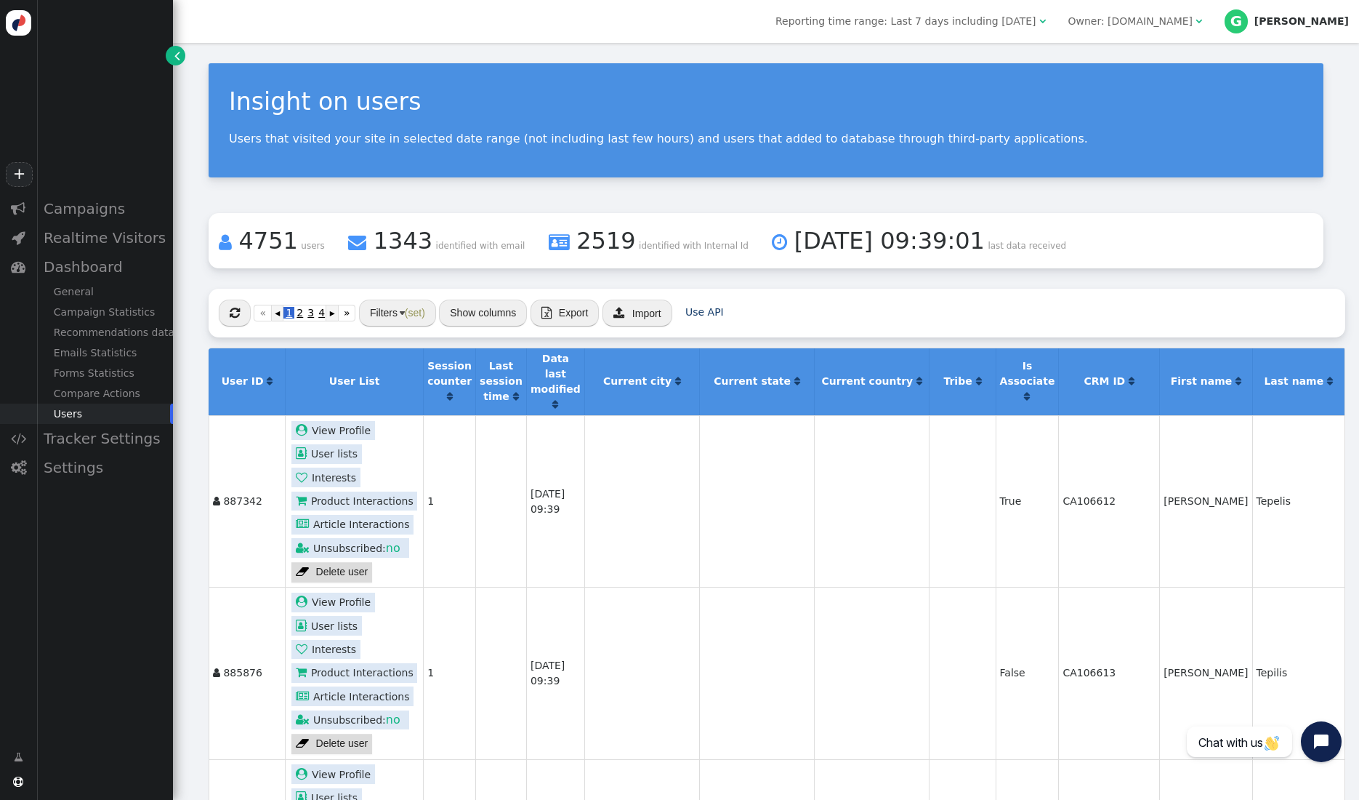
click at [976, 297] on div " « ◂ 1 2 3 4 5 ▸ » Filters (set) Show columns  Export  Import Use API" at bounding box center [777, 313] width 1137 height 49
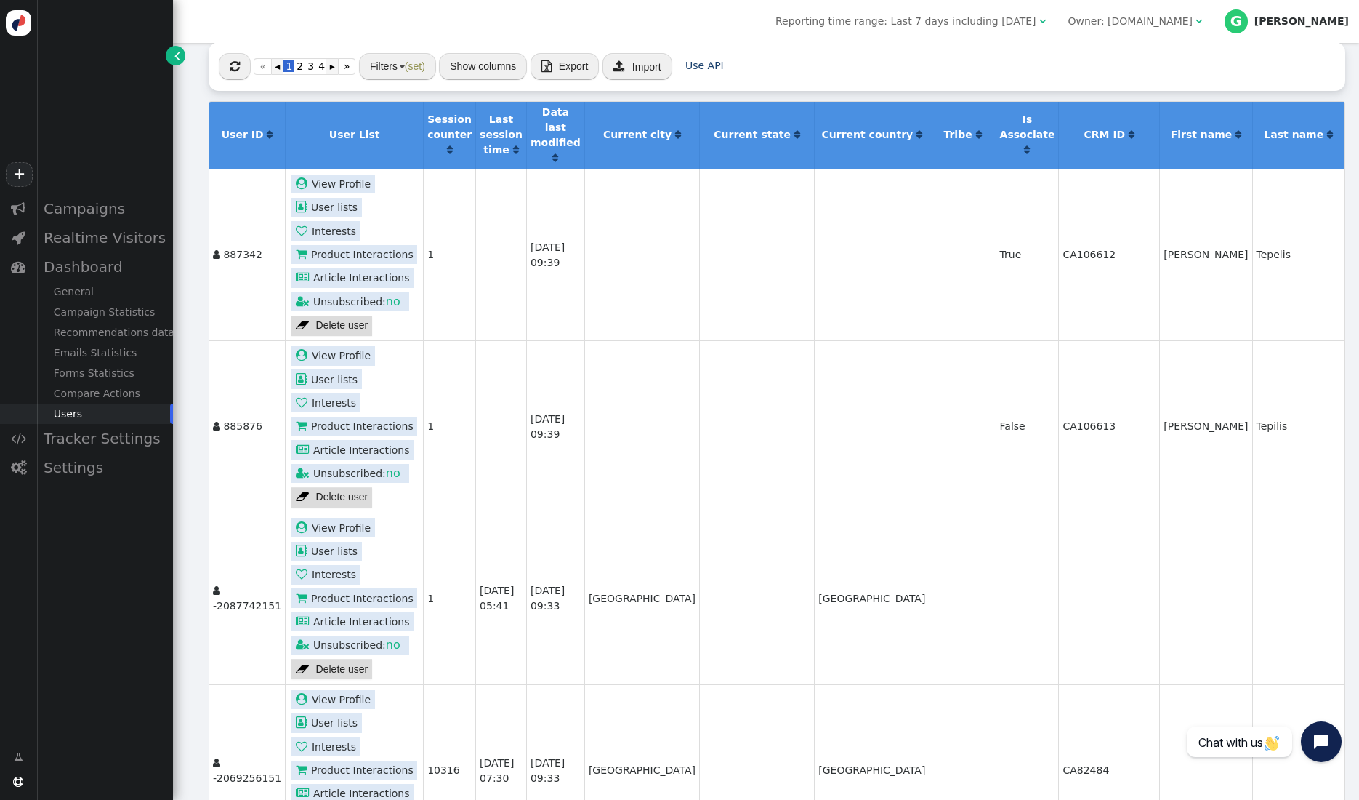
scroll to position [247, 0]
click at [558, 152] on span "" at bounding box center [555, 157] width 6 height 10
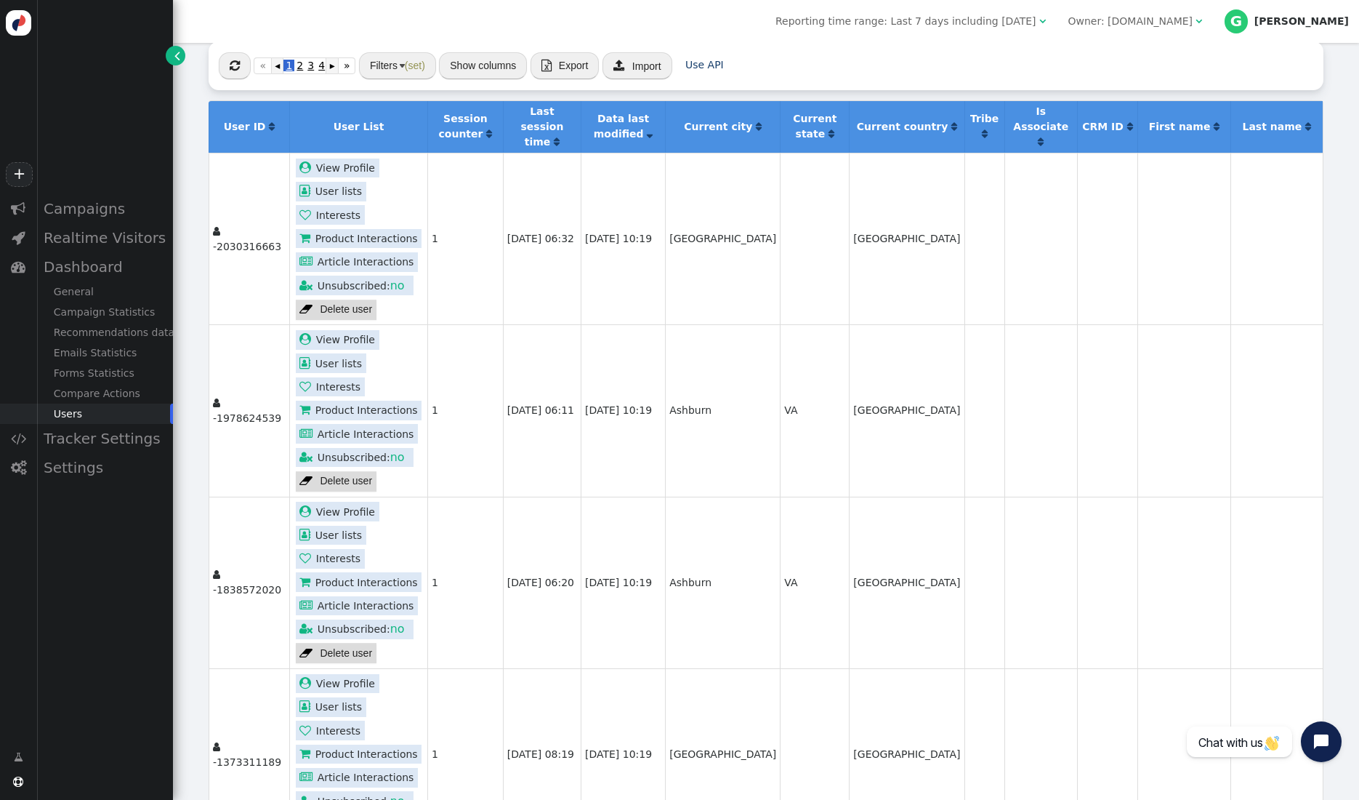
click at [988, 129] on span "" at bounding box center [985, 134] width 6 height 10
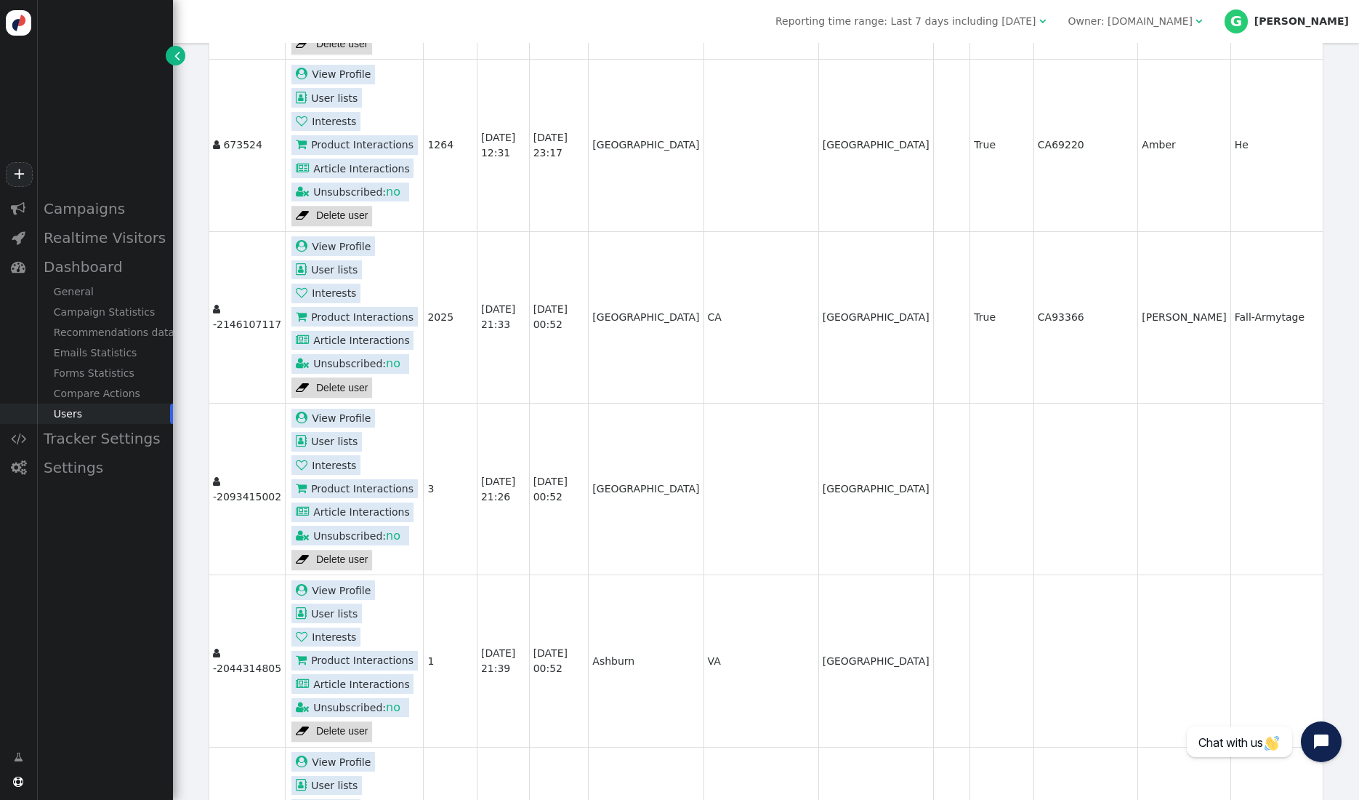
scroll to position [0, 0]
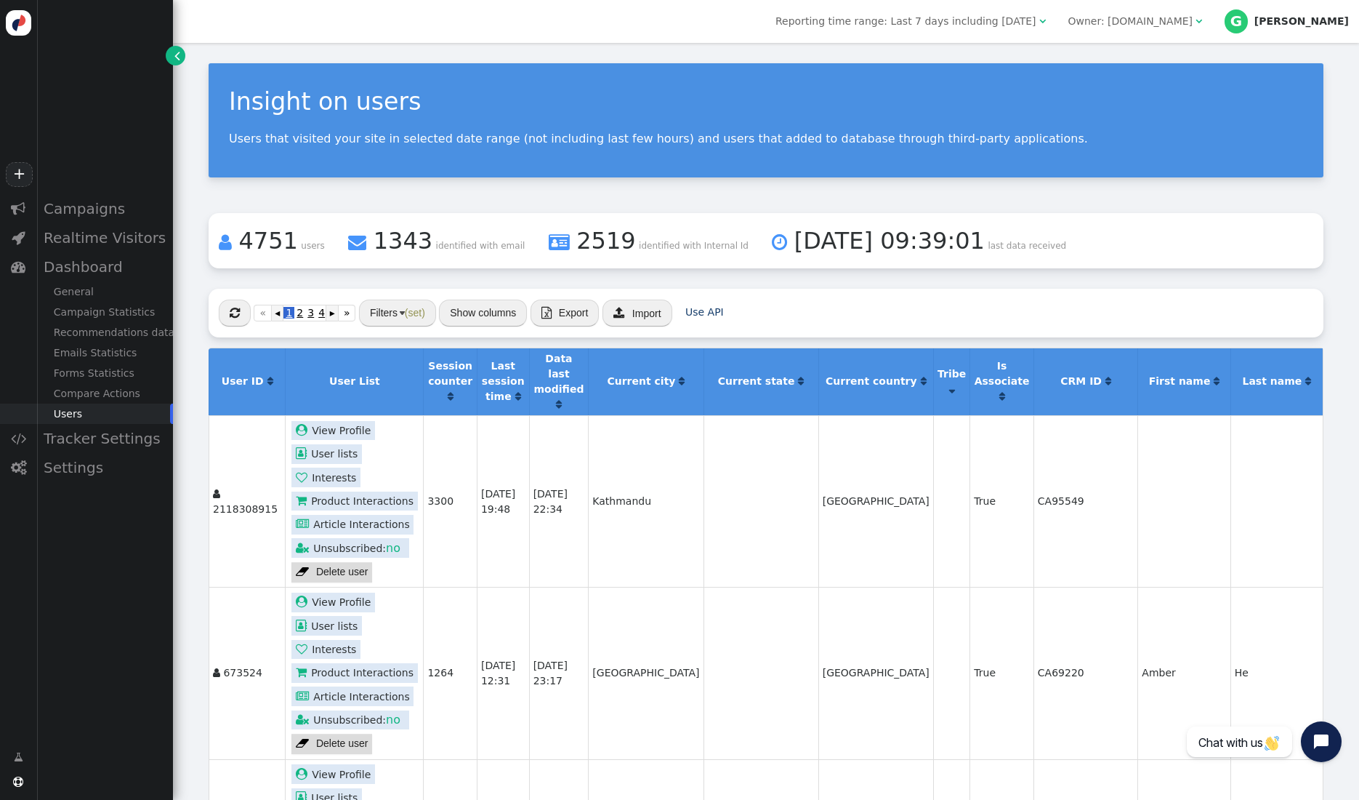
click at [394, 305] on button "Filters (set)" at bounding box center [397, 312] width 77 height 26
click at [353, 355] on img at bounding box center [356, 355] width 12 height 12
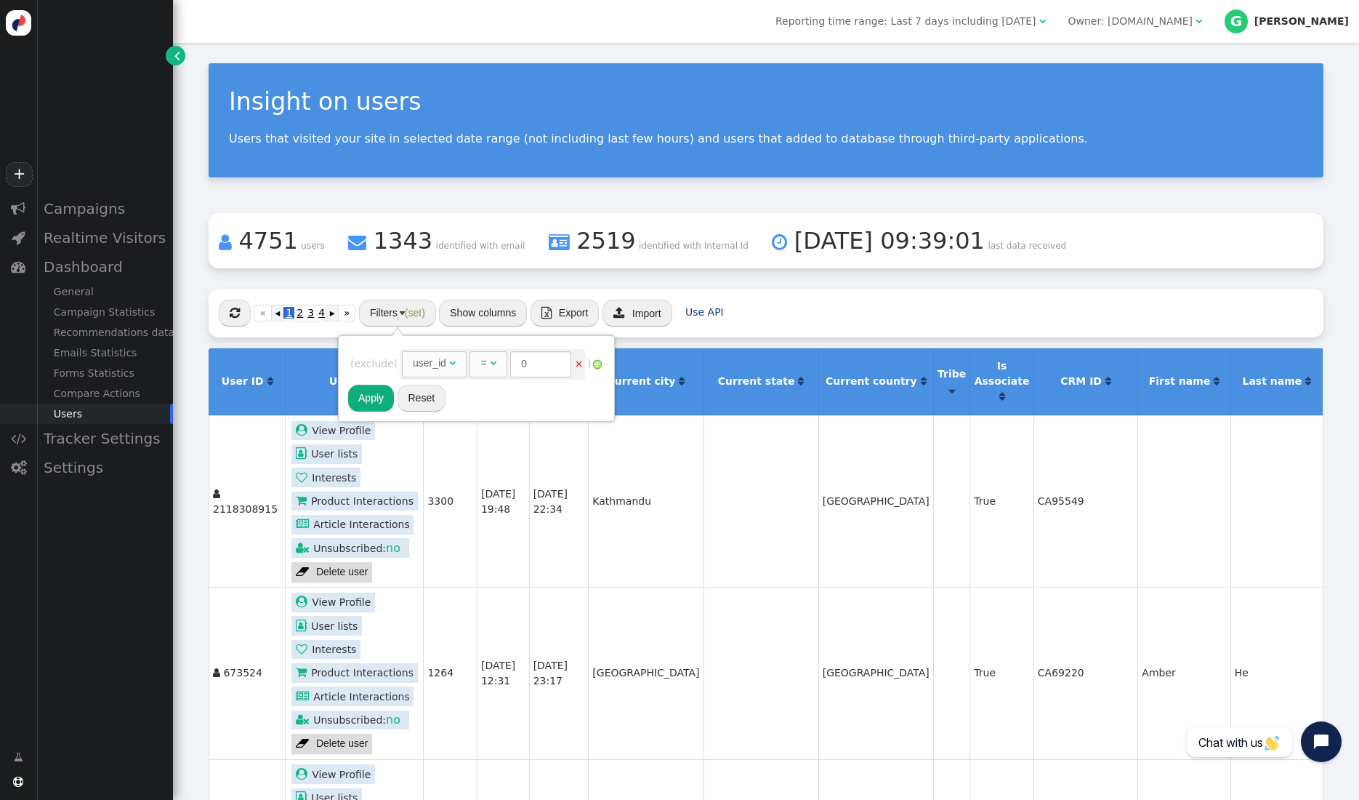
click at [446, 360] on div "user_id" at bounding box center [429, 362] width 33 height 15
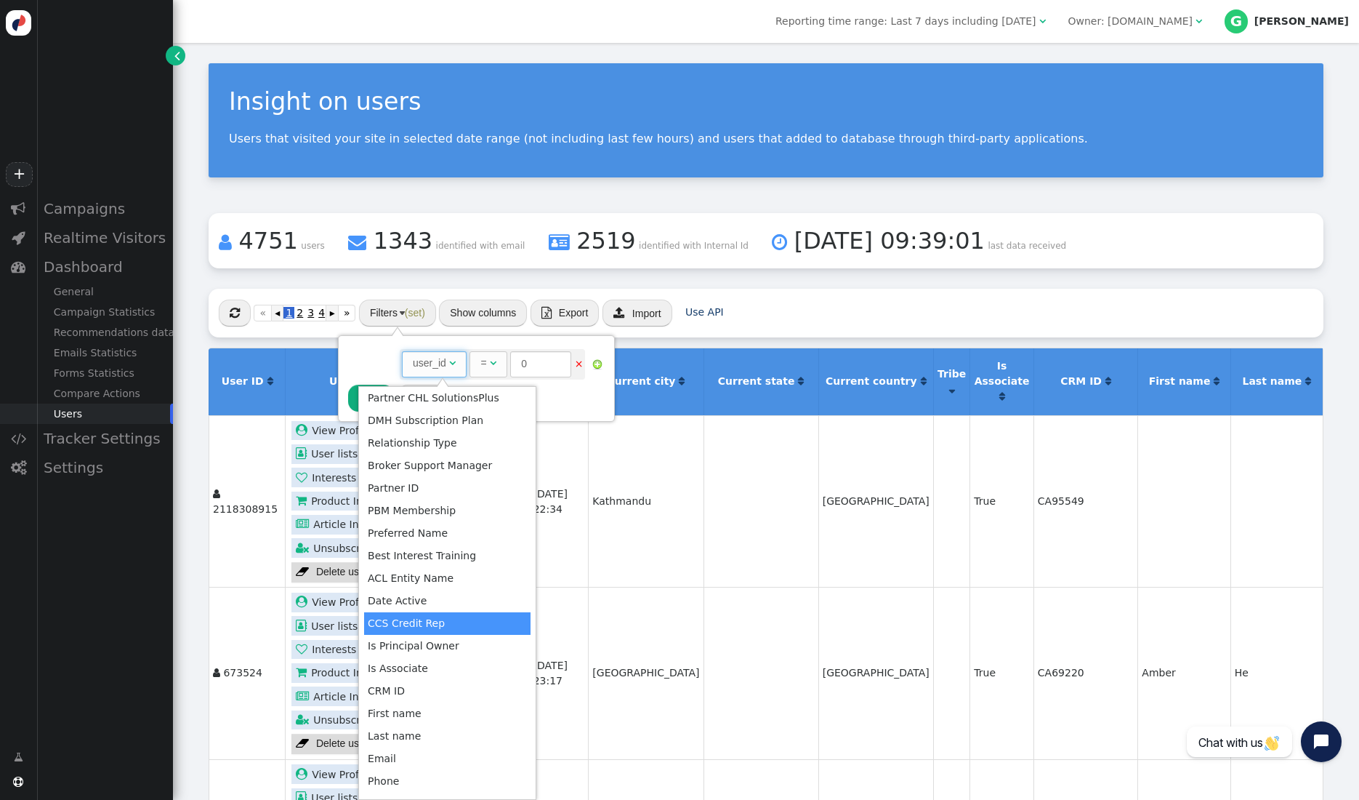
scroll to position [841, 0]
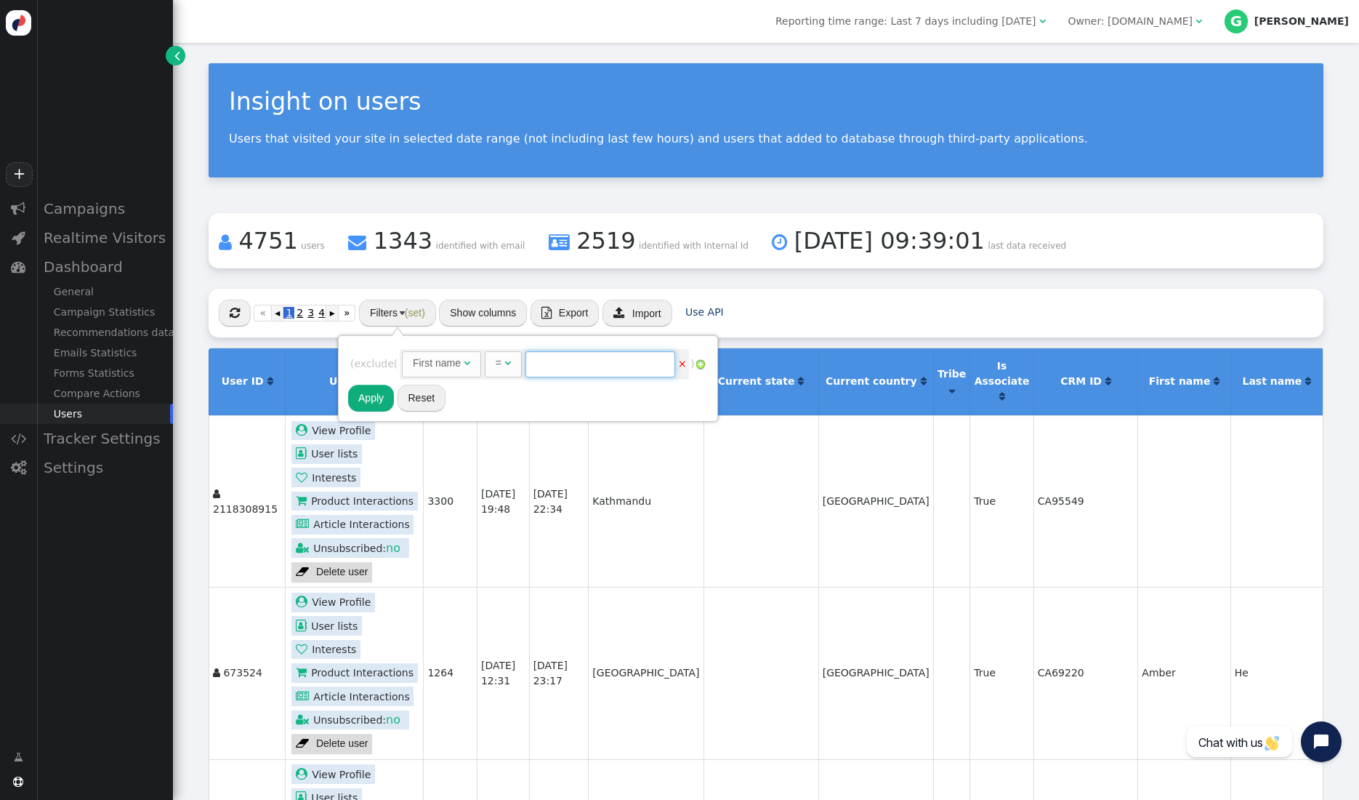
click at [574, 352] on input "text" at bounding box center [601, 364] width 150 height 26
type input "[PERSON_NAME]"
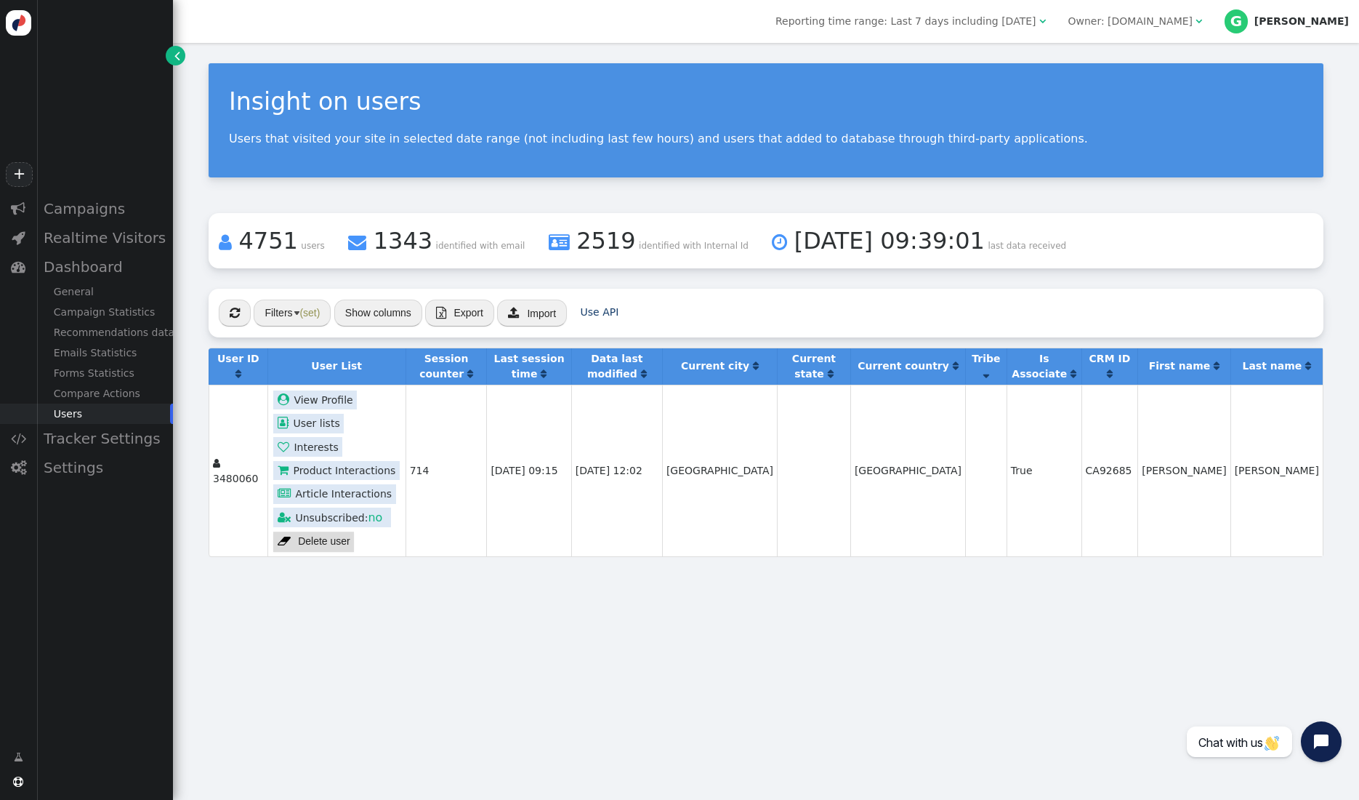
click at [672, 613] on div "Insight on users Users that visited your site in selected date range (not inclu…" at bounding box center [766, 421] width 1186 height 757
click at [313, 313] on span "(set)" at bounding box center [309, 313] width 20 height 12
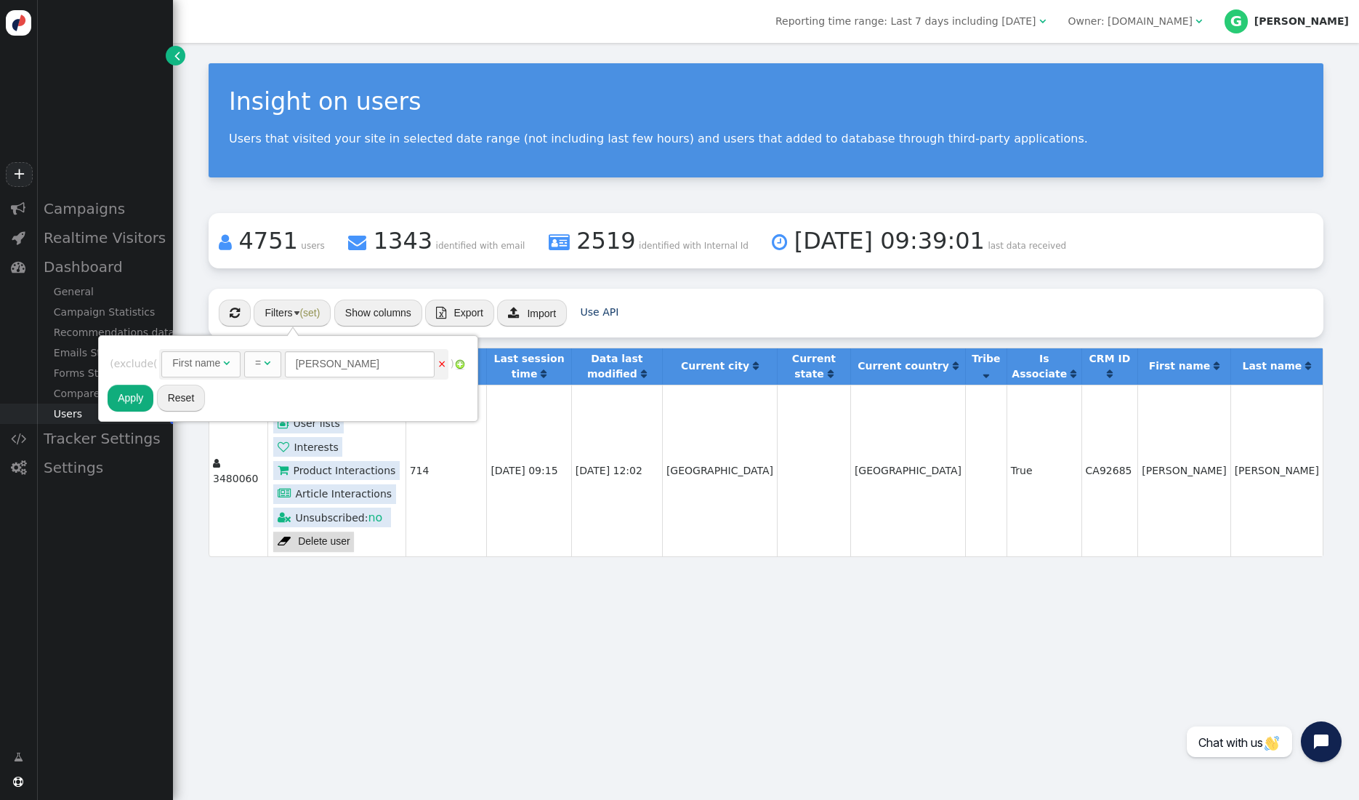
click at [452, 366] on span "AND OR XOR AND  ( exclude ( First name   =  [PERSON_NAME] × ) user_id " at bounding box center [288, 364] width 356 height 35
click at [445, 363] on link "×" at bounding box center [442, 364] width 9 height 12
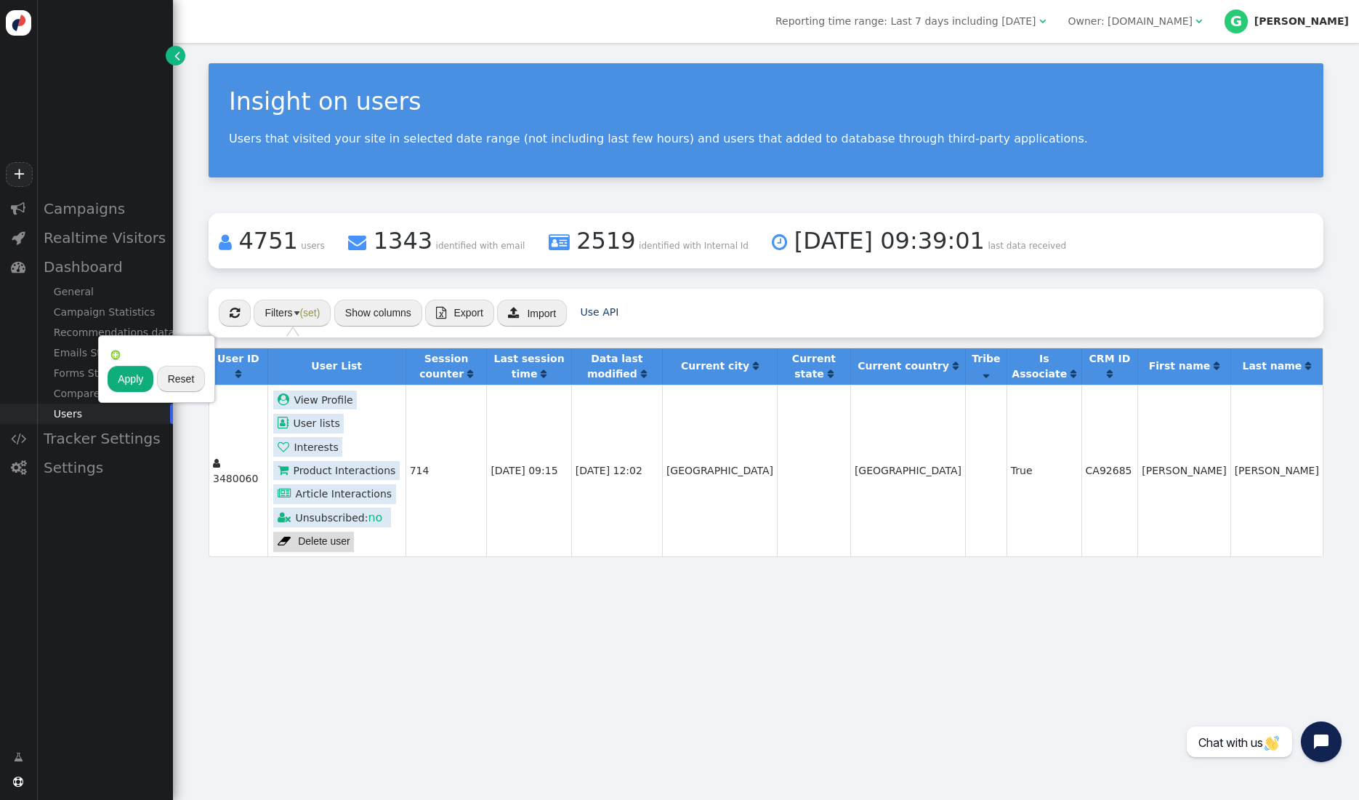
click at [118, 376] on button "Apply" at bounding box center [131, 379] width 46 height 26
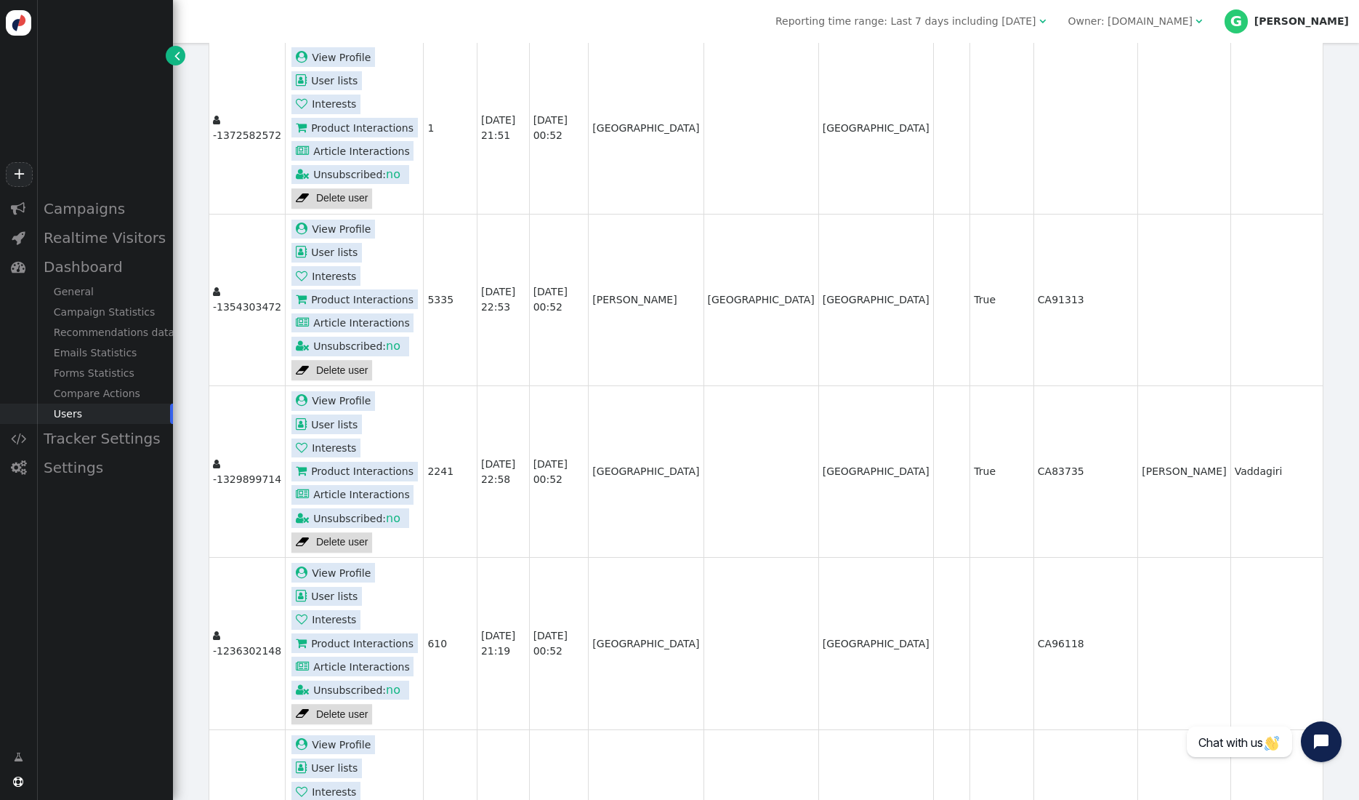
scroll to position [0, 0]
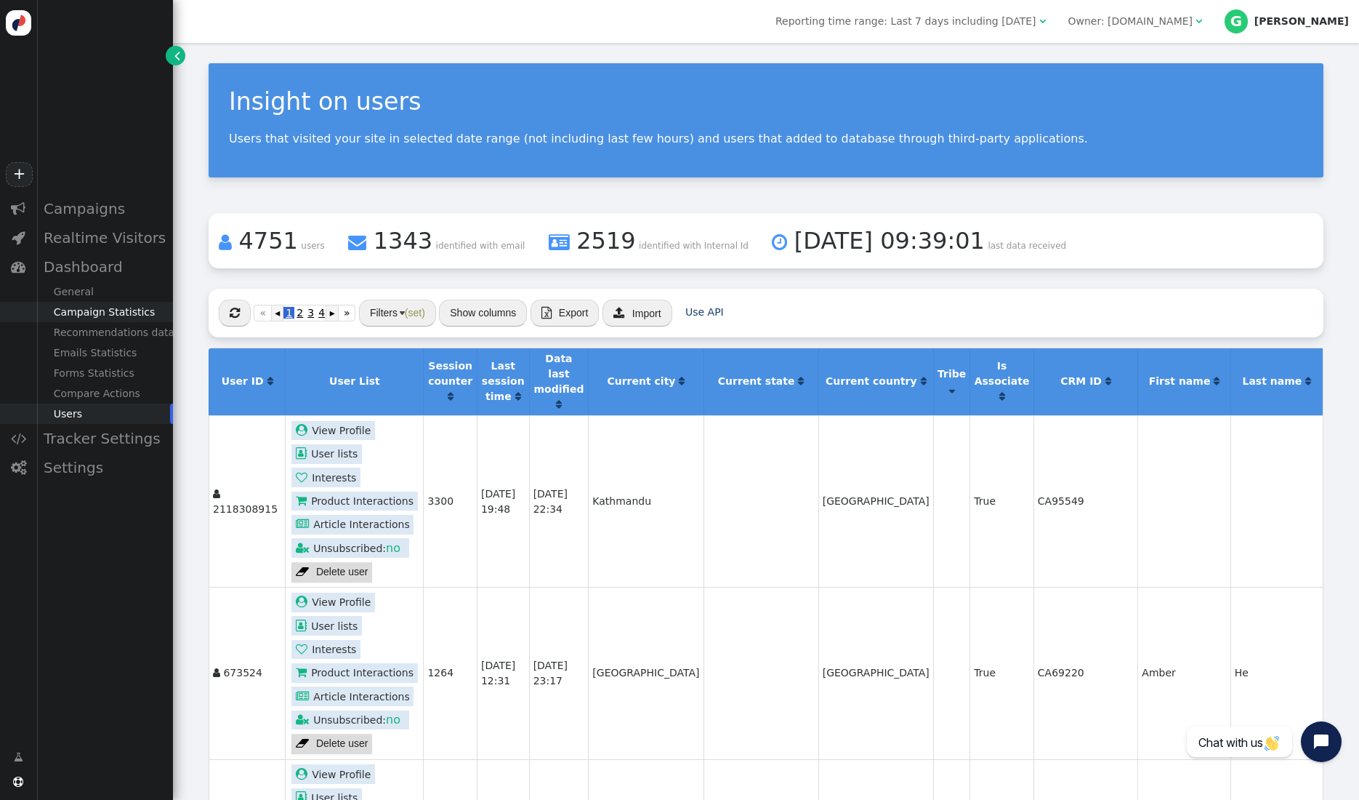
click at [96, 313] on div "Campaign Statistics" at bounding box center [104, 312] width 137 height 20
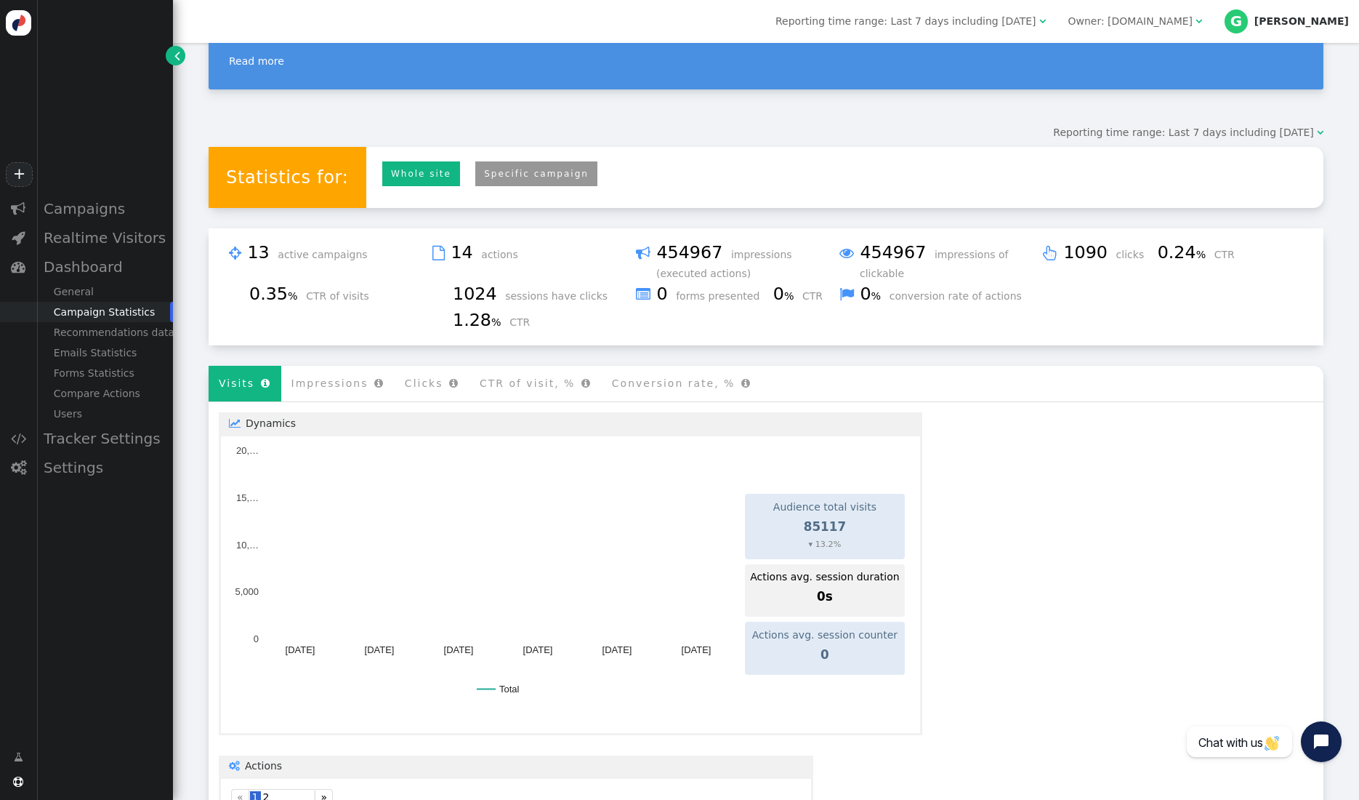
scroll to position [129, 0]
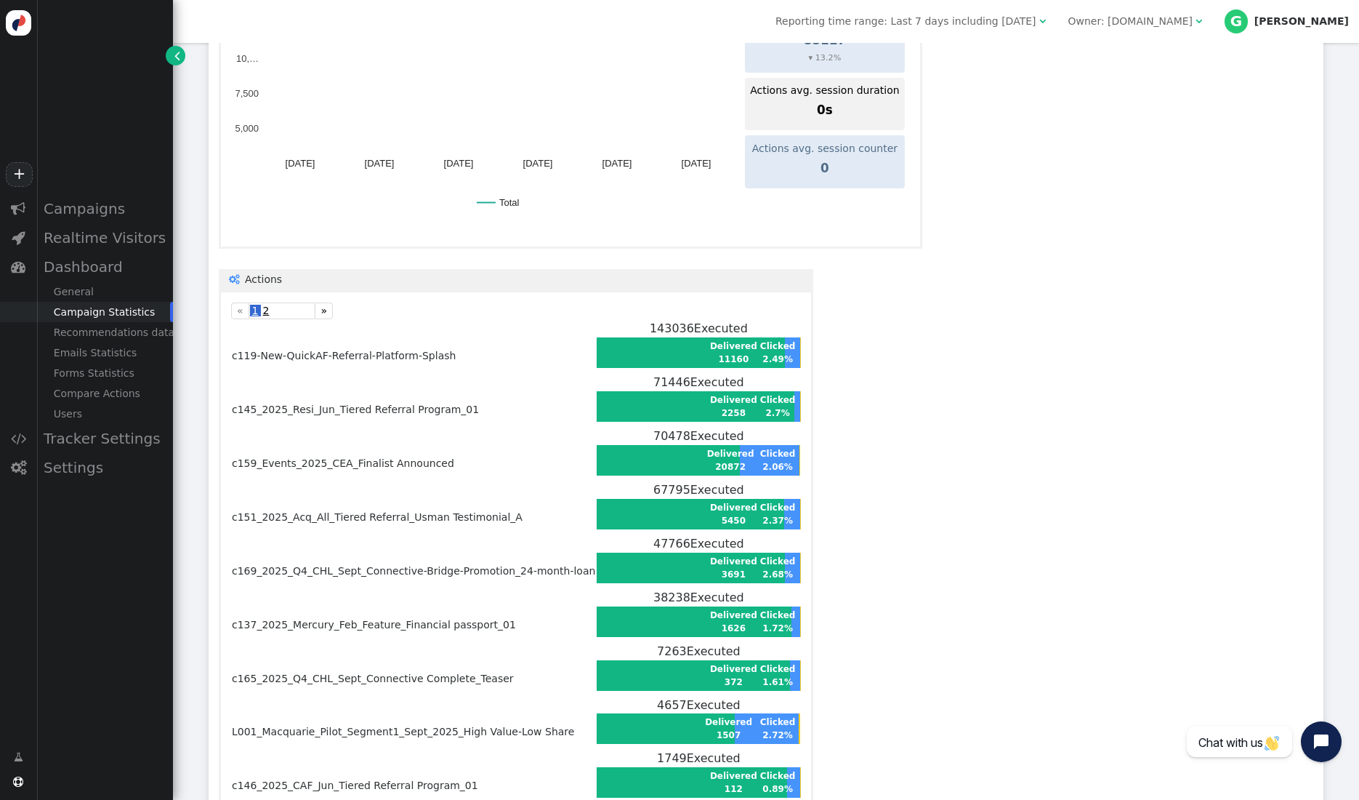
scroll to position [0, 0]
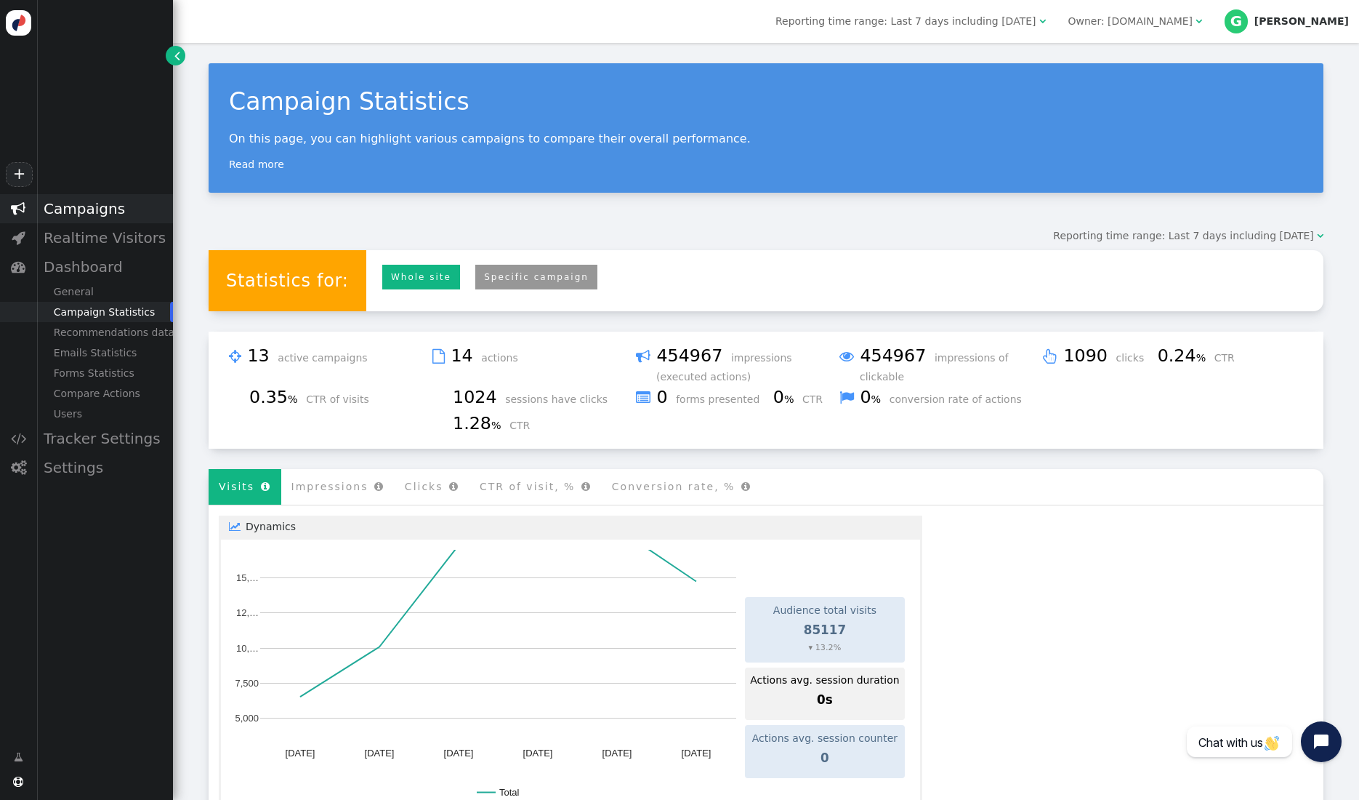
click at [89, 218] on div "Campaigns" at bounding box center [104, 208] width 137 height 29
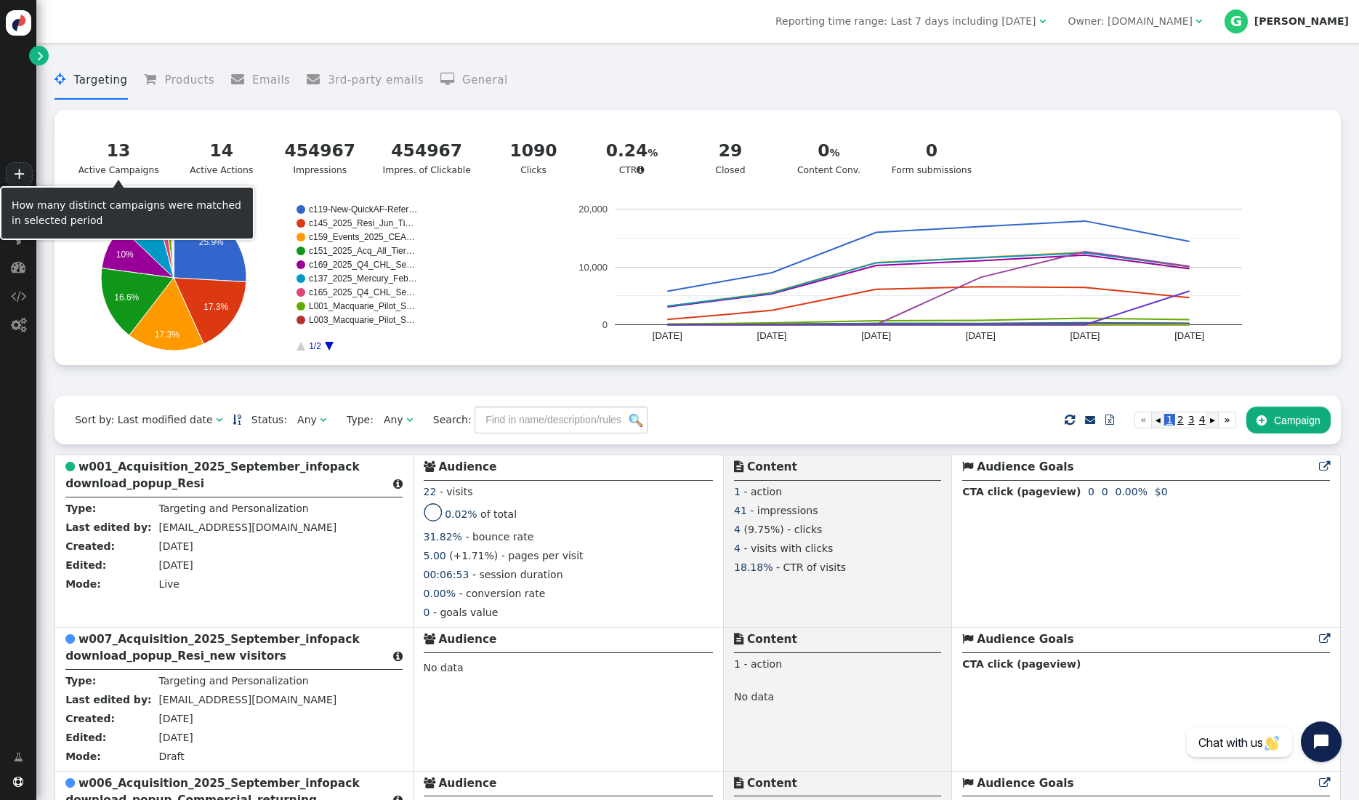
click at [217, 164] on div "14 Active Actions" at bounding box center [222, 157] width 72 height 39
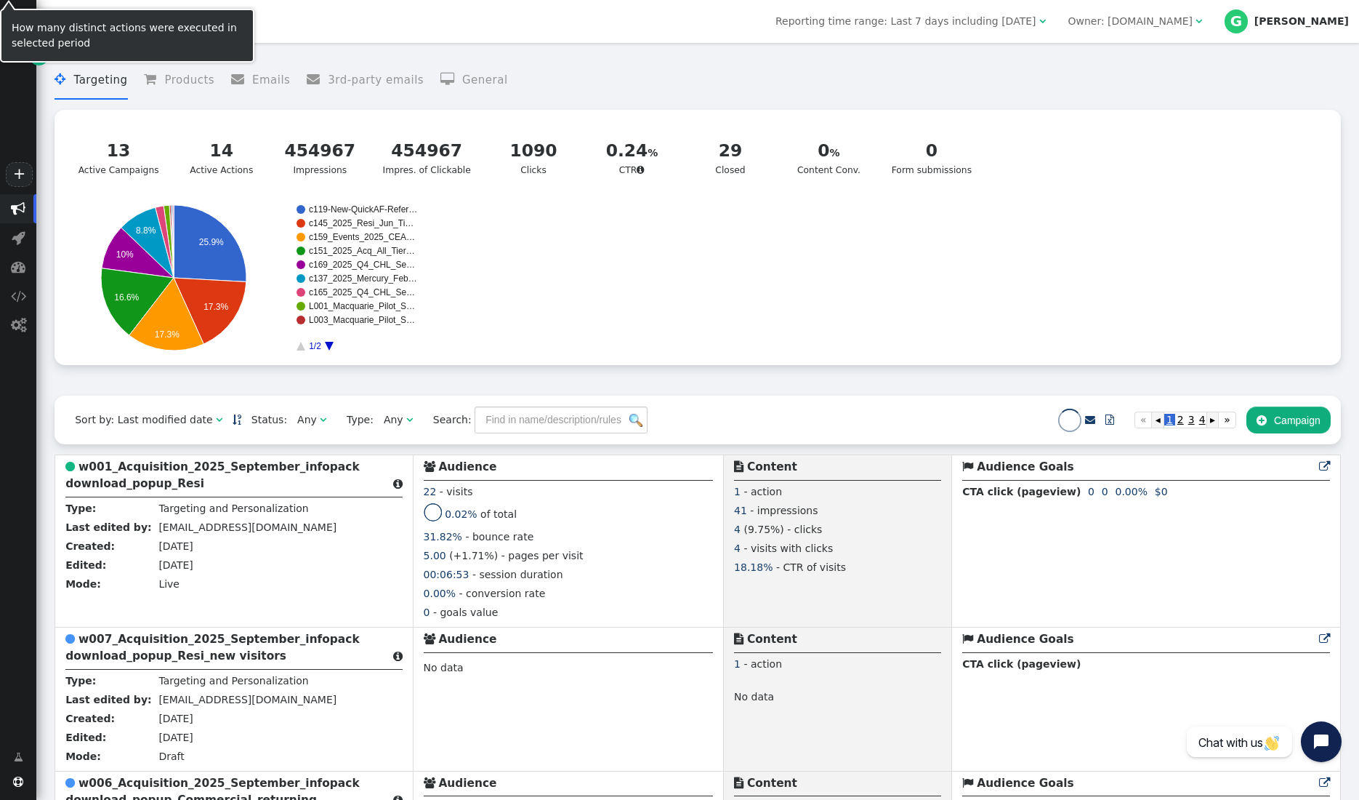
click at [121, 166] on div "13 Active Campaigns" at bounding box center [118, 157] width 81 height 39
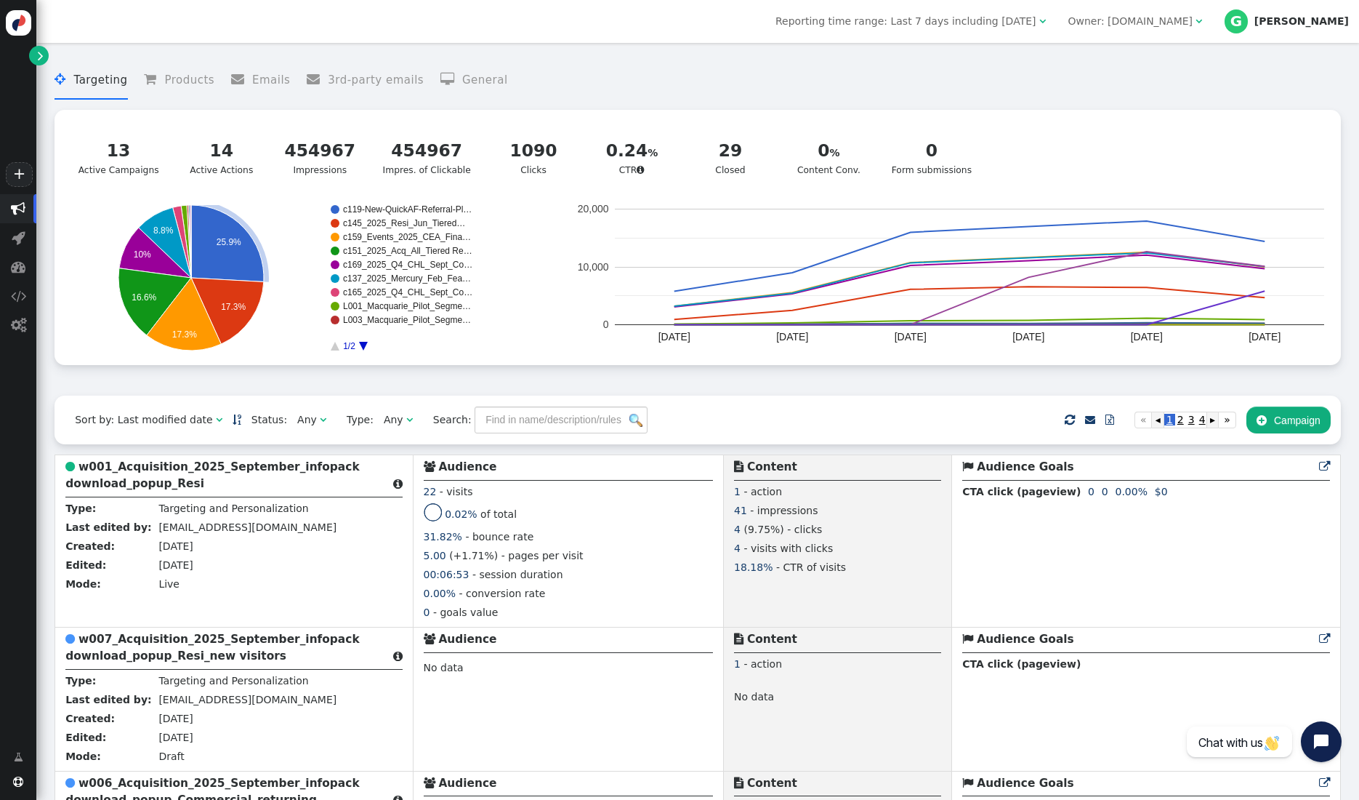
click at [404, 214] on rect "A chart." at bounding box center [407, 209] width 129 height 9
